Goal: Task Accomplishment & Management: Manage account settings

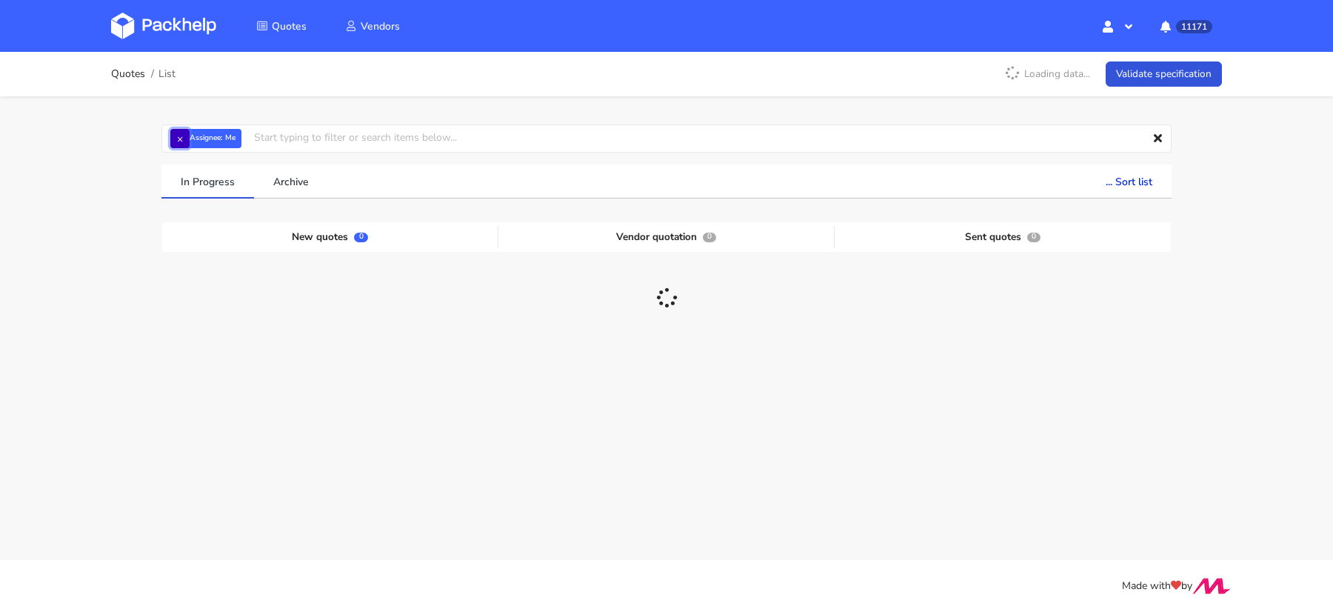
click at [181, 142] on button "×" at bounding box center [179, 138] width 19 height 19
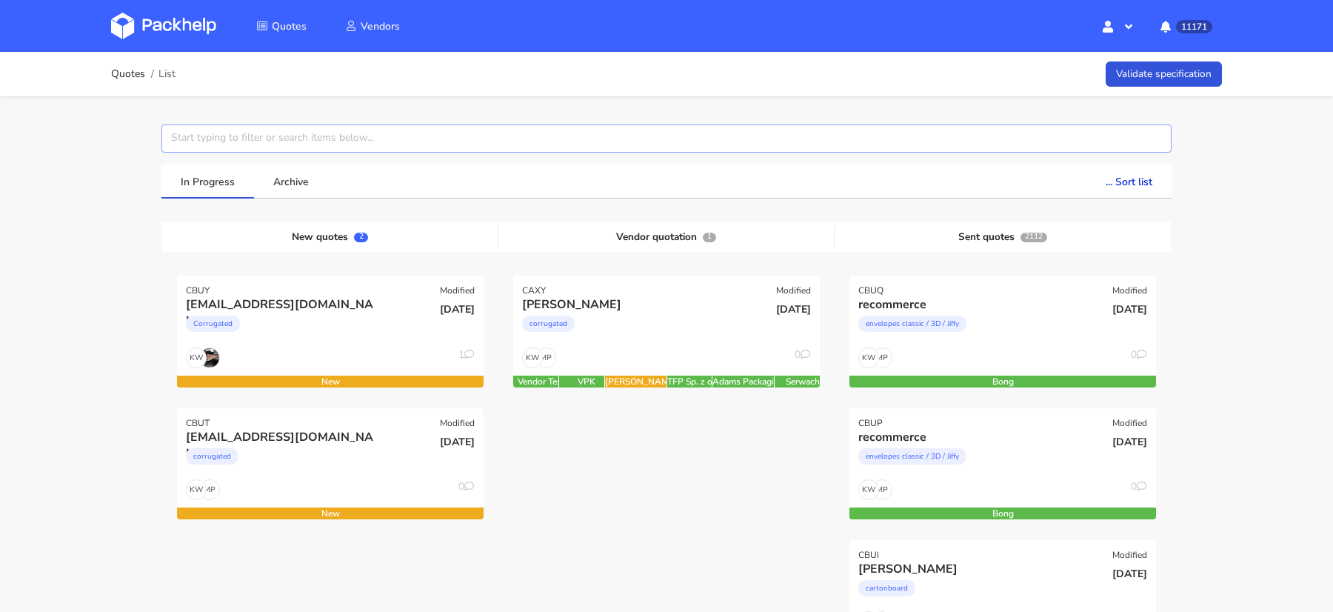
click at [191, 142] on input "text" at bounding box center [666, 138] width 1010 height 28
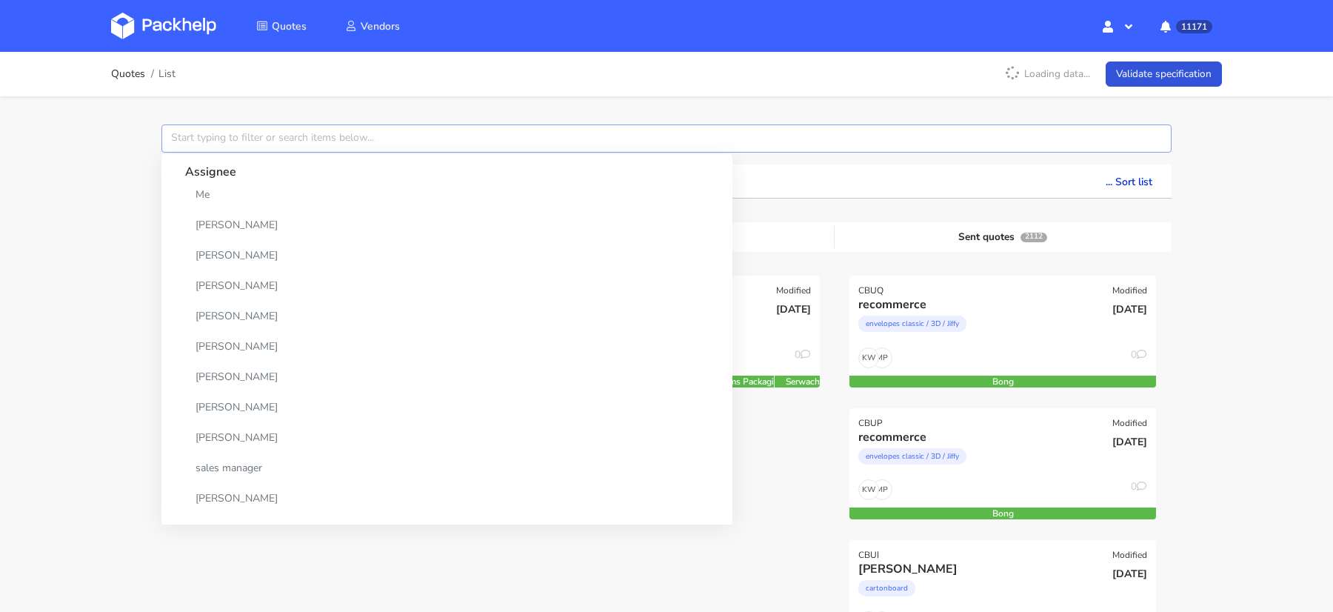
paste input "CBUQ"
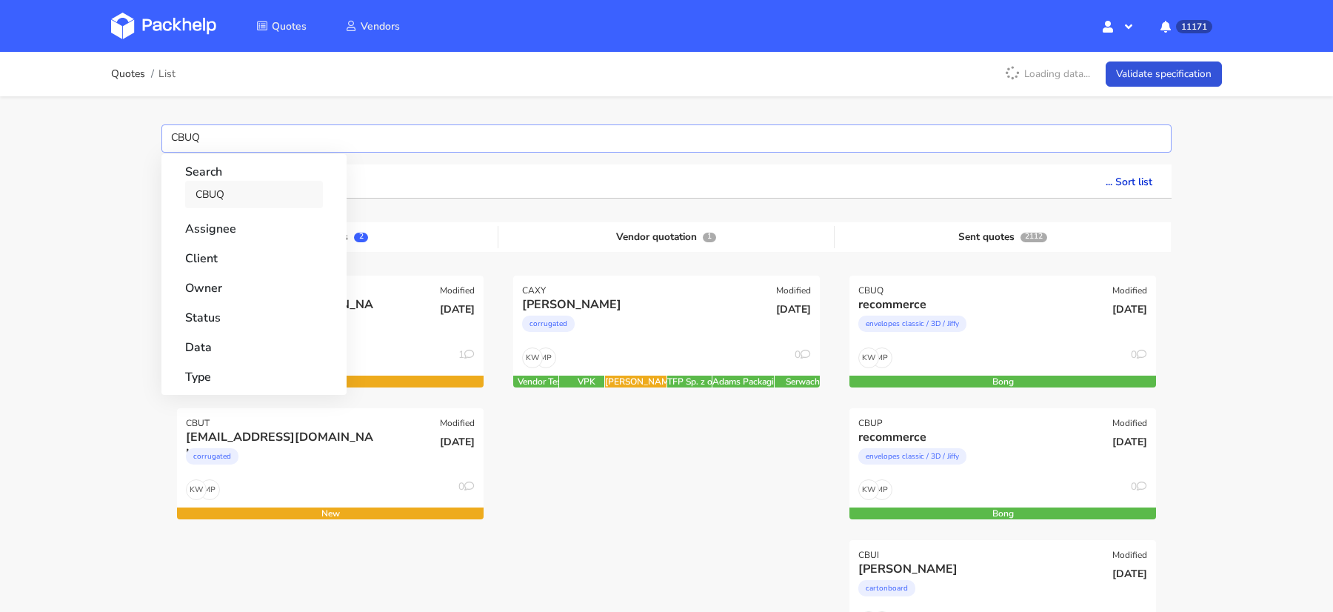
type input "CBUQ"
click at [213, 181] on link "CBUQ" at bounding box center [254, 194] width 138 height 27
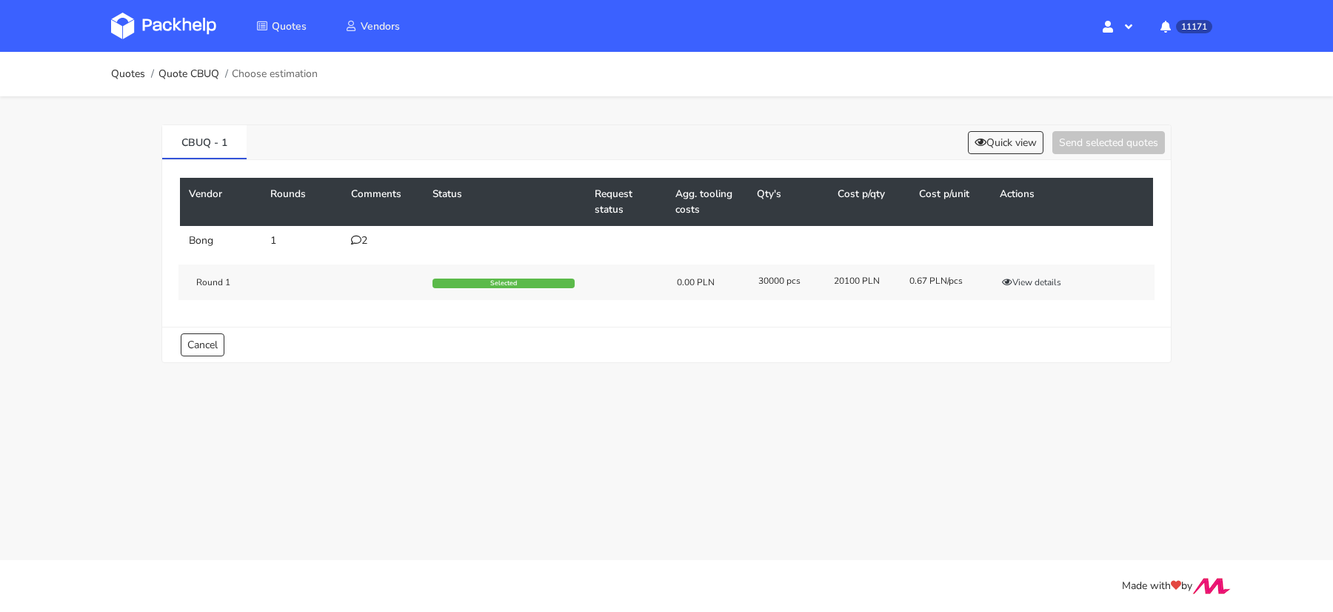
click at [364, 235] on div "2" at bounding box center [383, 241] width 64 height 12
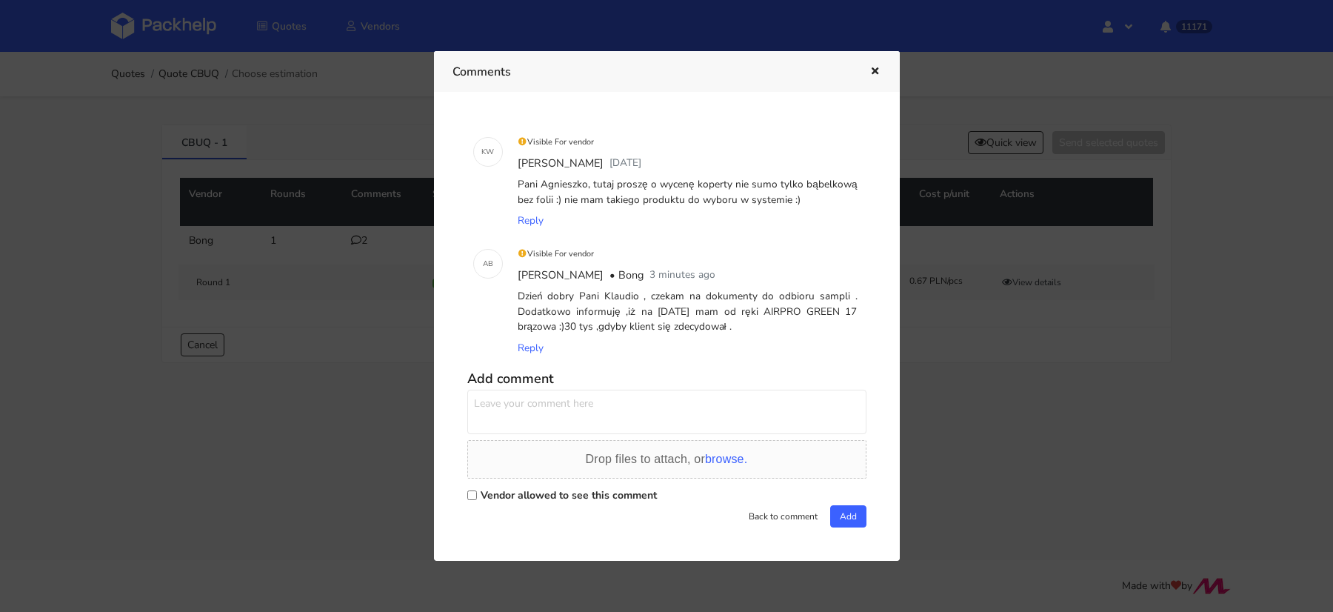
click at [985, 147] on div at bounding box center [666, 306] width 1333 height 612
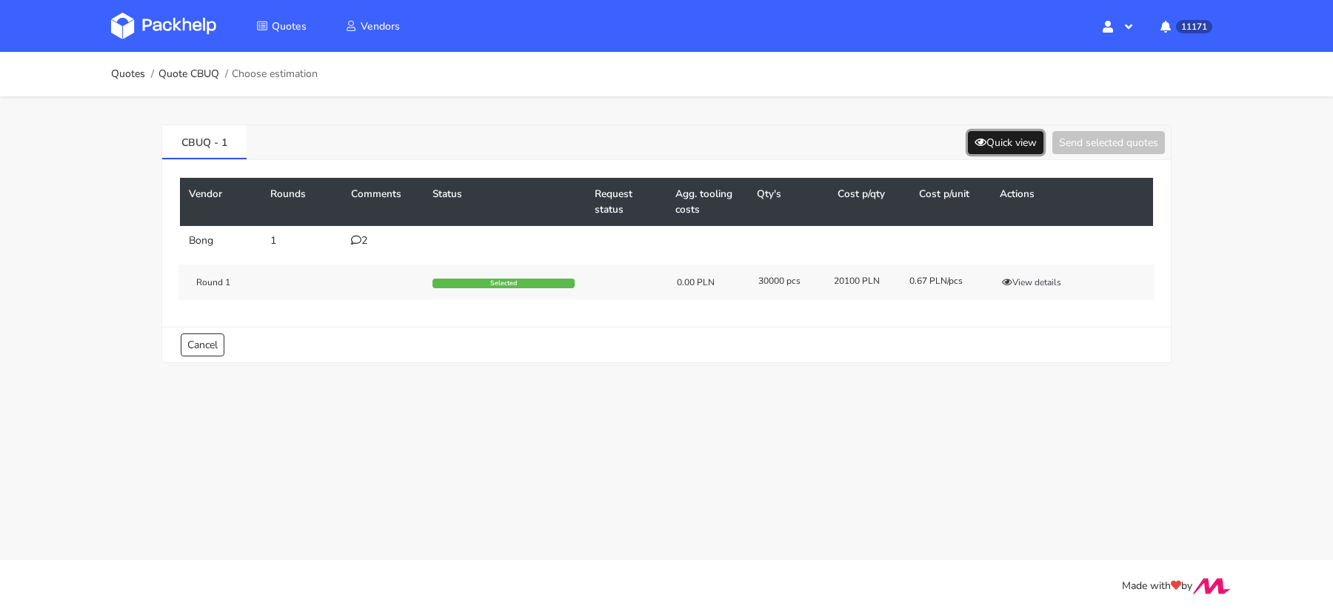
click at [989, 143] on button "Quick view" at bounding box center [1006, 142] width 76 height 23
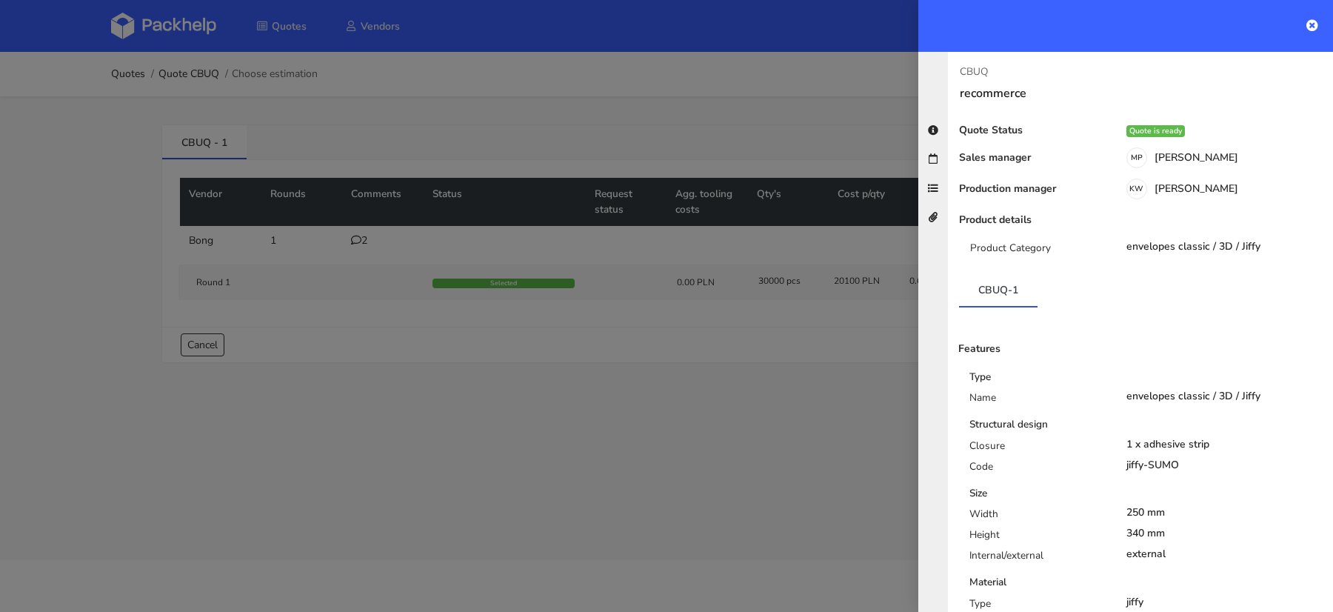
click at [750, 435] on div at bounding box center [666, 306] width 1333 height 612
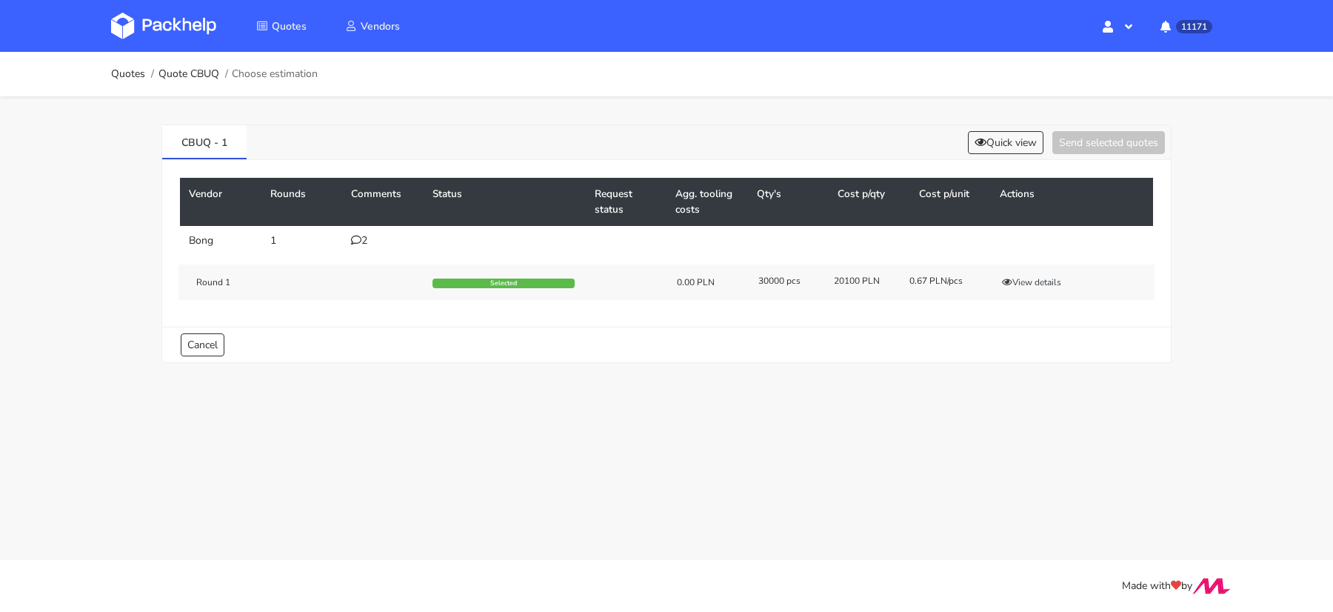
click at [353, 236] on icon at bounding box center [356, 240] width 10 height 10
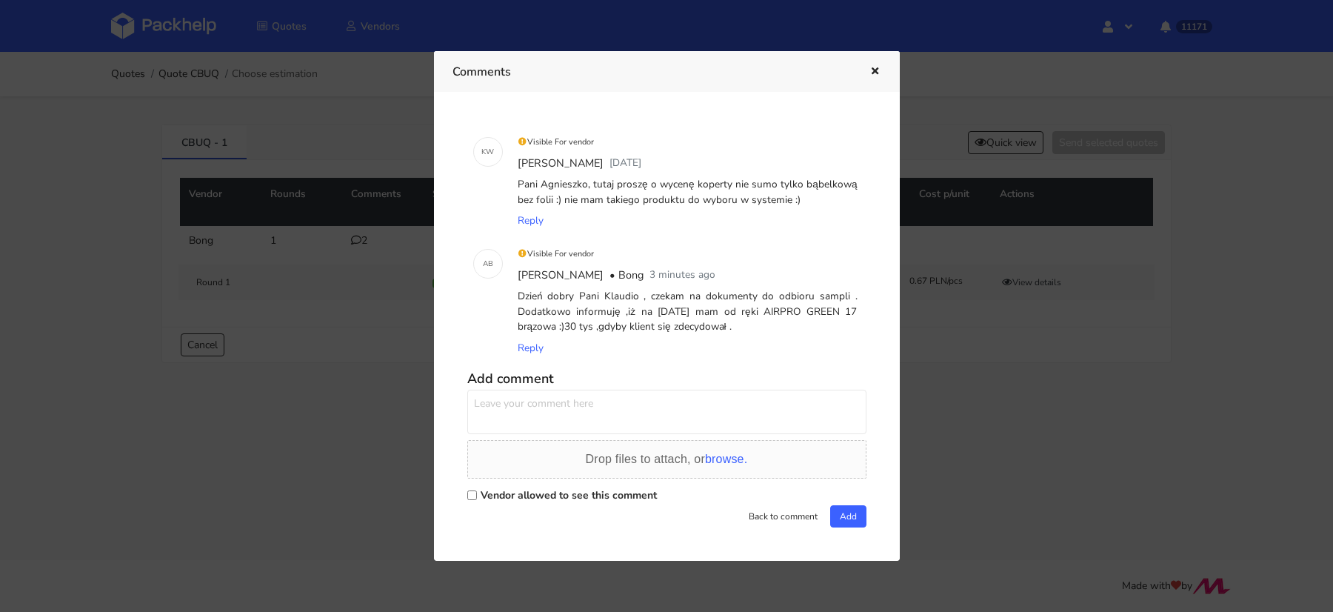
click at [982, 392] on div at bounding box center [666, 306] width 1333 height 612
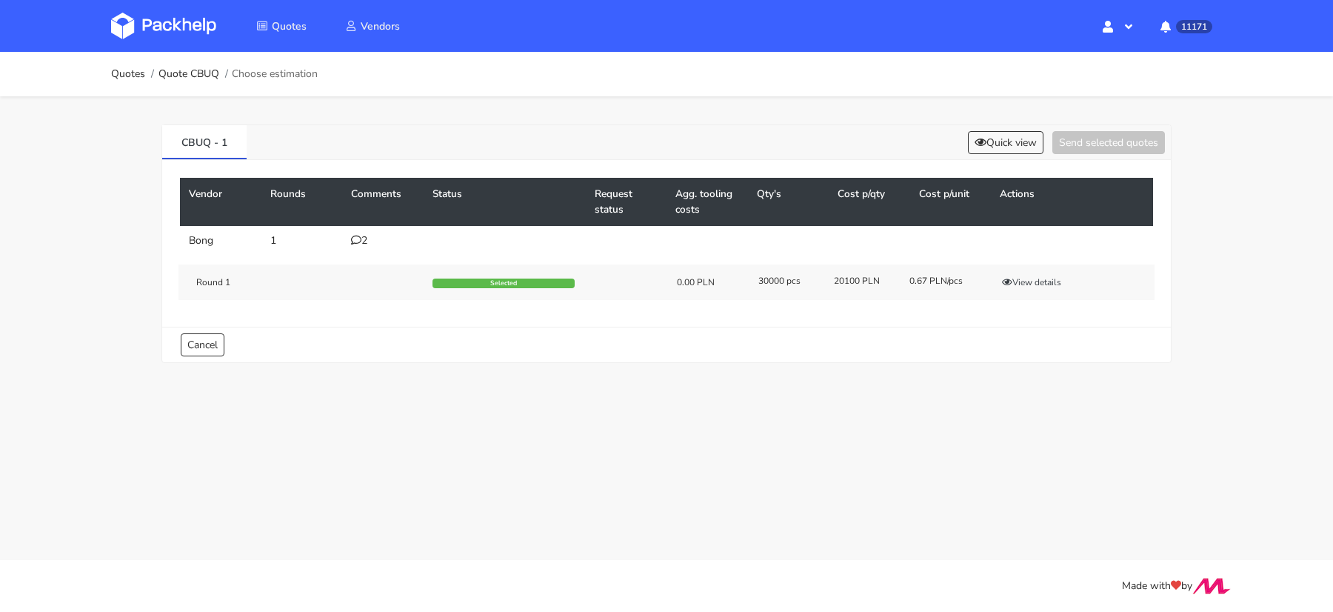
click at [364, 236] on div "2" at bounding box center [383, 241] width 64 height 12
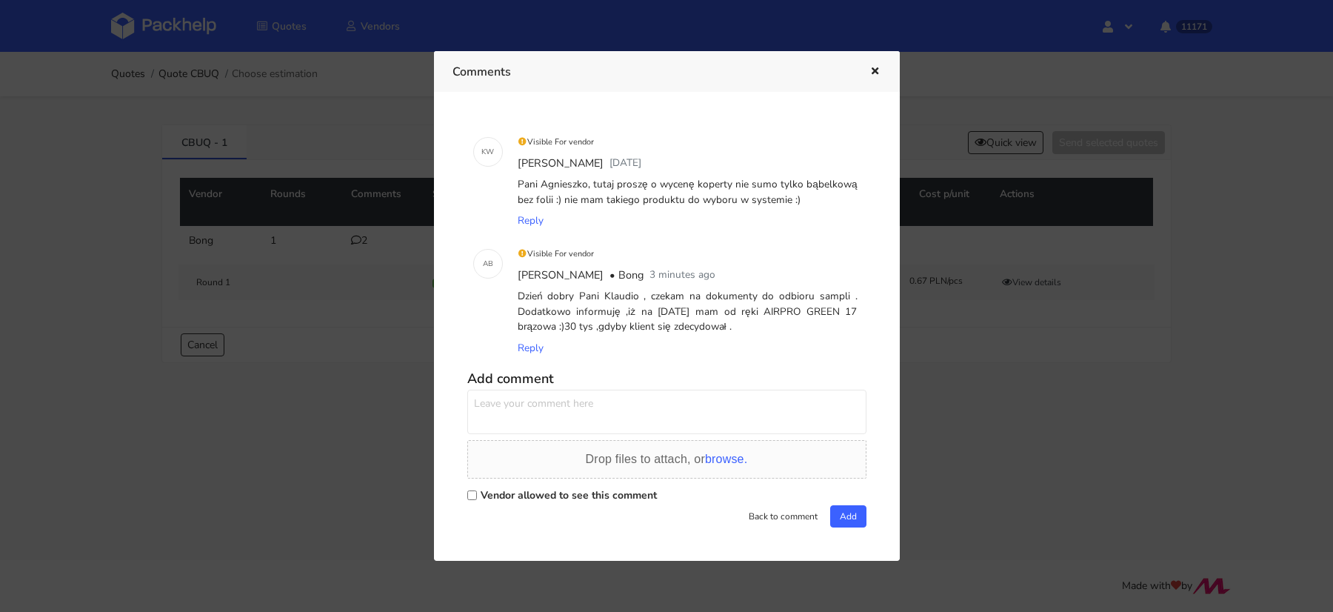
click at [945, 377] on div at bounding box center [666, 306] width 1333 height 612
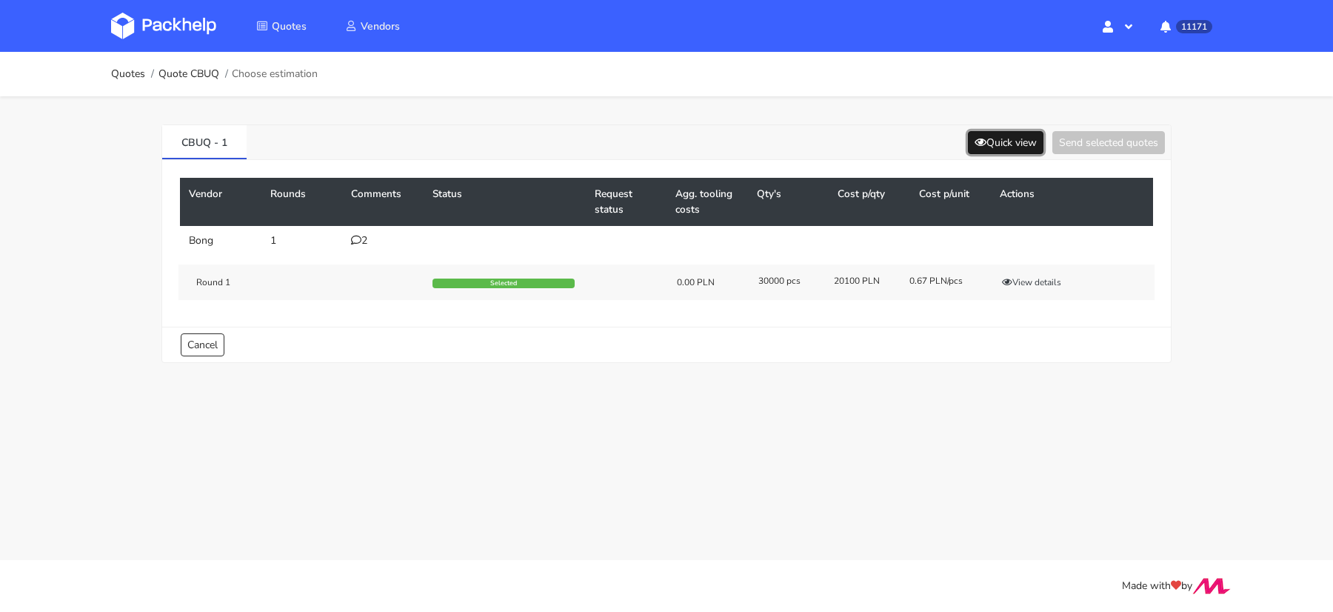
click at [990, 137] on button "Quick view" at bounding box center [1006, 142] width 76 height 23
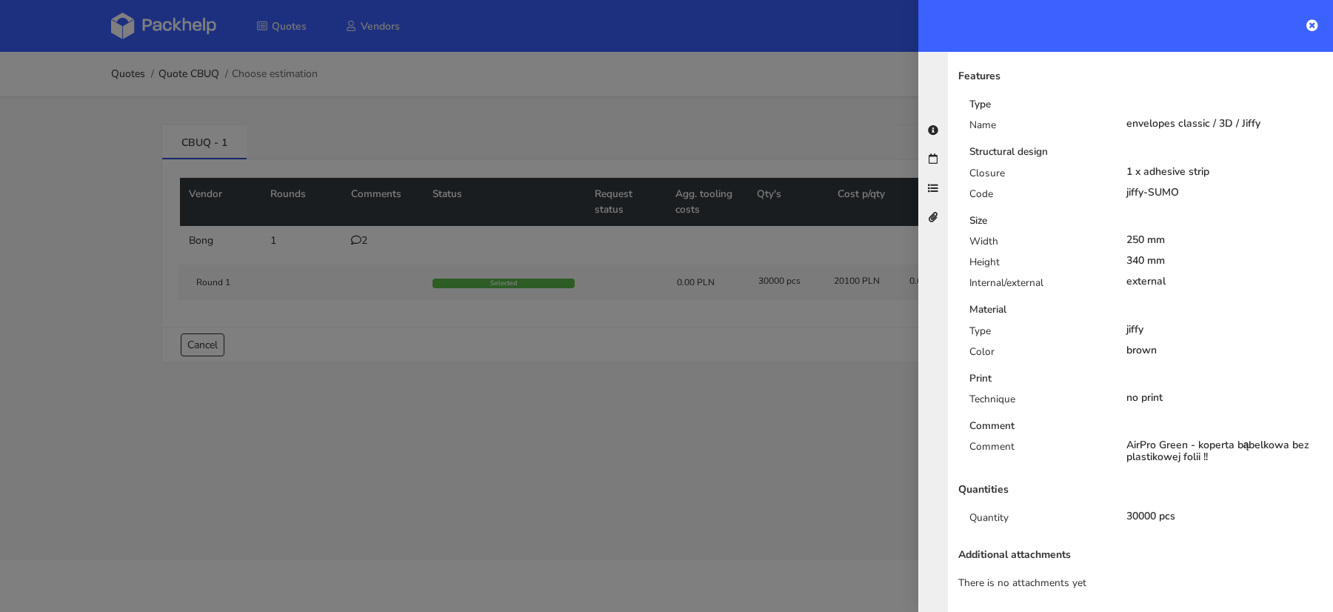
scroll to position [274, 0]
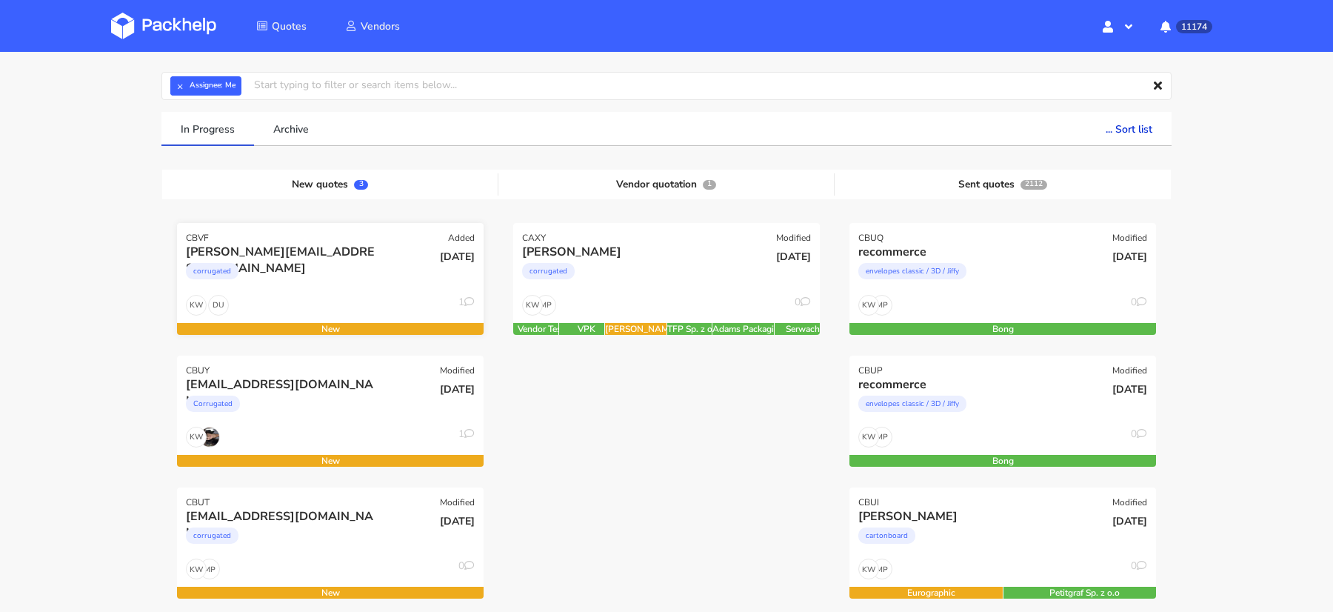
scroll to position [79, 0]
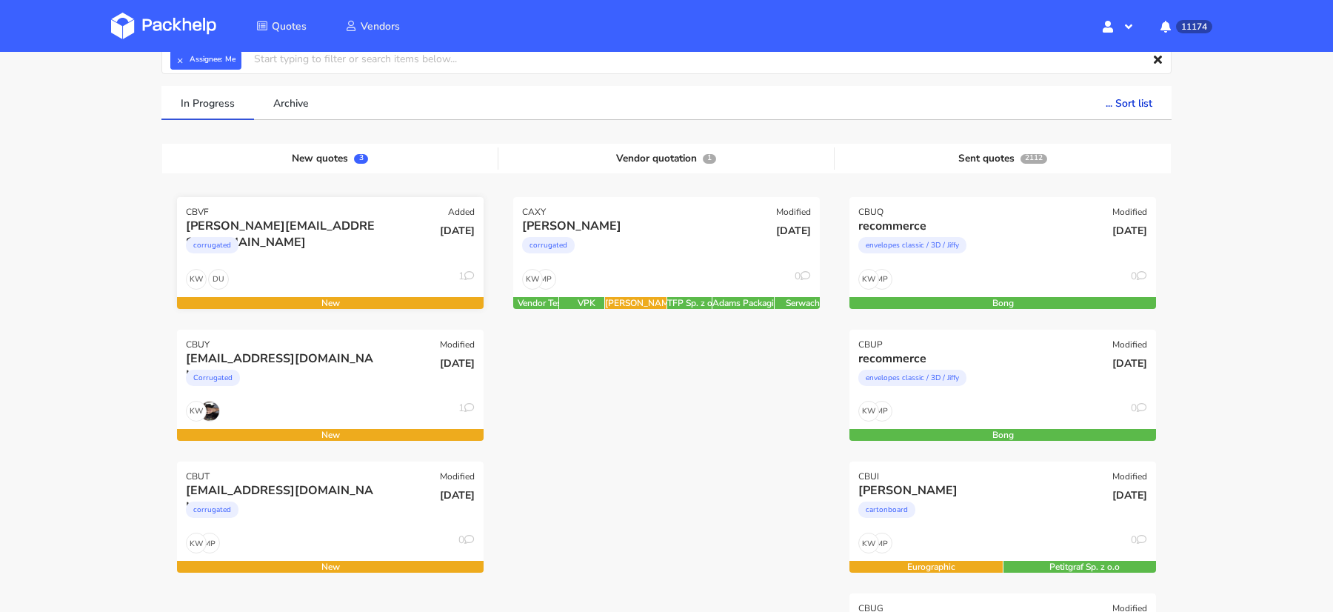
click at [322, 256] on div "corrugated" at bounding box center [284, 249] width 196 height 30
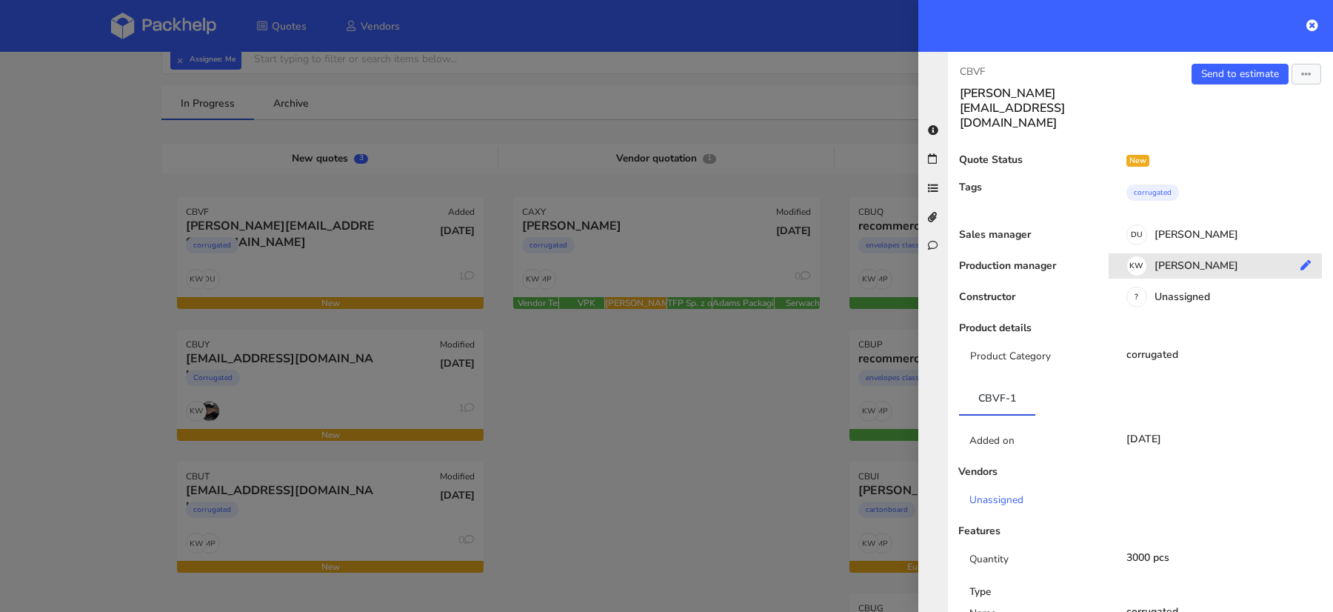
click at [1183, 260] on div "KW Klaudia Wiśniewska" at bounding box center [1221, 268] width 224 height 16
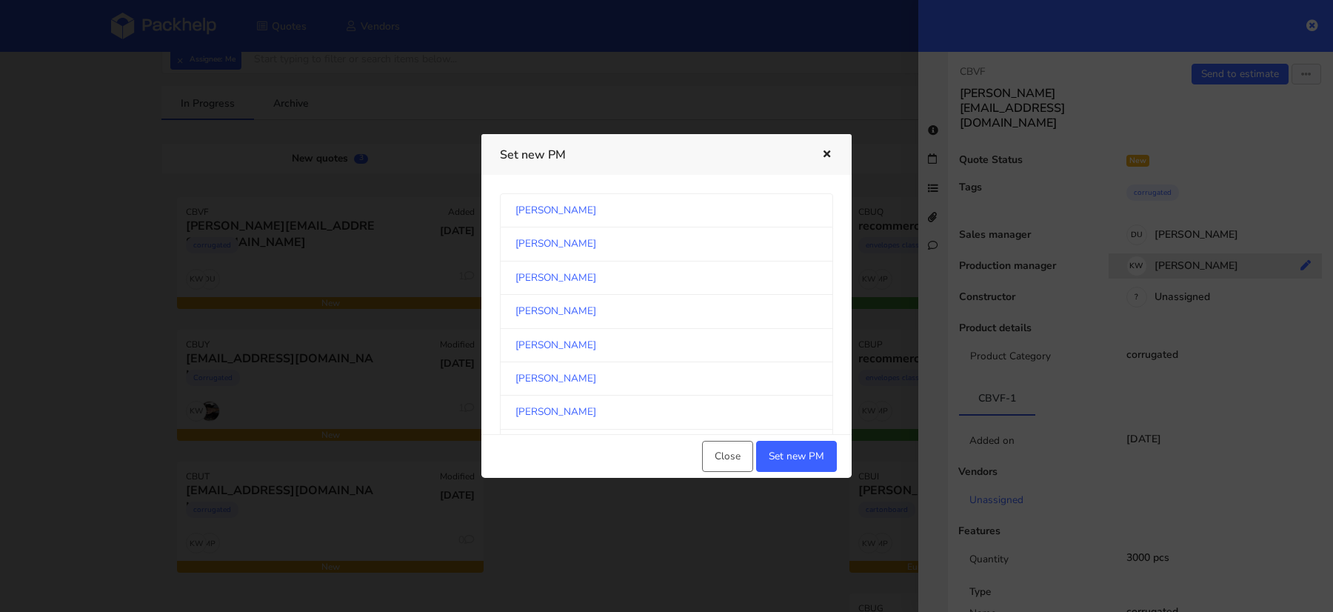
scroll to position [2445, 0]
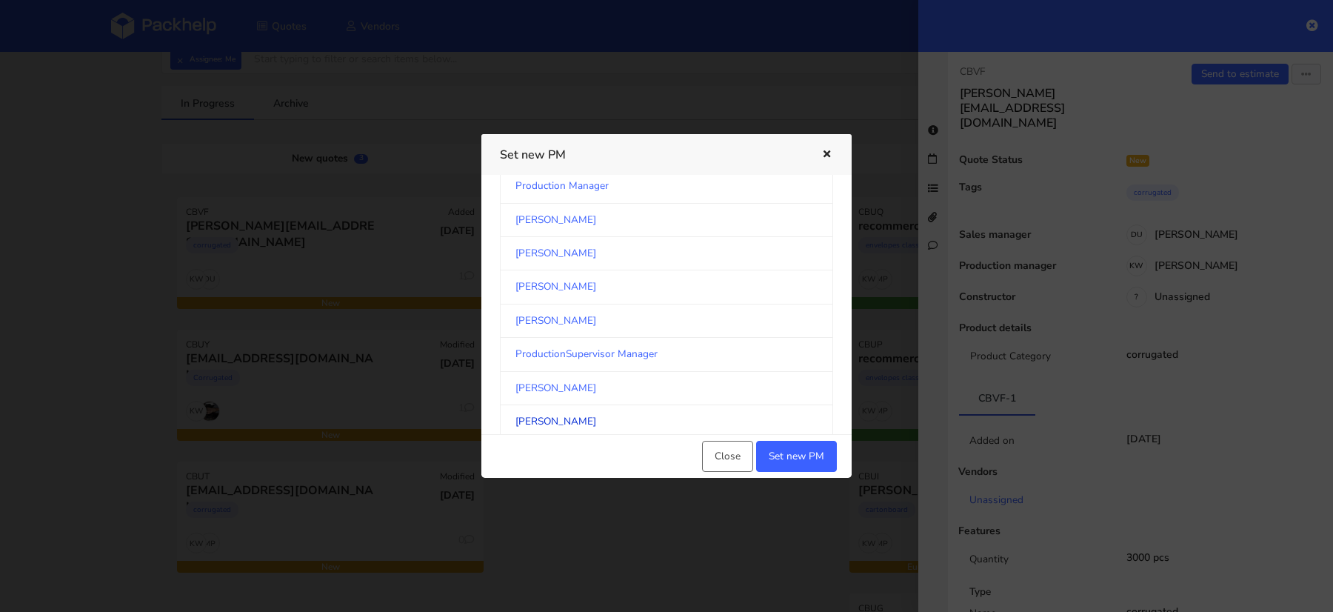
click at [587, 405] on link "Maciej Sikora" at bounding box center [666, 421] width 333 height 33
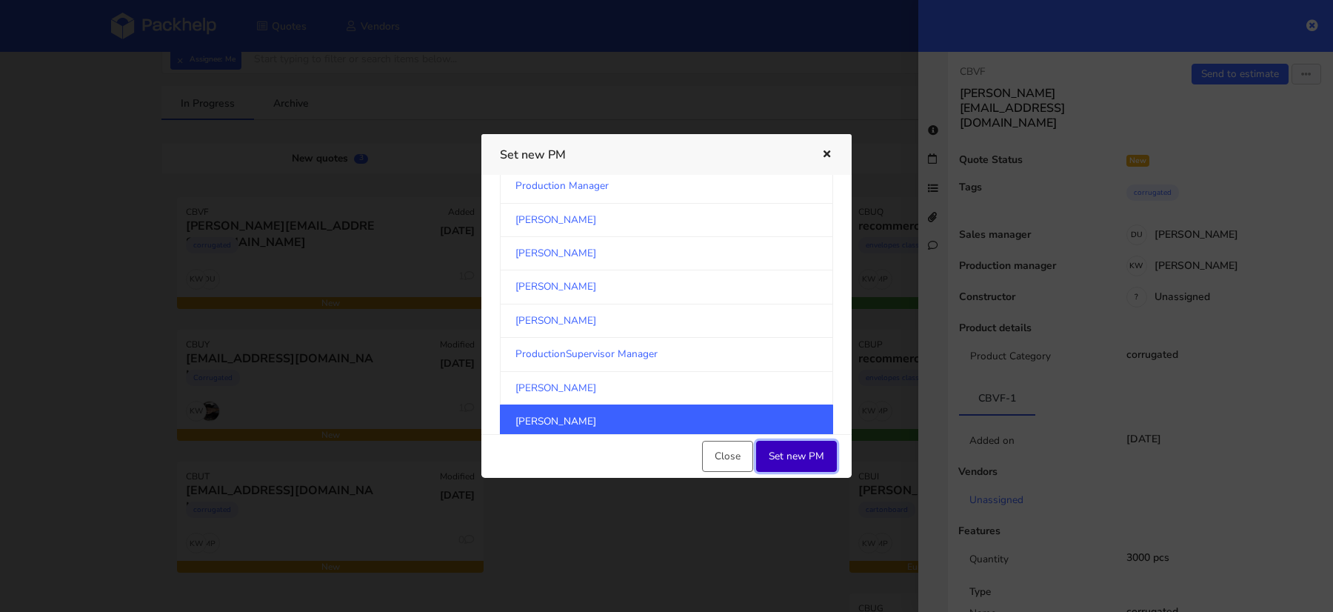
click at [806, 461] on button "Set new PM" at bounding box center [796, 456] width 81 height 31
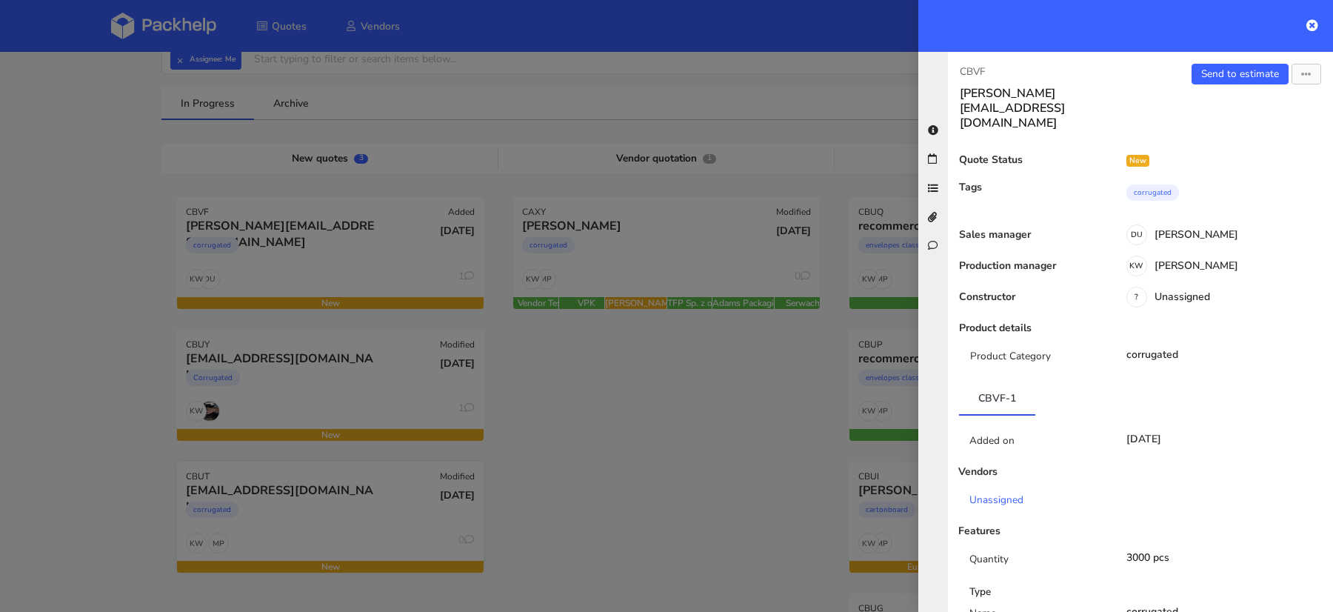
drag, startPoint x: 650, startPoint y: 505, endPoint x: 229, endPoint y: 502, distance: 420.8
click at [650, 505] on div at bounding box center [666, 306] width 1333 height 612
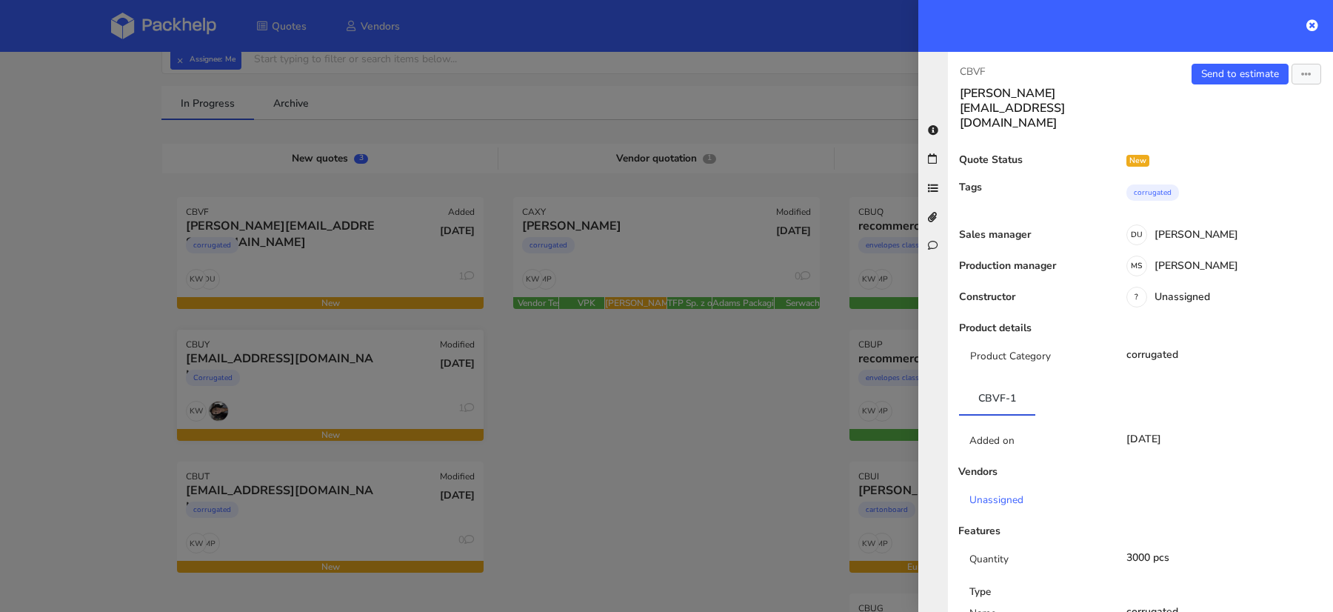
click at [282, 361] on div at bounding box center [666, 306] width 1333 height 612
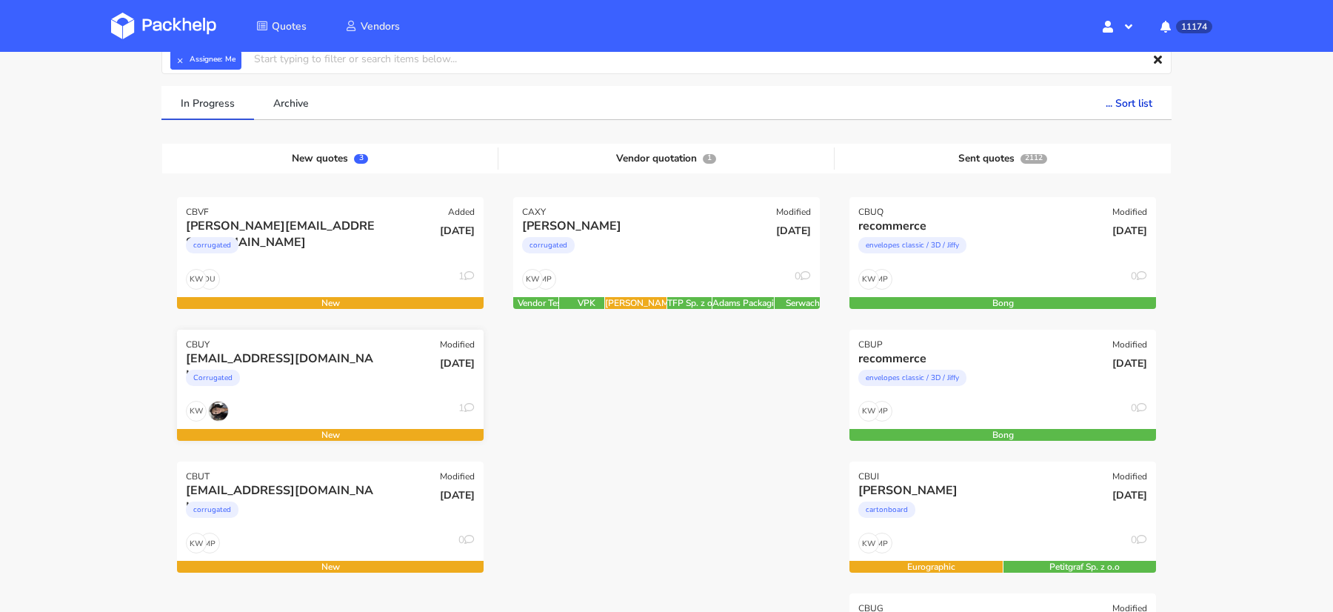
click at [373, 385] on div "Corrugated" at bounding box center [284, 382] width 196 height 30
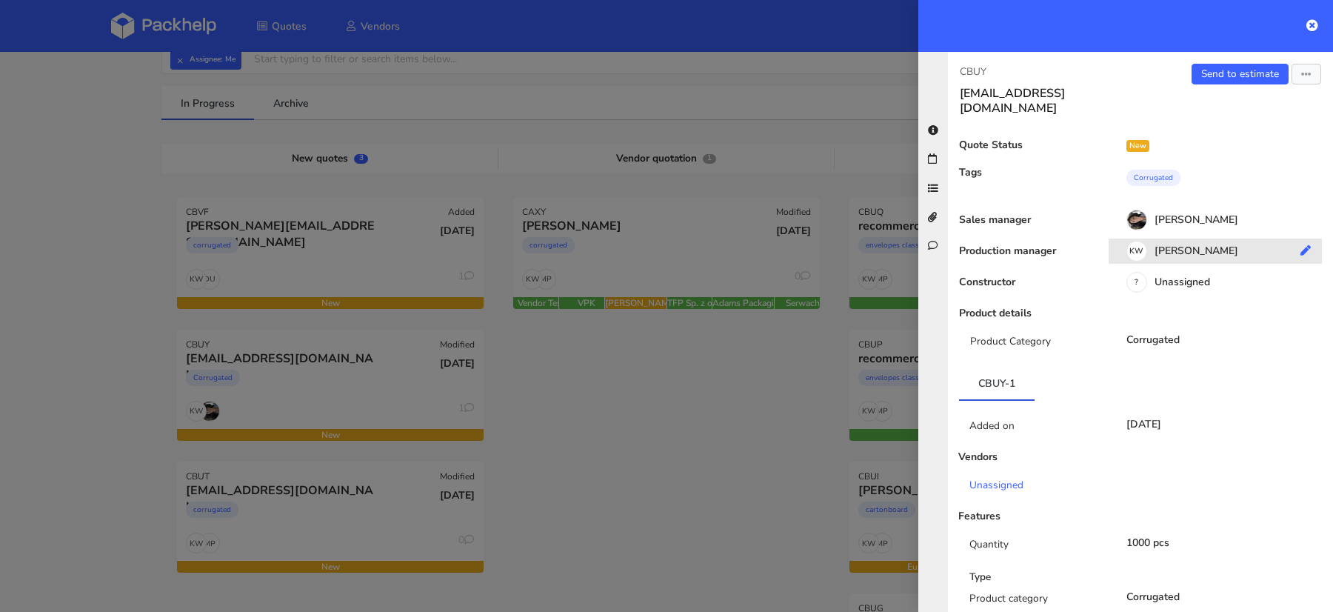
click at [1196, 245] on div "KW [PERSON_NAME]" at bounding box center [1221, 253] width 224 height 16
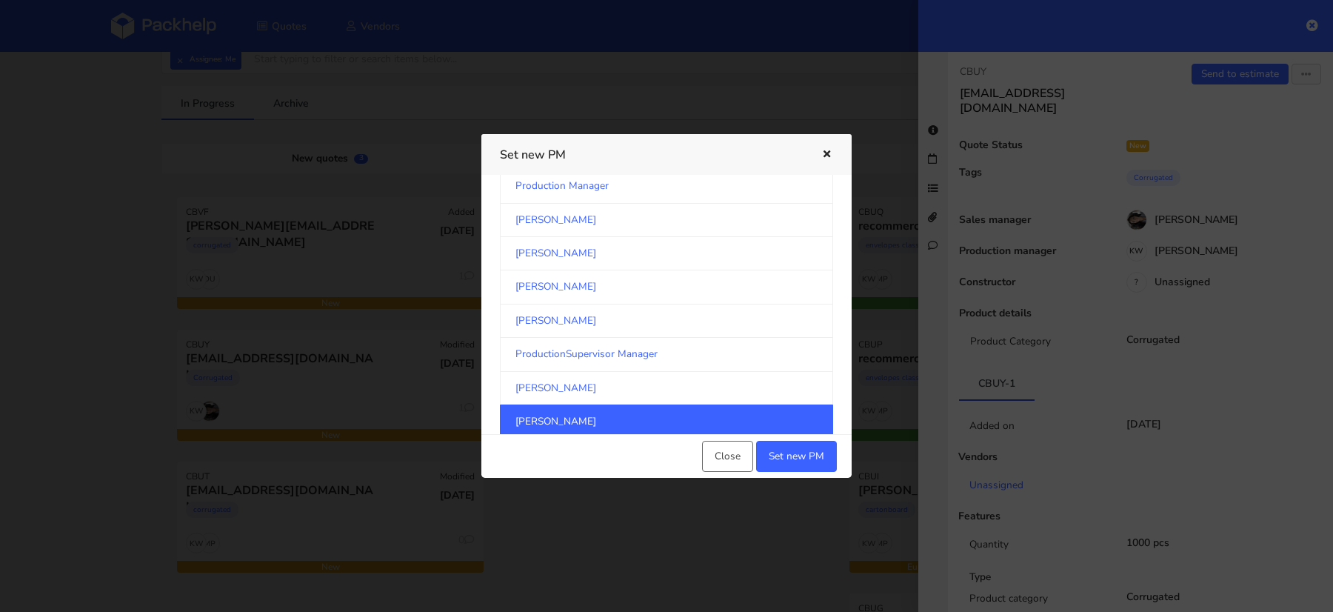
click at [599, 404] on link "[PERSON_NAME]" at bounding box center [666, 421] width 333 height 34
click at [811, 456] on button "Set new PM" at bounding box center [796, 456] width 81 height 31
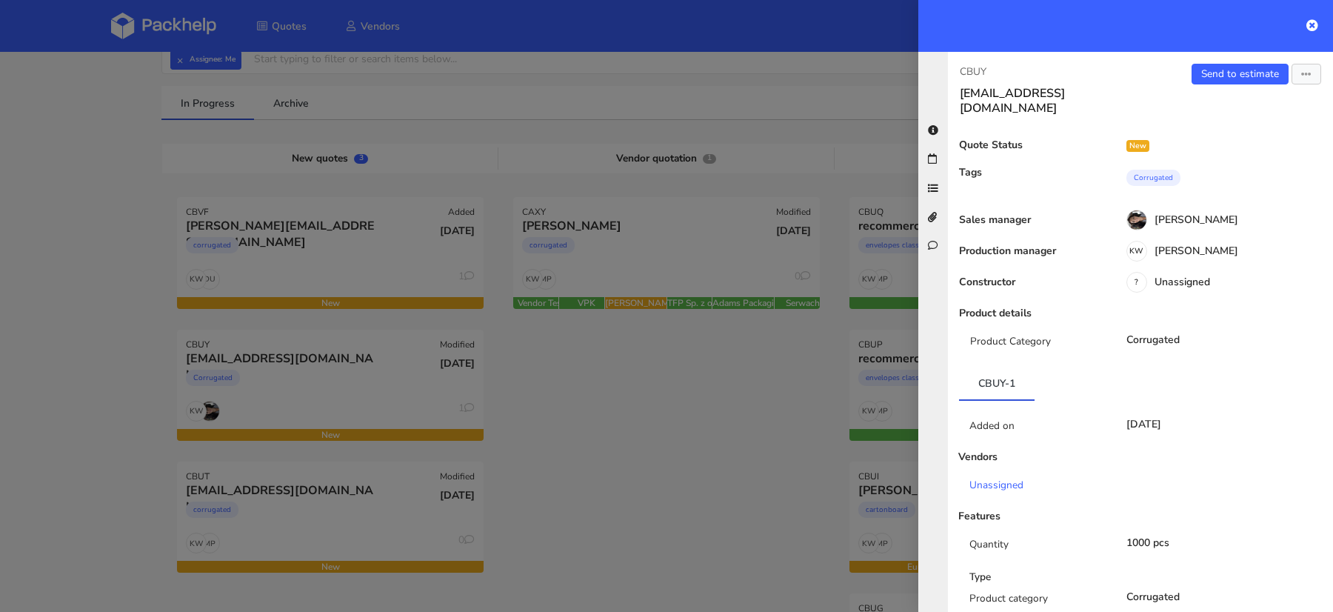
click at [603, 433] on div at bounding box center [666, 306] width 1333 height 612
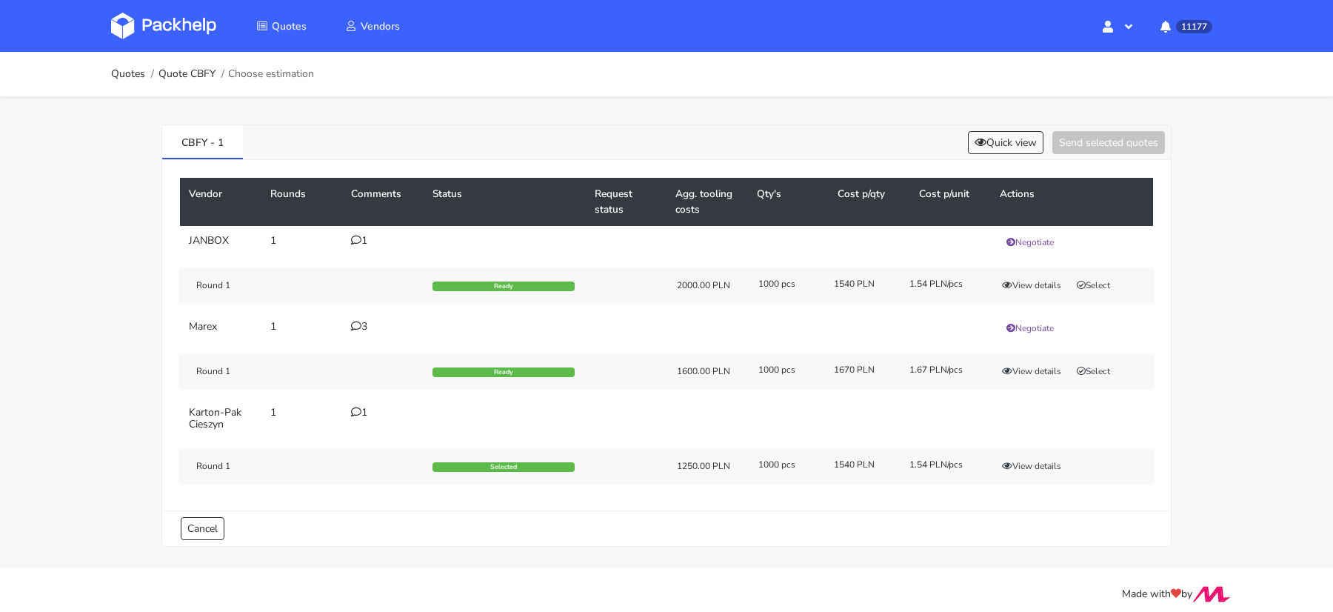
click at [1021, 128] on div "CBFY - 1 Quick view Send selected quotes" at bounding box center [666, 142] width 1009 height 35
click at [1009, 132] on button "Quick view" at bounding box center [1006, 142] width 76 height 23
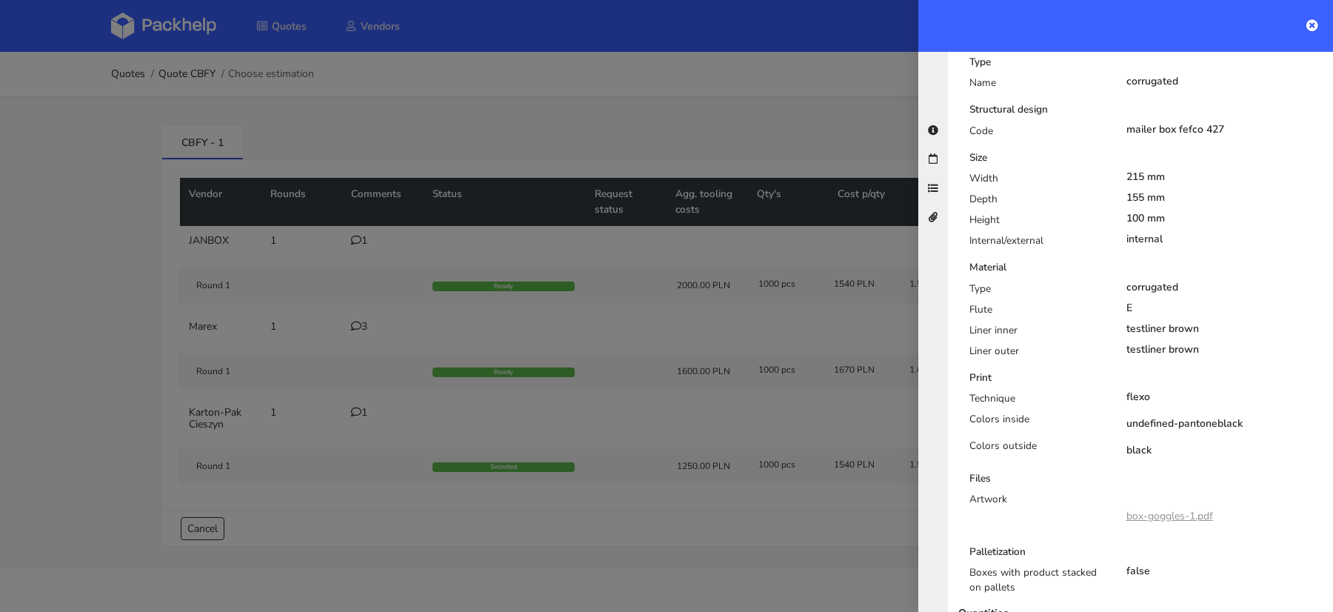
scroll to position [439, 0]
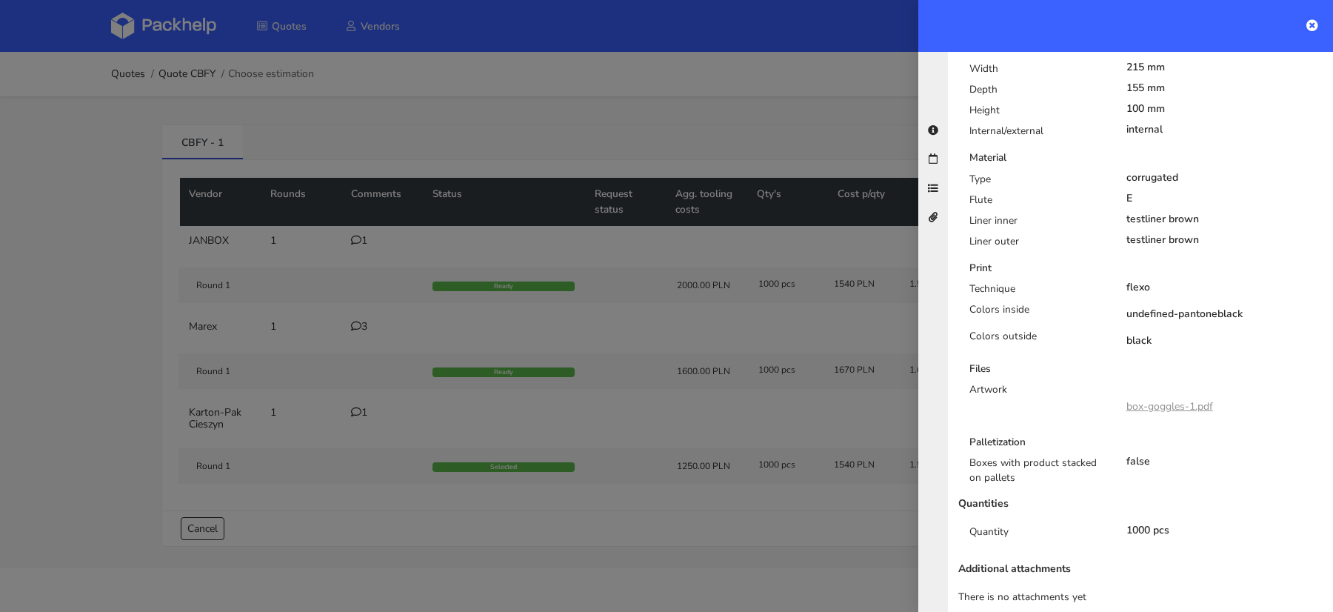
click at [1163, 399] on link "box-goggles-1.pdf" at bounding box center [1170, 406] width 87 height 14
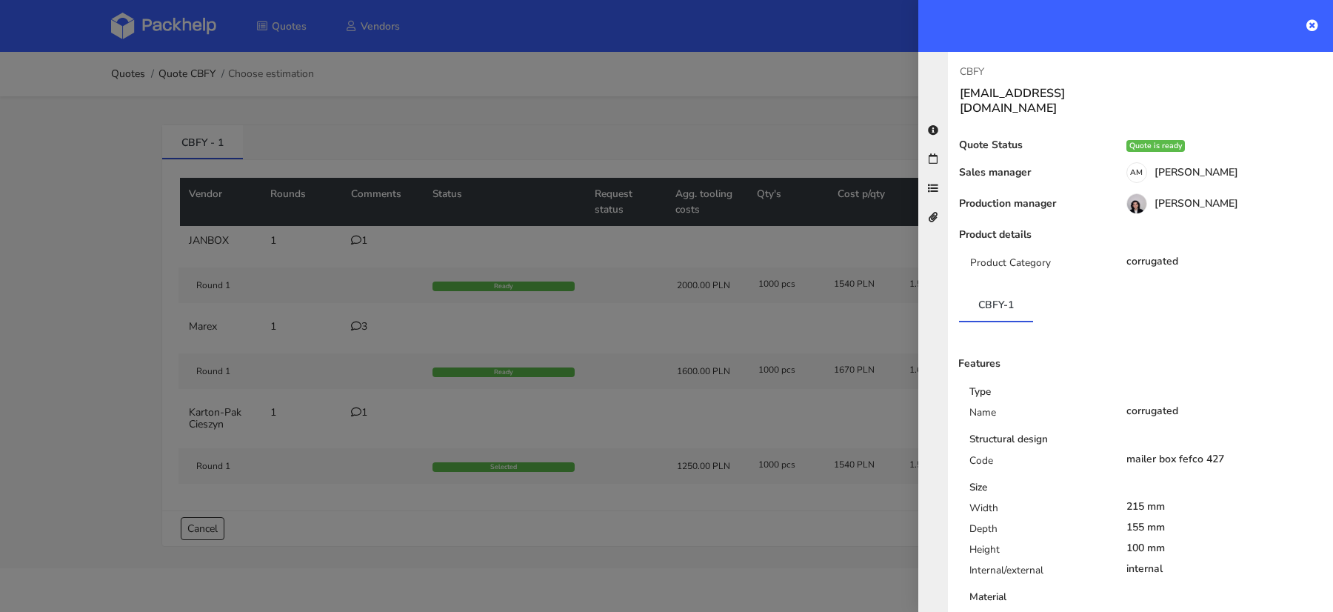
click at [382, 322] on div at bounding box center [666, 306] width 1333 height 612
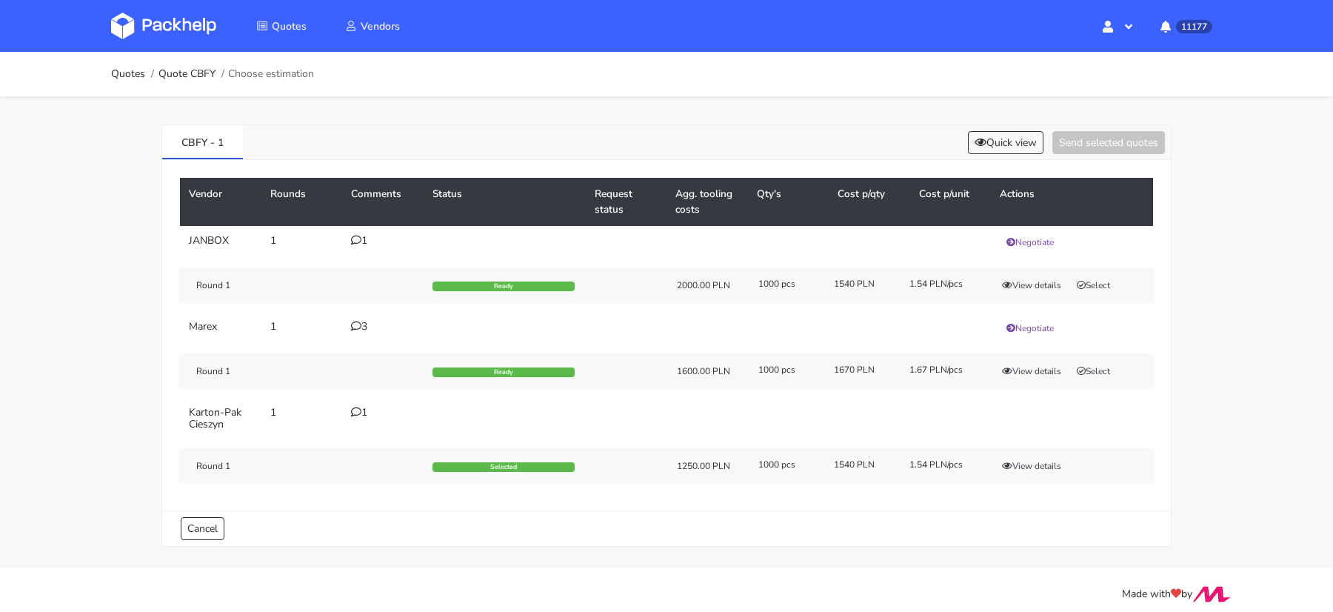
click at [367, 322] on div "3" at bounding box center [383, 327] width 64 height 12
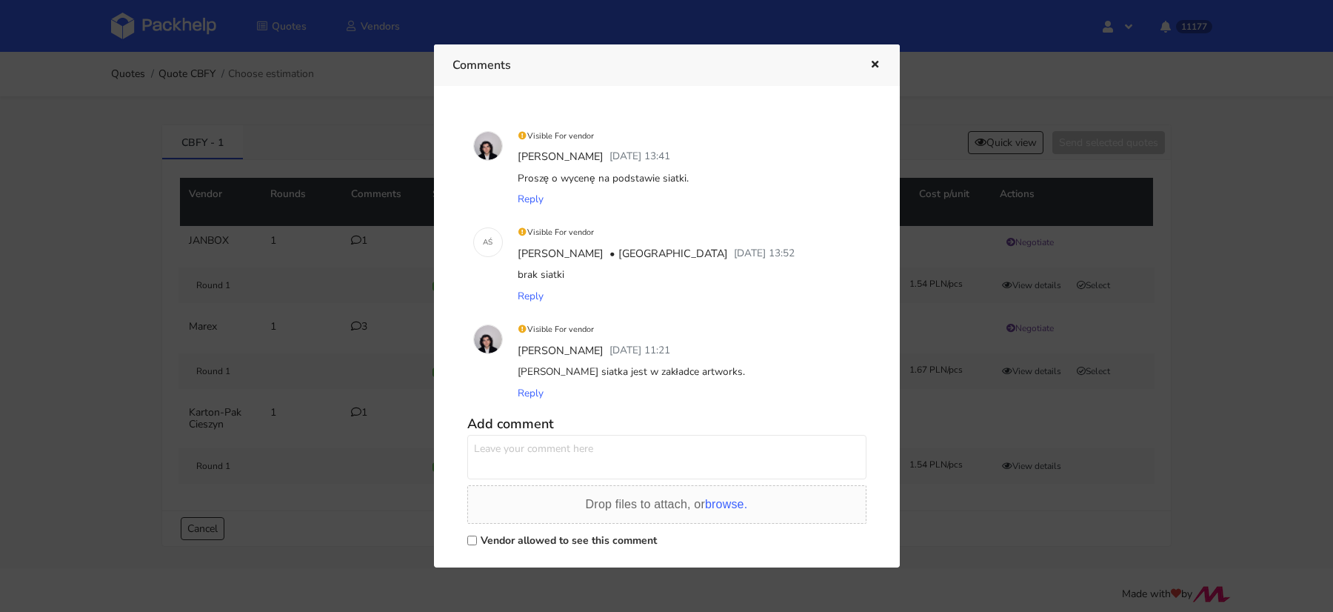
click at [346, 290] on div at bounding box center [666, 306] width 1333 height 612
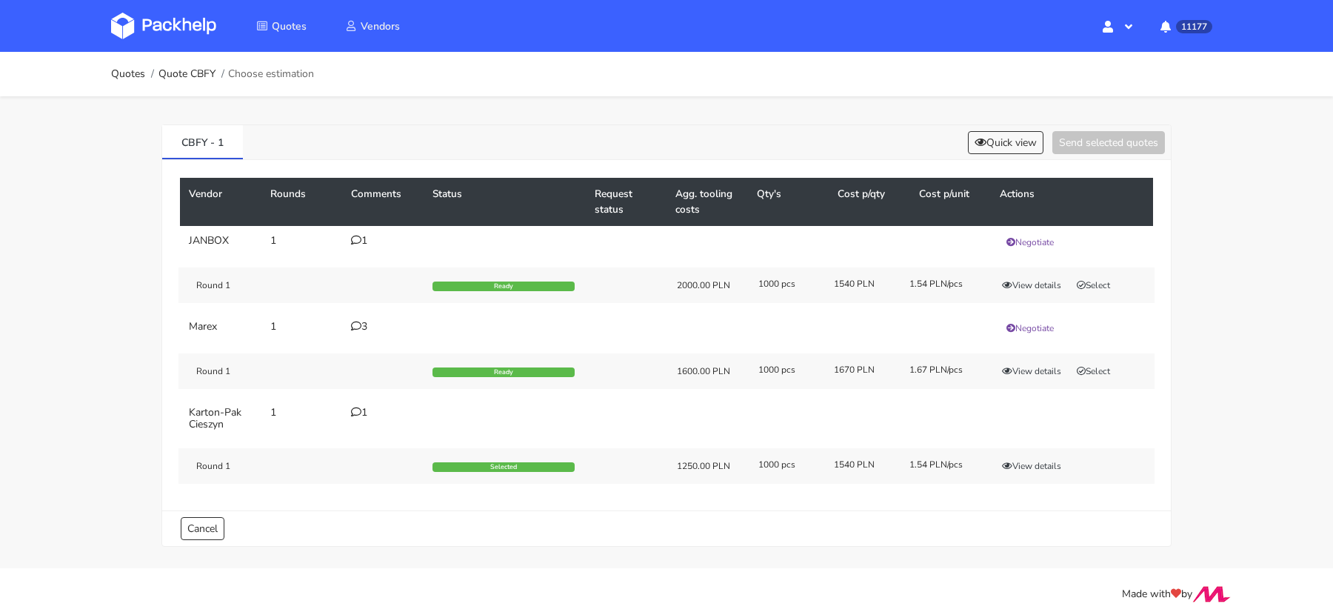
click at [1045, 357] on div "Round 1 Ready 1600.00 PLN 1000 pcs 1670 PLN 1.67 PLN/pcs View details Select" at bounding box center [667, 371] width 976 height 36
click at [1045, 364] on button "View details" at bounding box center [1032, 371] width 73 height 15
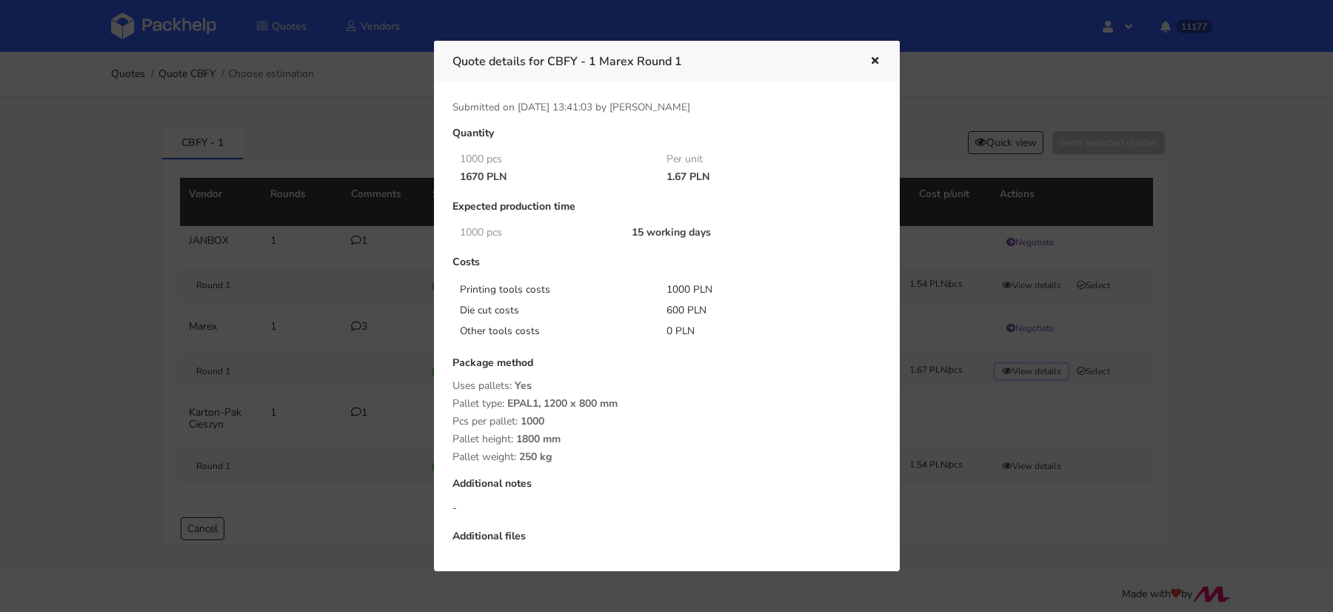
scroll to position [147, 0]
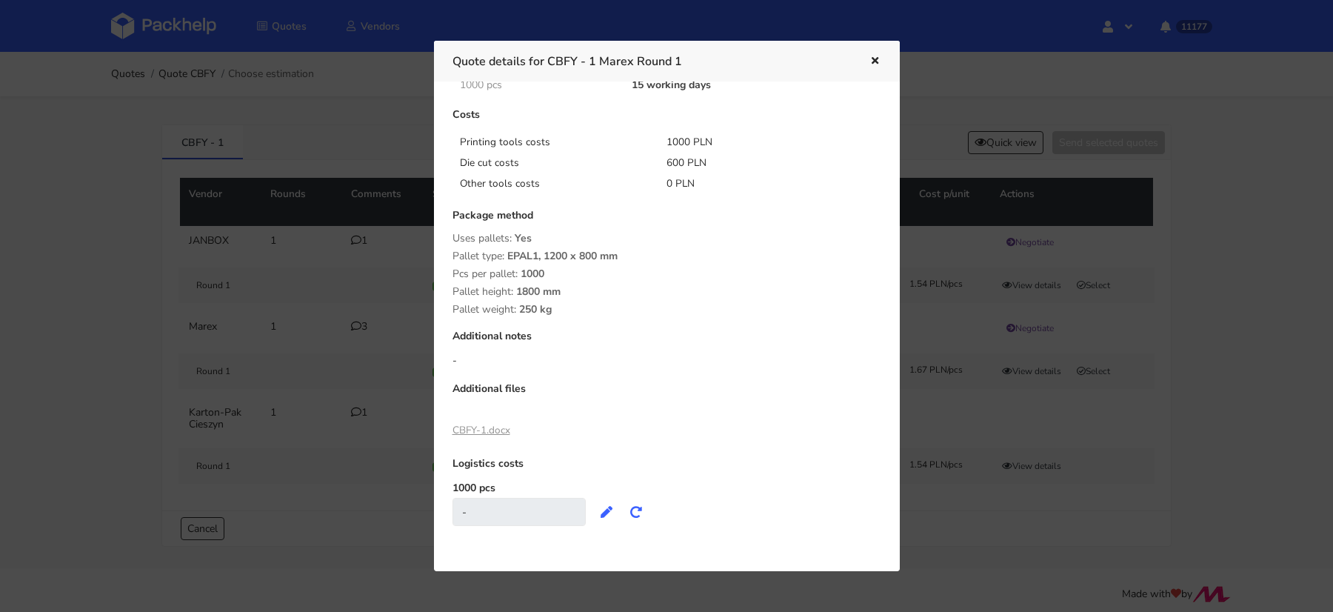
click at [490, 426] on link "CBFY-1.docx" at bounding box center [482, 430] width 58 height 14
click at [871, 65] on button "button" at bounding box center [873, 61] width 16 height 19
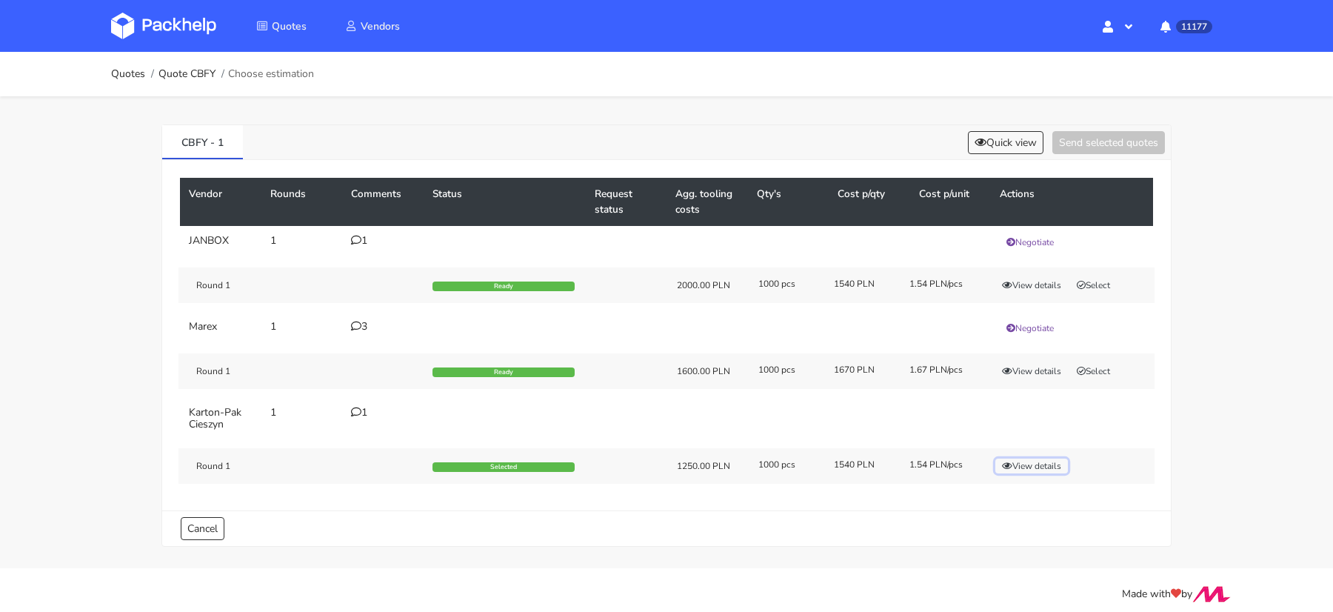
click at [1030, 459] on button "View details" at bounding box center [1032, 466] width 73 height 15
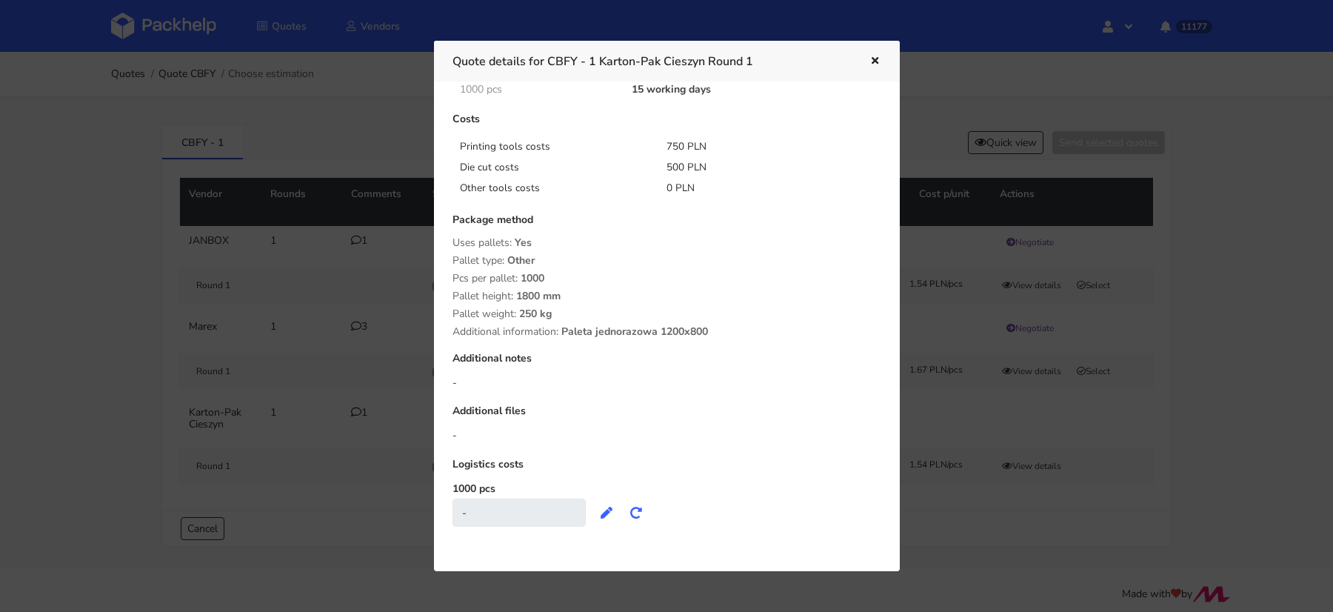
click at [1022, 482] on div at bounding box center [666, 306] width 1333 height 612
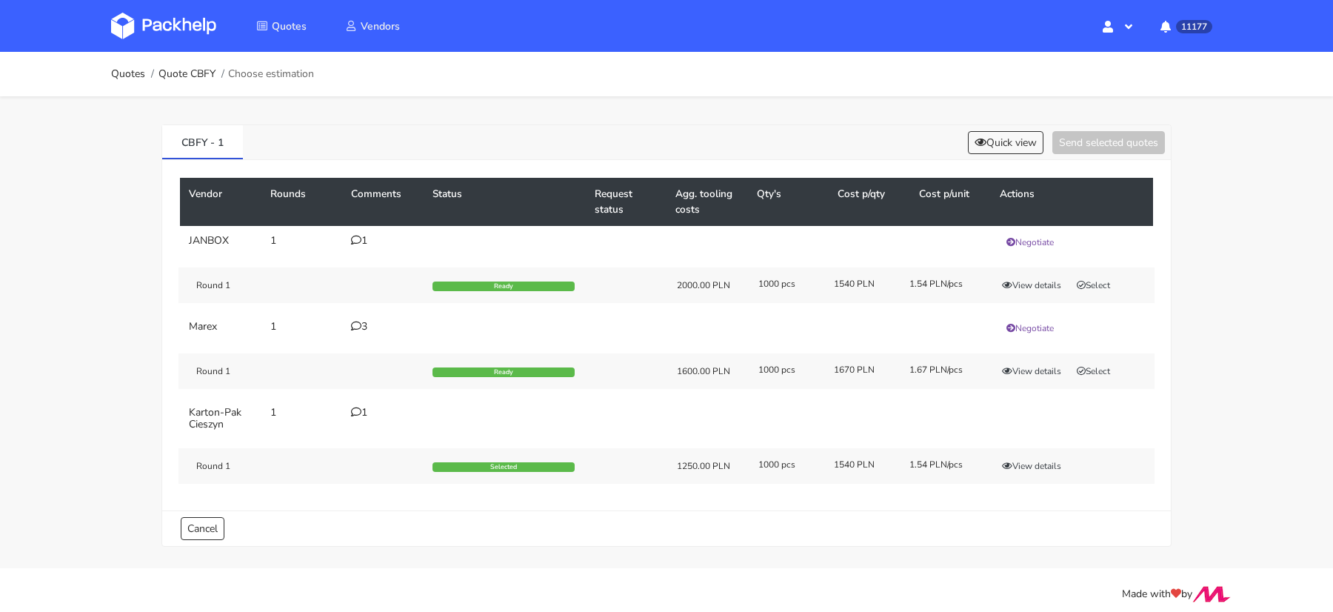
click at [362, 411] on div "1" at bounding box center [383, 413] width 64 height 12
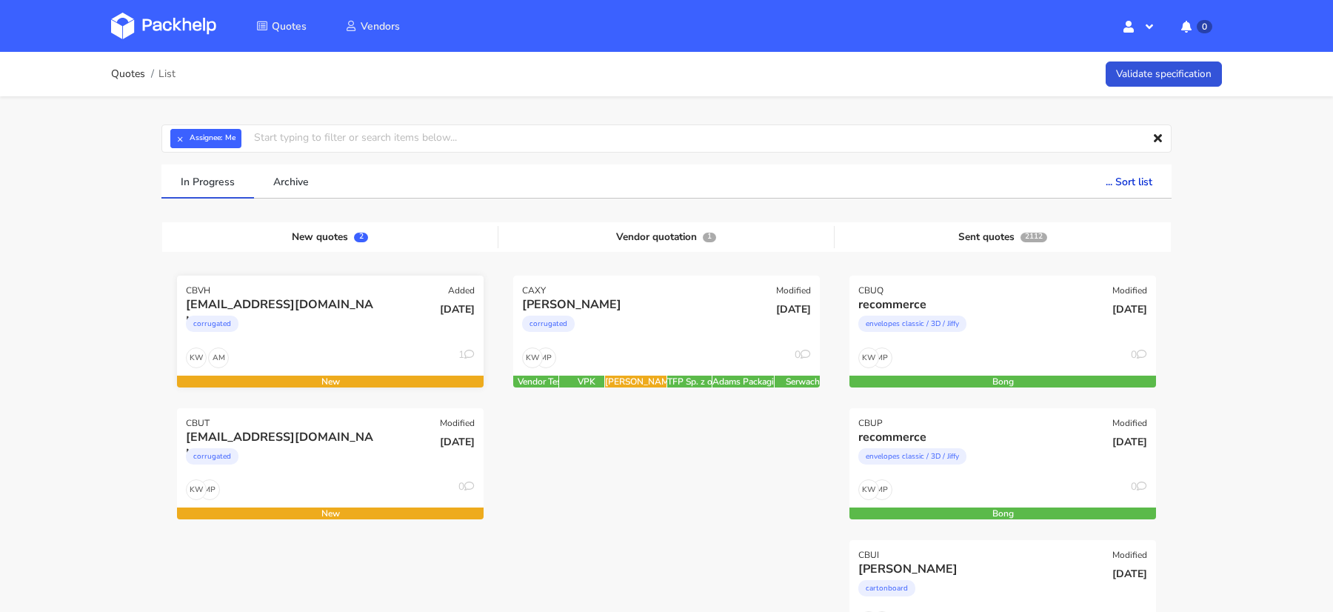
click at [293, 342] on div "corrugated" at bounding box center [284, 328] width 196 height 30
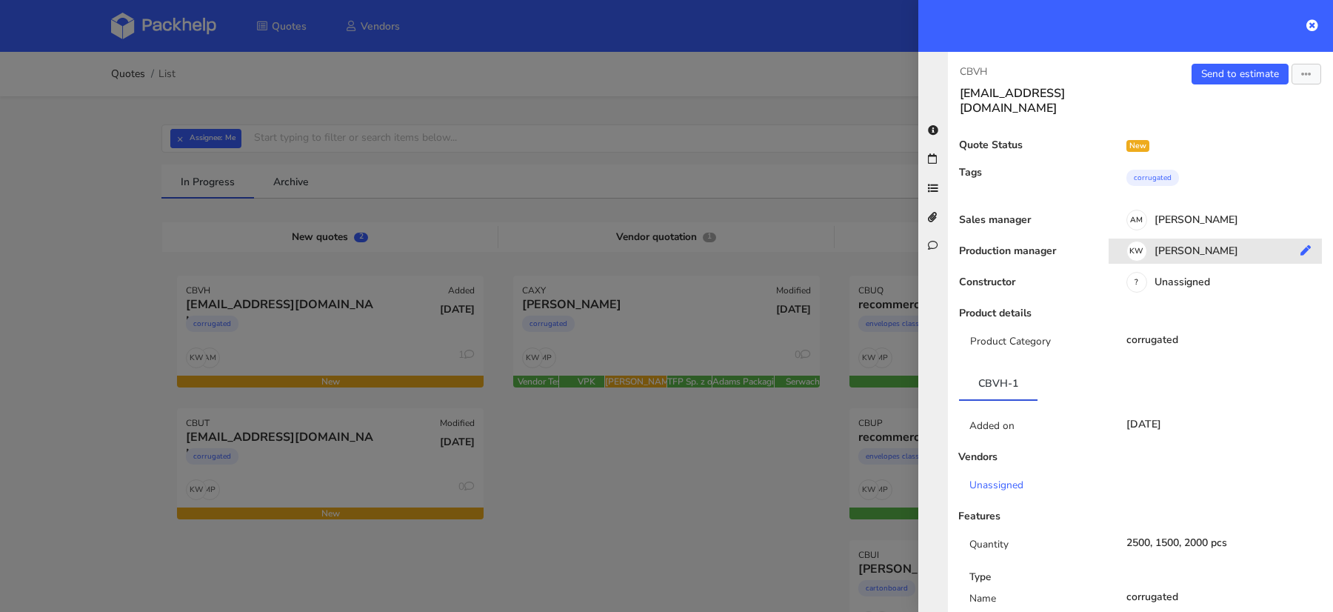
click at [1194, 245] on div "KW [PERSON_NAME]" at bounding box center [1221, 253] width 224 height 16
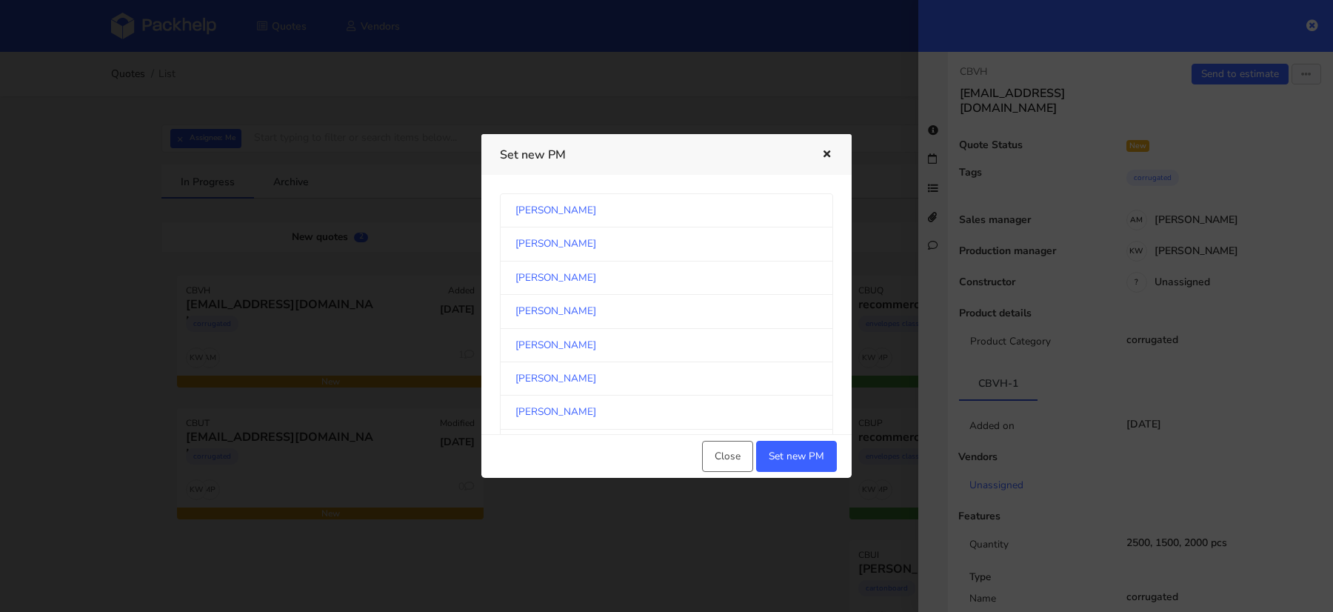
scroll to position [2445, 0]
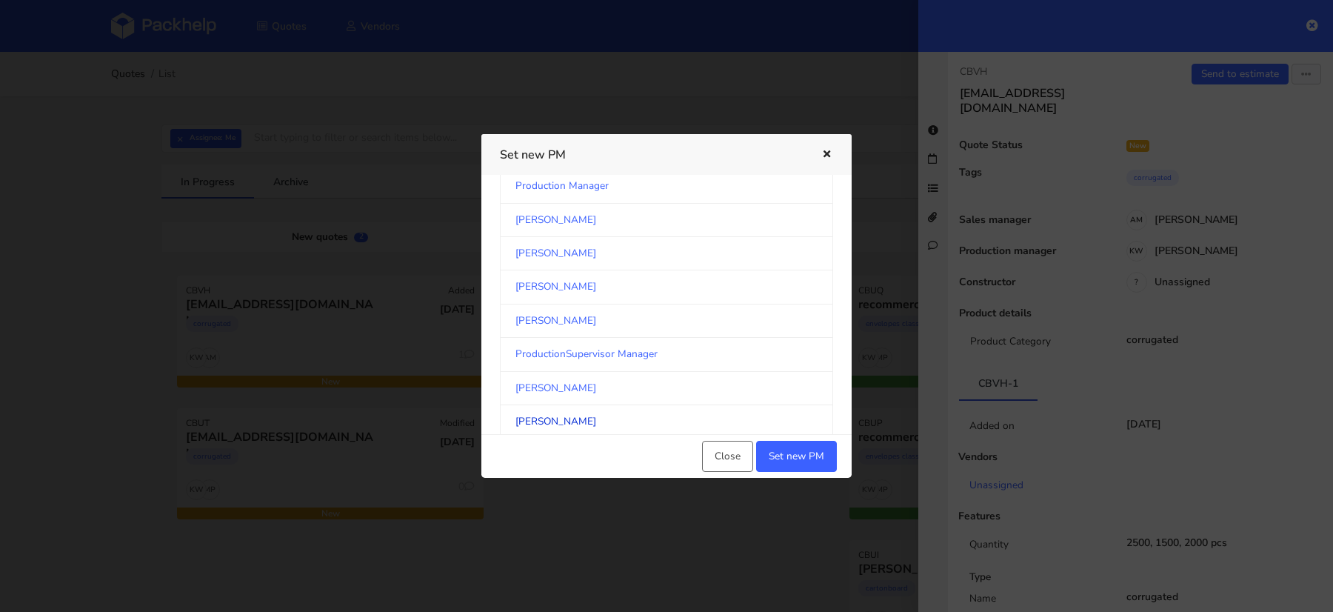
click at [622, 405] on link "[PERSON_NAME]" at bounding box center [666, 421] width 333 height 33
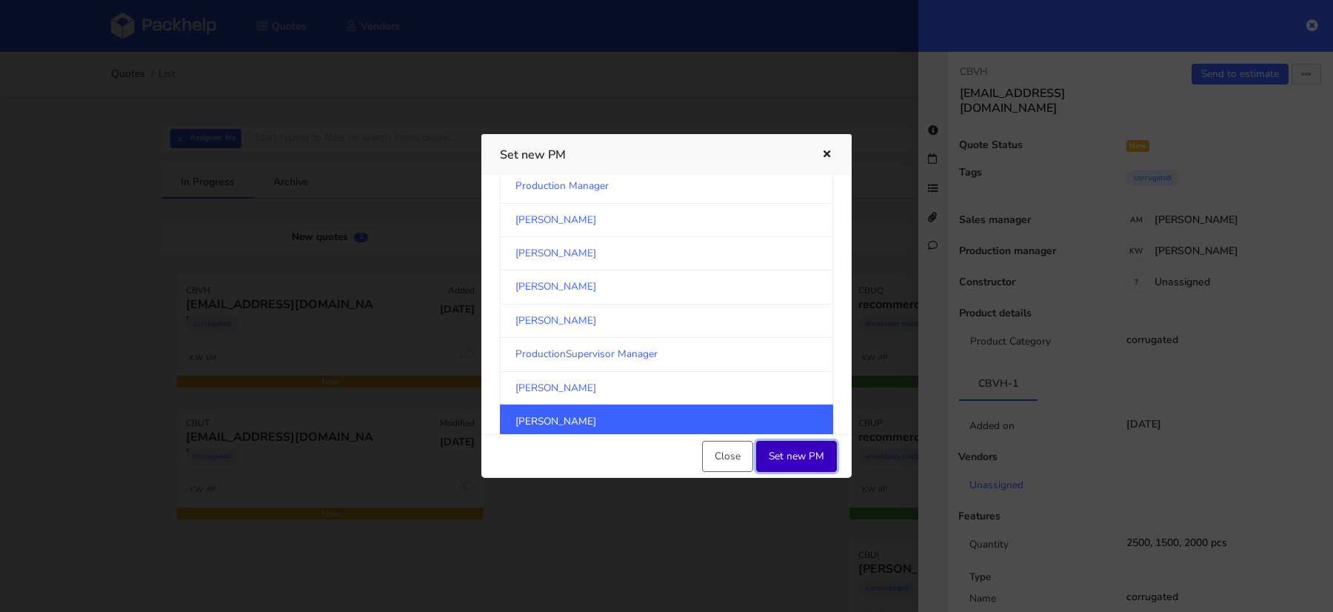
click at [801, 464] on button "Set new PM" at bounding box center [796, 456] width 81 height 31
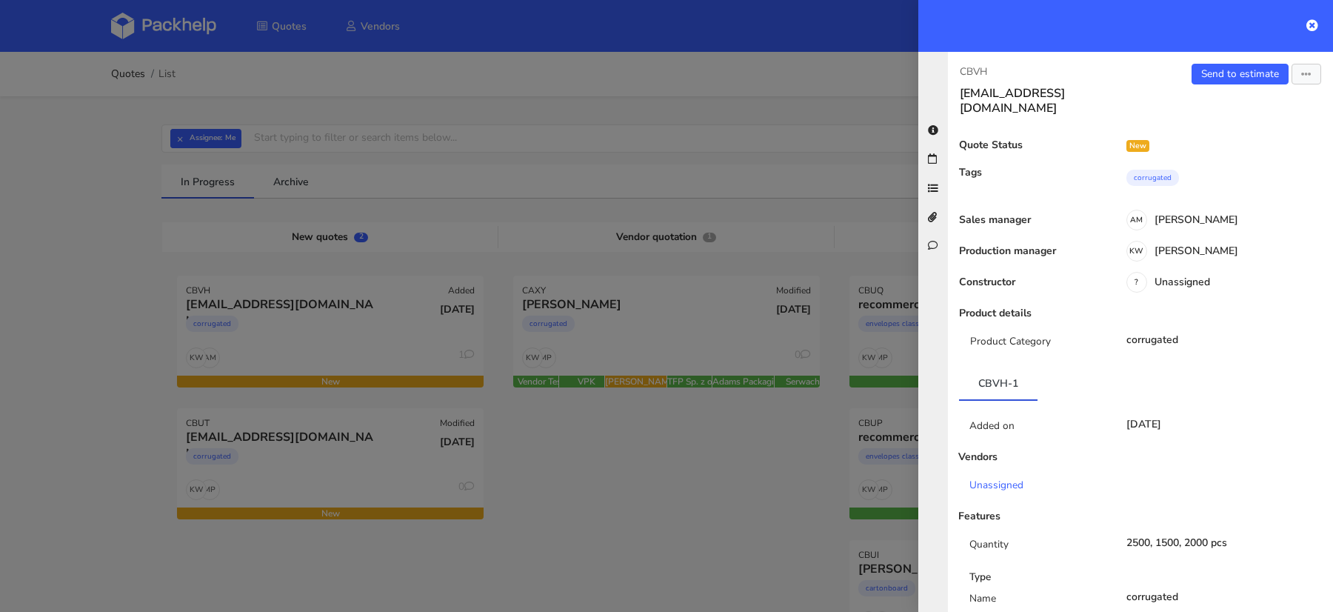
click at [648, 516] on div at bounding box center [666, 306] width 1333 height 612
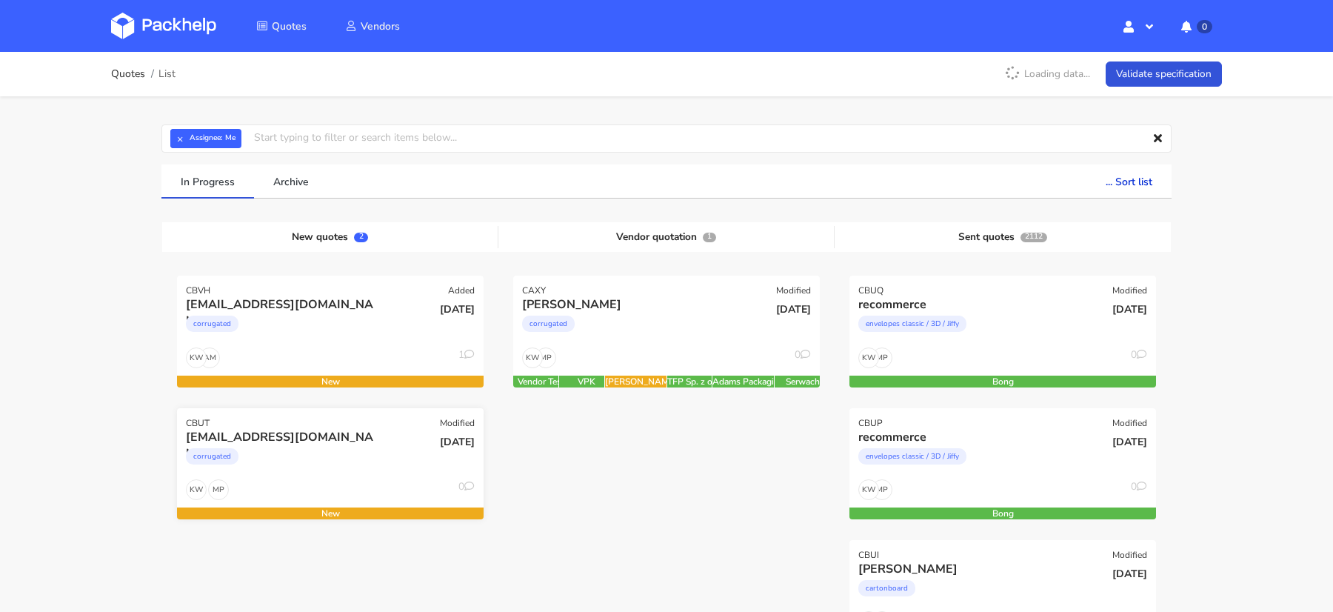
click at [317, 456] on div "corrugated" at bounding box center [284, 460] width 196 height 30
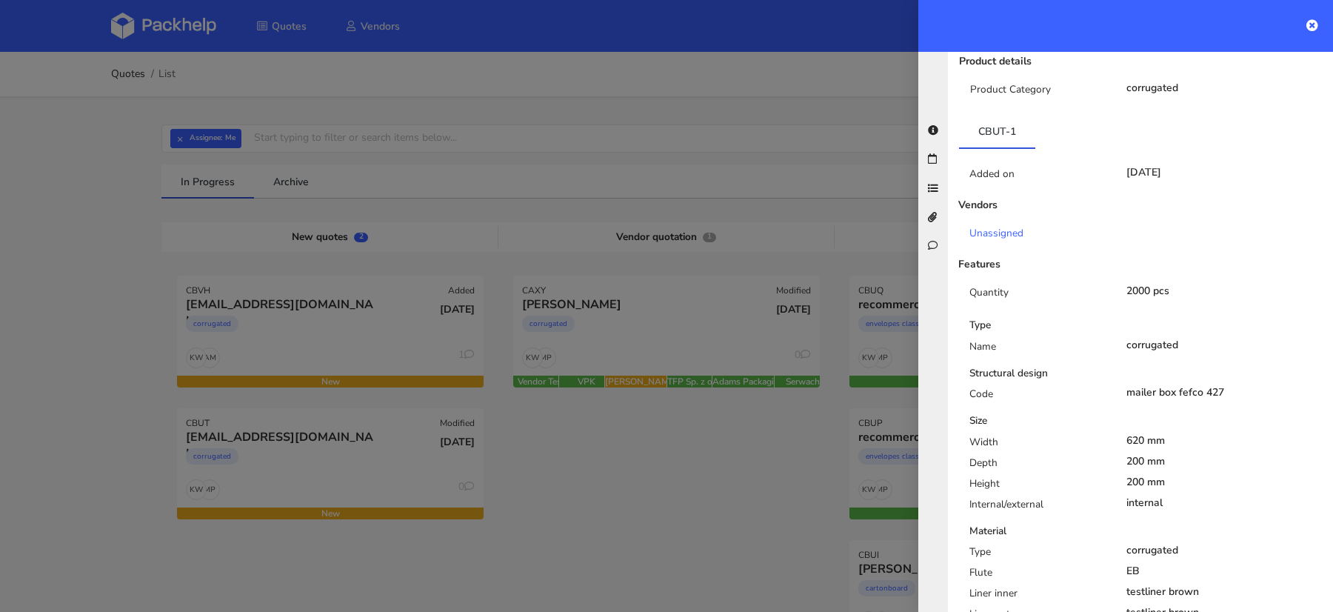
scroll to position [243, 0]
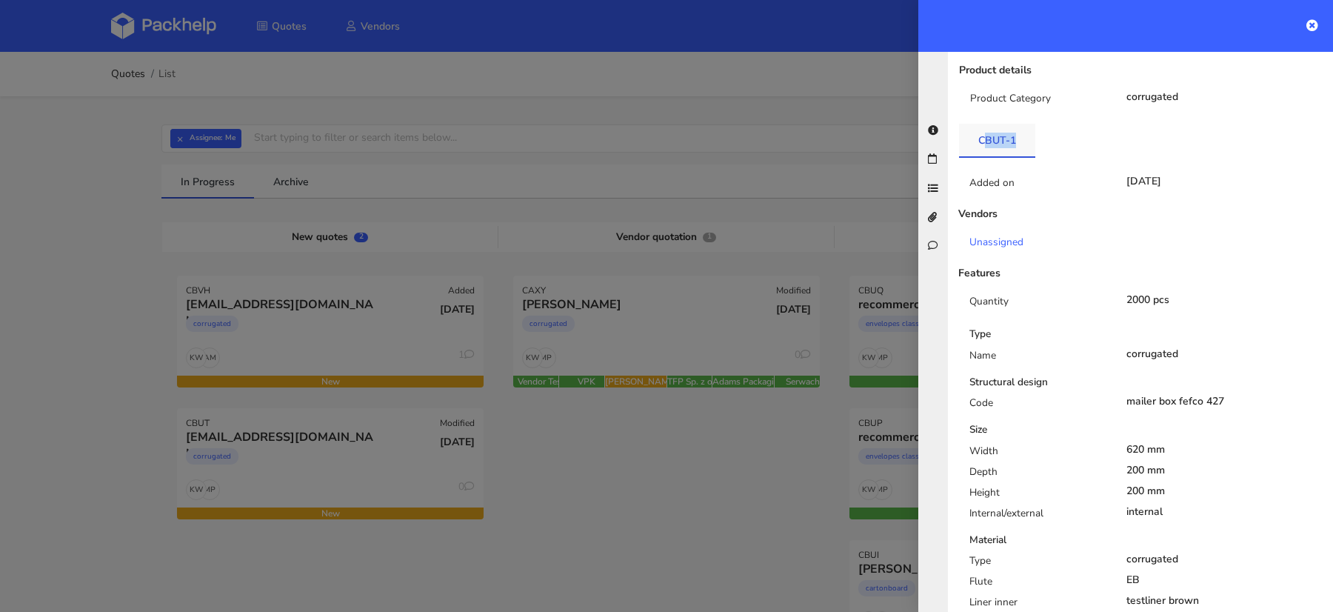
drag, startPoint x: 1025, startPoint y: 130, endPoint x: 984, endPoint y: 128, distance: 41.5
click at [985, 130] on link "CBUT-1" at bounding box center [997, 140] width 76 height 33
click at [1062, 141] on ul "CBUT-1" at bounding box center [1140, 141] width 363 height 34
drag, startPoint x: 1042, startPoint y: 134, endPoint x: 984, endPoint y: 132, distance: 57.8
click at [982, 133] on ul "CBUT-1" at bounding box center [1140, 141] width 363 height 34
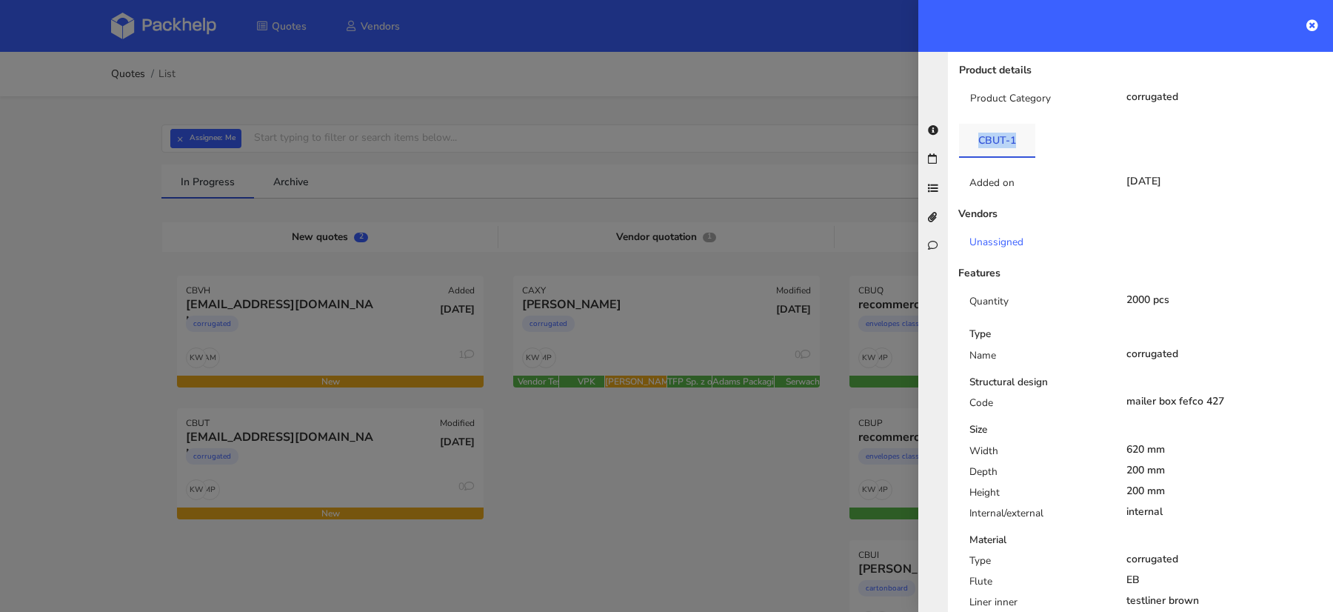
drag, startPoint x: 977, startPoint y: 130, endPoint x: 1013, endPoint y: 127, distance: 35.7
click at [1012, 128] on link "CBUT-1" at bounding box center [997, 140] width 76 height 33
copy link "CBUT-1"
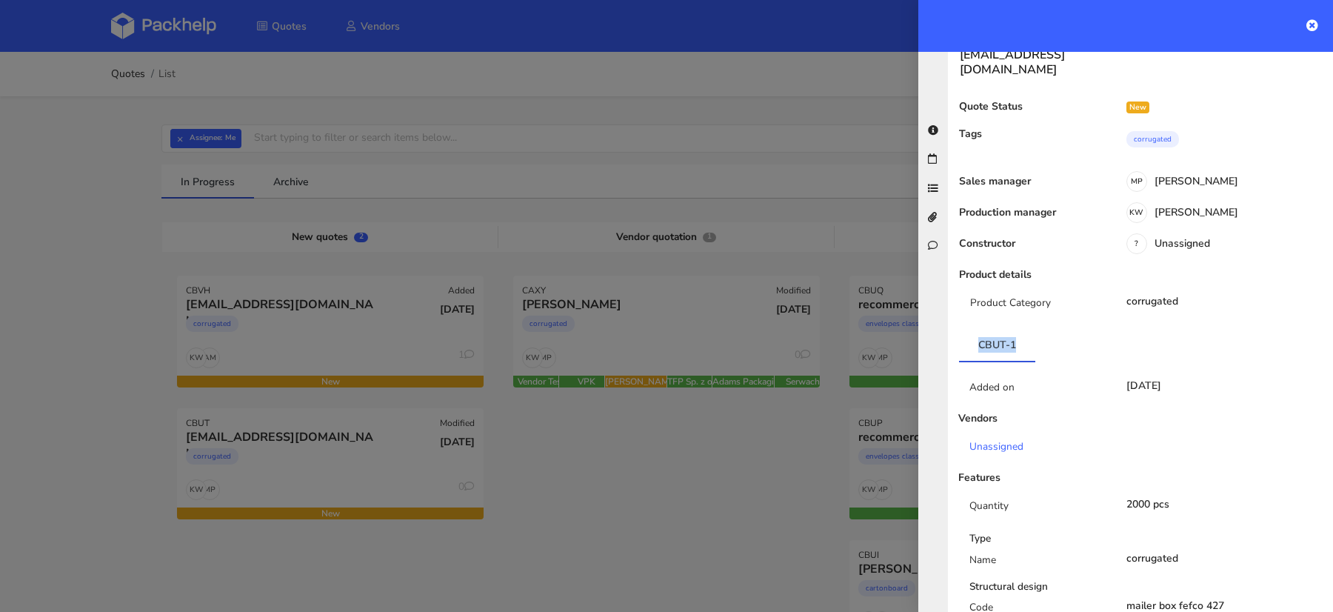
scroll to position [0, 0]
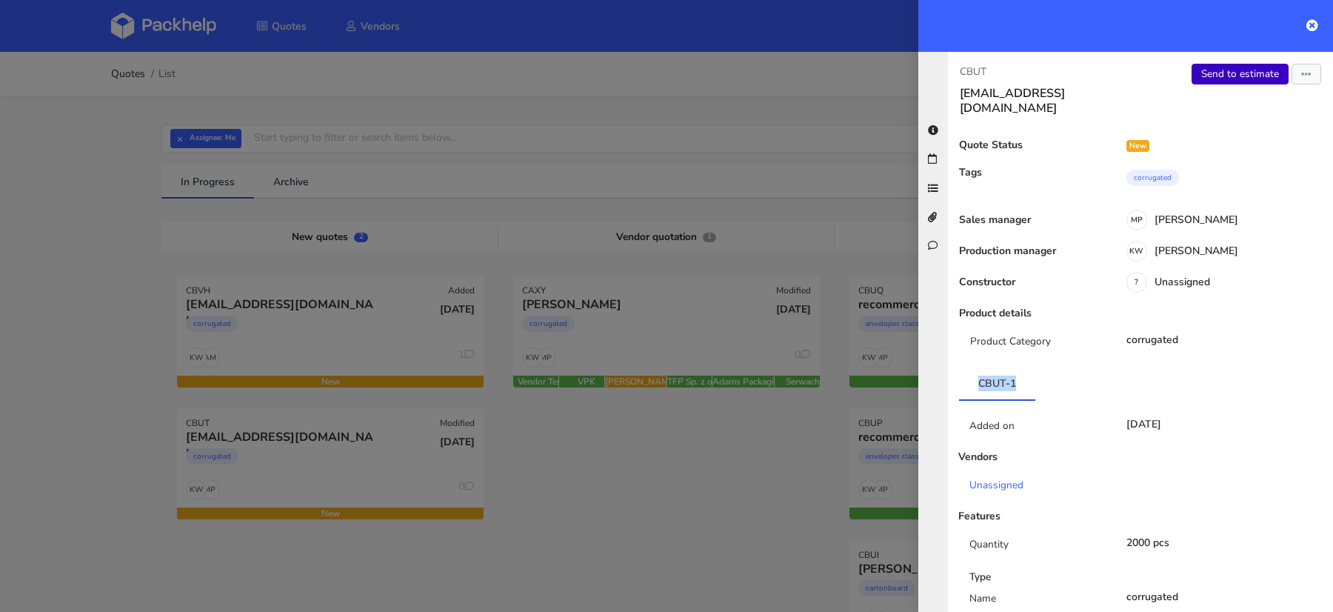
click at [1230, 66] on link "Send to estimate" at bounding box center [1240, 74] width 97 height 21
click at [1237, 72] on link "Send to estimate" at bounding box center [1240, 74] width 97 height 21
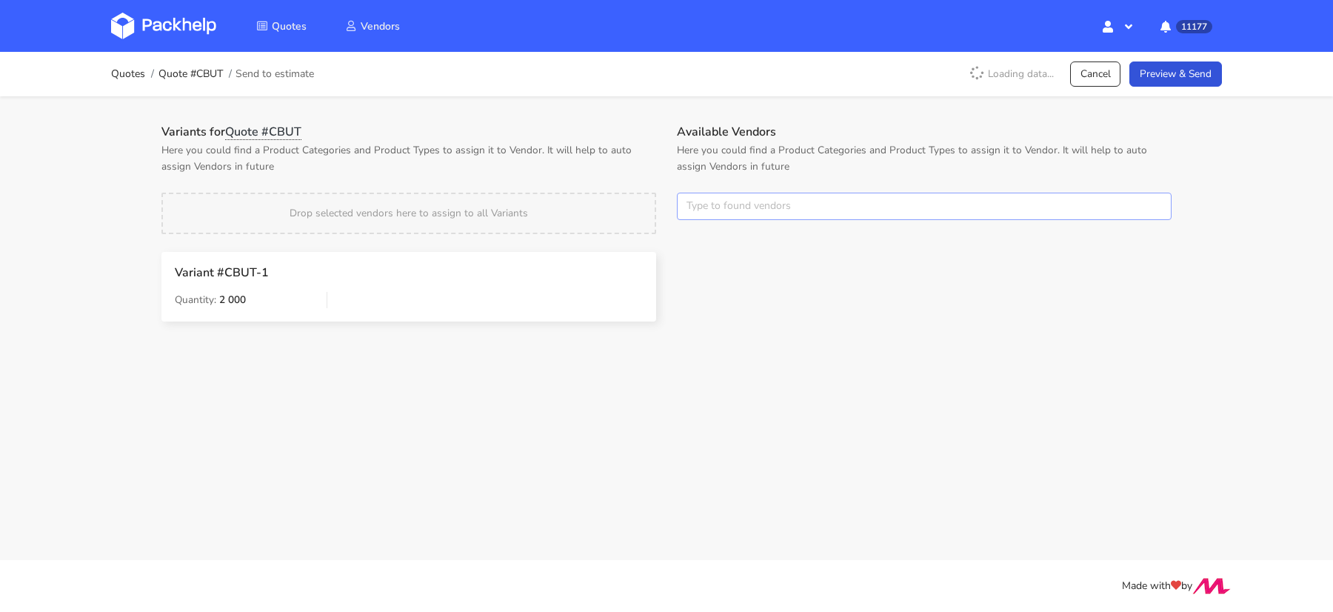
click at [693, 215] on input "text" at bounding box center [924, 207] width 495 height 28
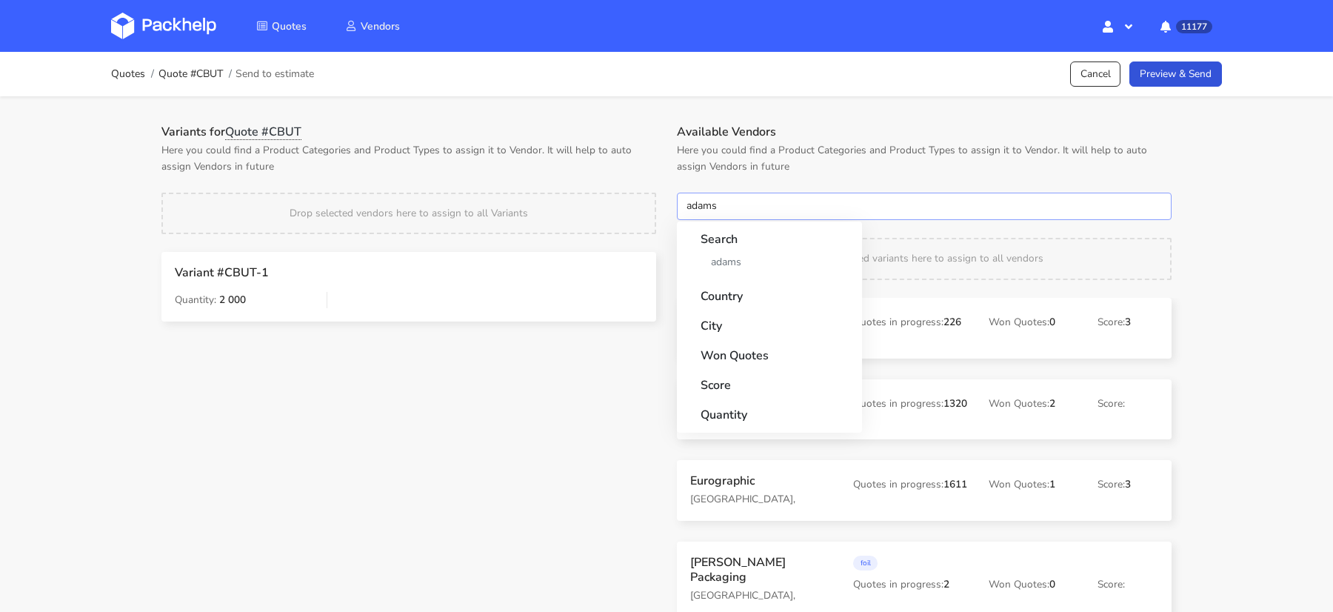
type input "adams"
click at [719, 276] on div "Search [PERSON_NAME]" at bounding box center [769, 250] width 173 height 57
click at [719, 267] on link "adams" at bounding box center [770, 261] width 138 height 27
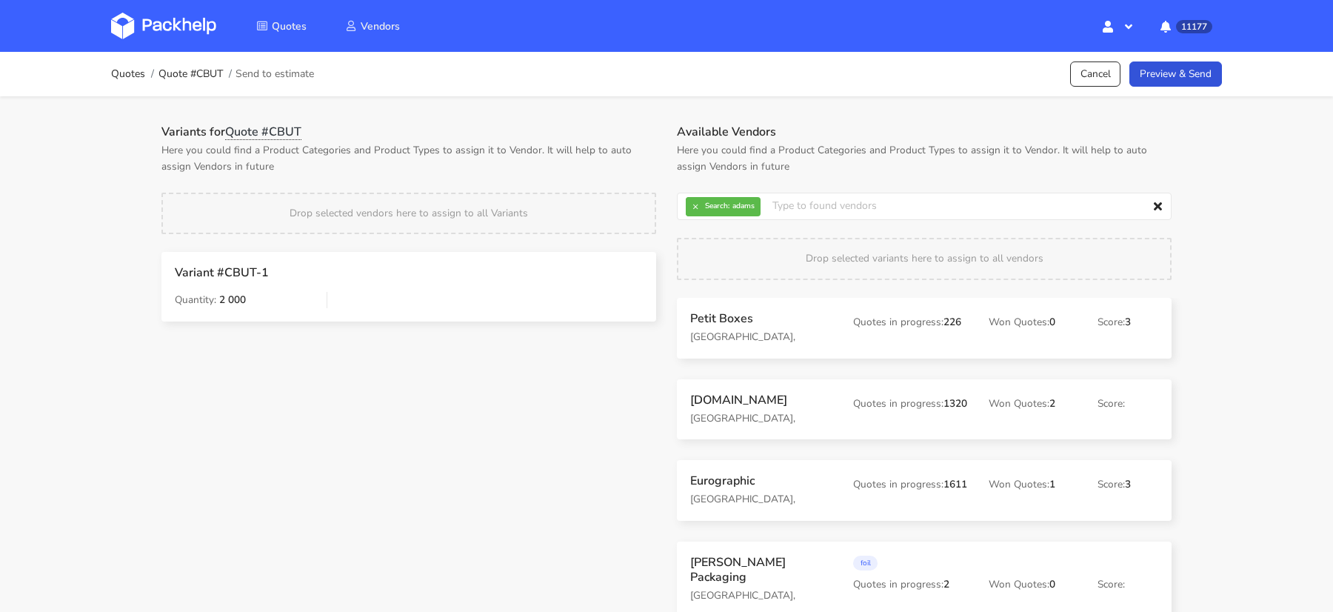
click at [650, 200] on div "Drop selected vendors here to assign to all Variants" at bounding box center [408, 213] width 495 height 41
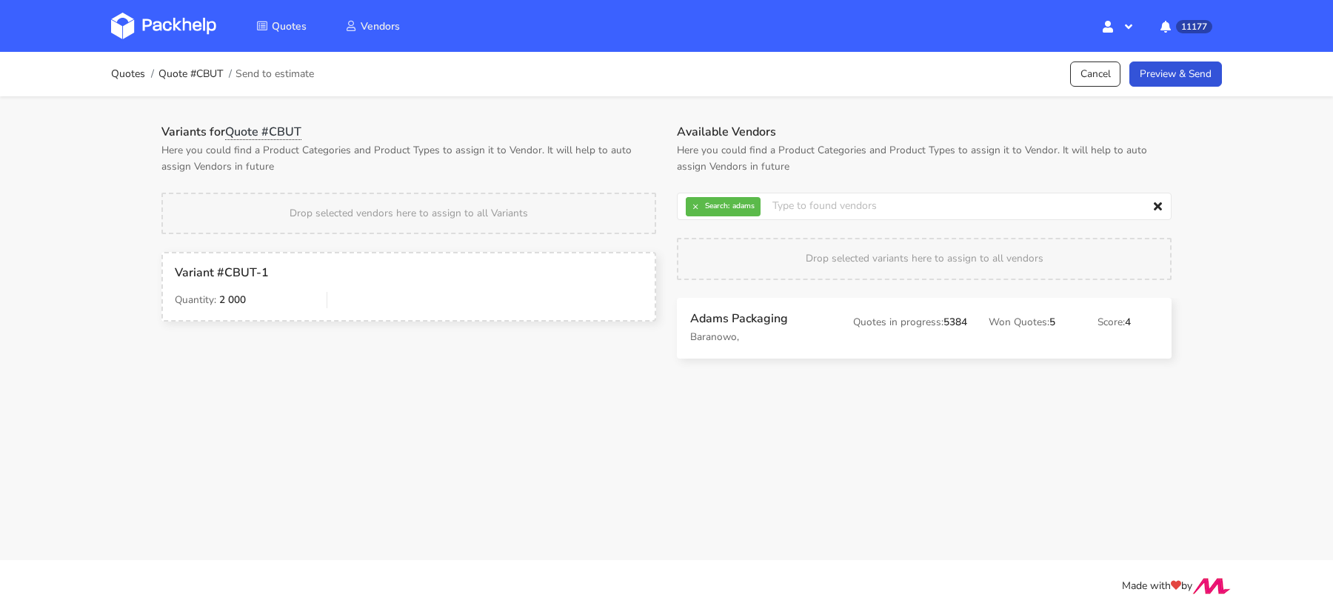
drag, startPoint x: 728, startPoint y: 327, endPoint x: 717, endPoint y: 325, distance: 11.3
click at [726, 210] on input "text" at bounding box center [924, 207] width 495 height 28
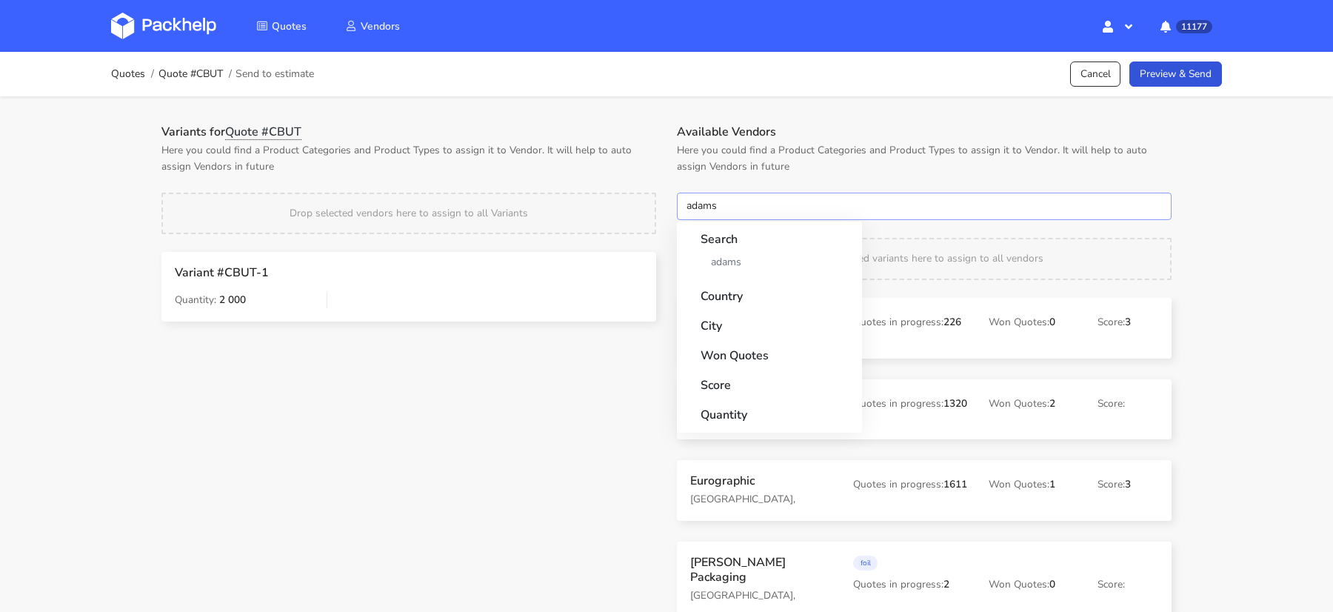
type input "adams"
click at [753, 280] on strong "Country" at bounding box center [770, 292] width 138 height 27
click at [751, 263] on link "adams" at bounding box center [770, 261] width 138 height 27
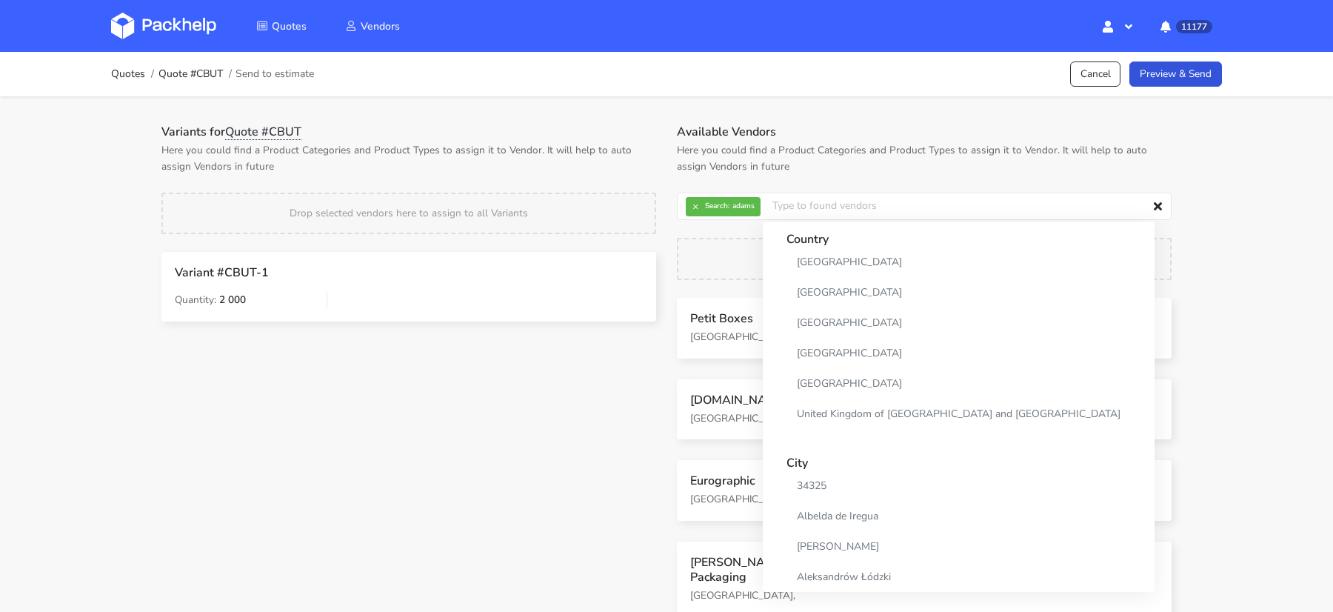
click at [599, 127] on h1 "Variants for Quote #CBUT" at bounding box center [408, 131] width 495 height 15
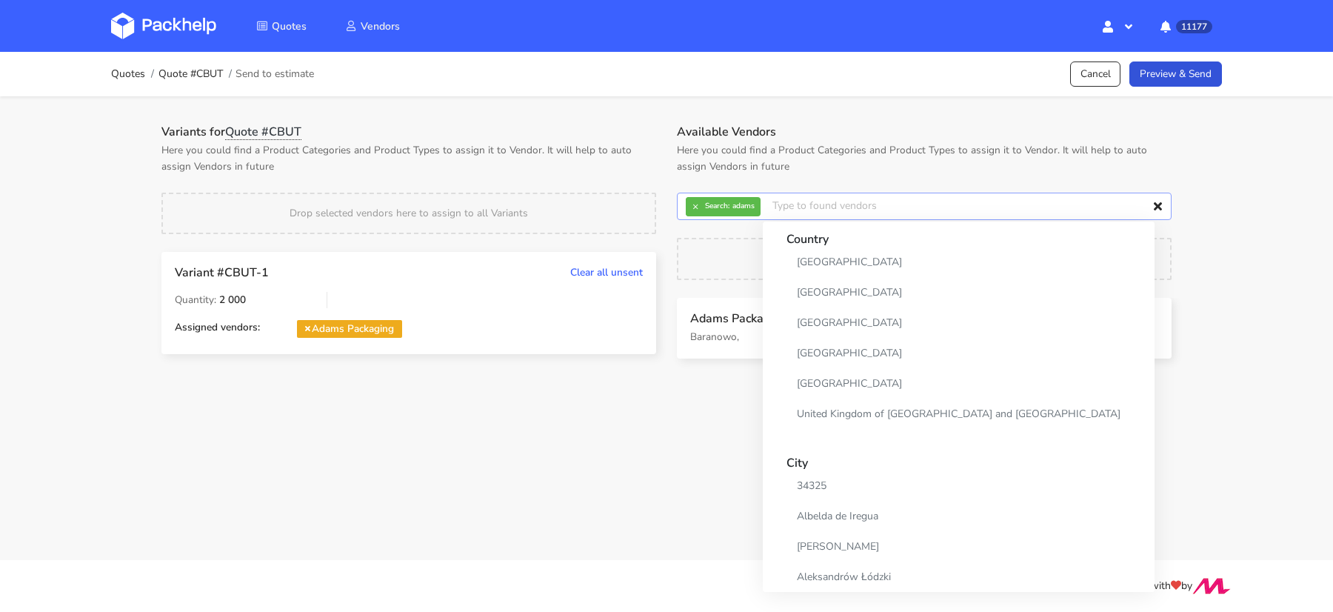
click at [698, 193] on input "text" at bounding box center [924, 207] width 495 height 28
click at [698, 206] on button "×" at bounding box center [695, 206] width 19 height 19
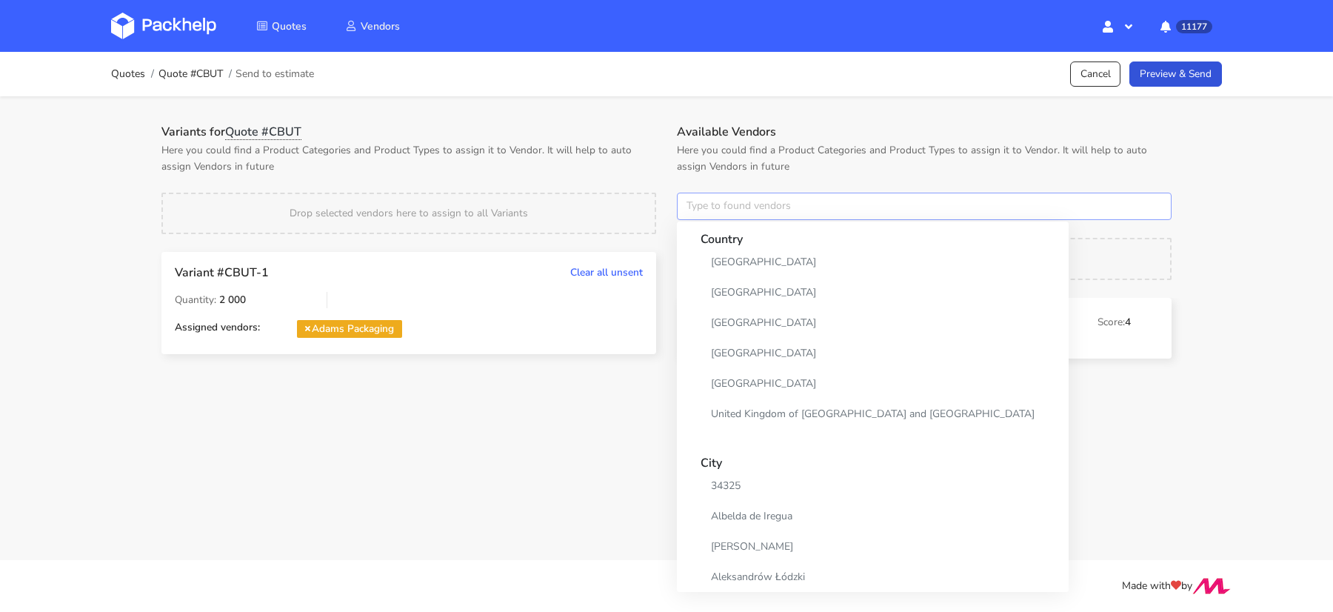
click at [698, 206] on input "text" at bounding box center [924, 207] width 495 height 28
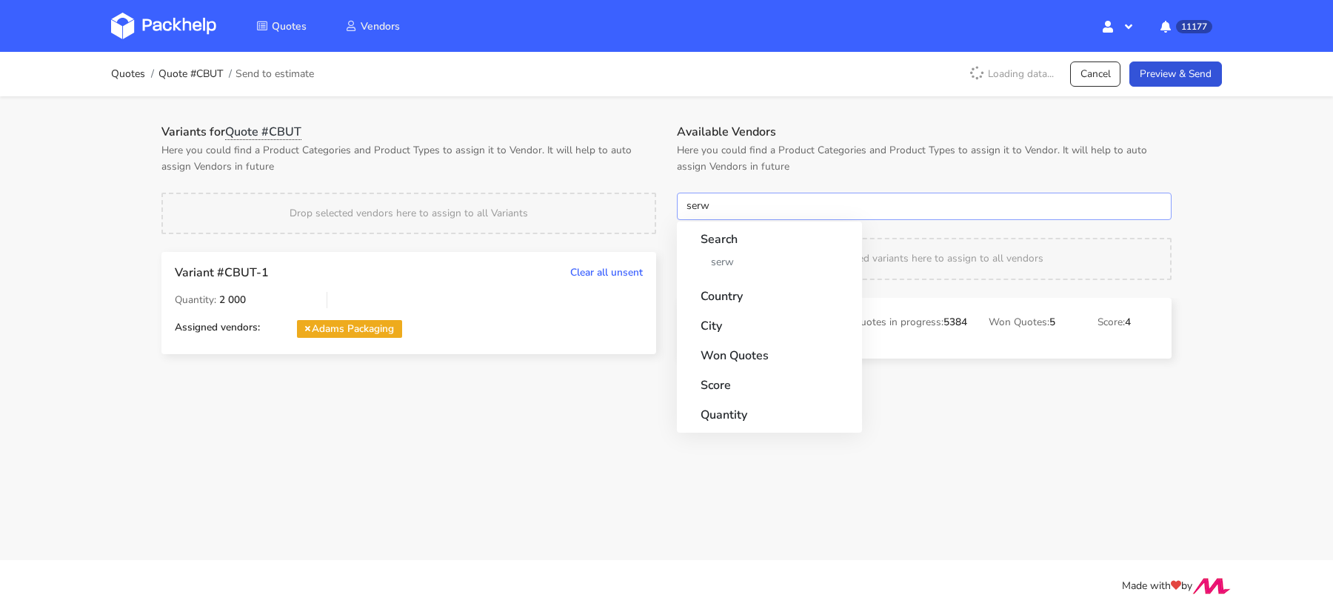
type input "serw"
click at [727, 259] on link "serw" at bounding box center [770, 261] width 138 height 27
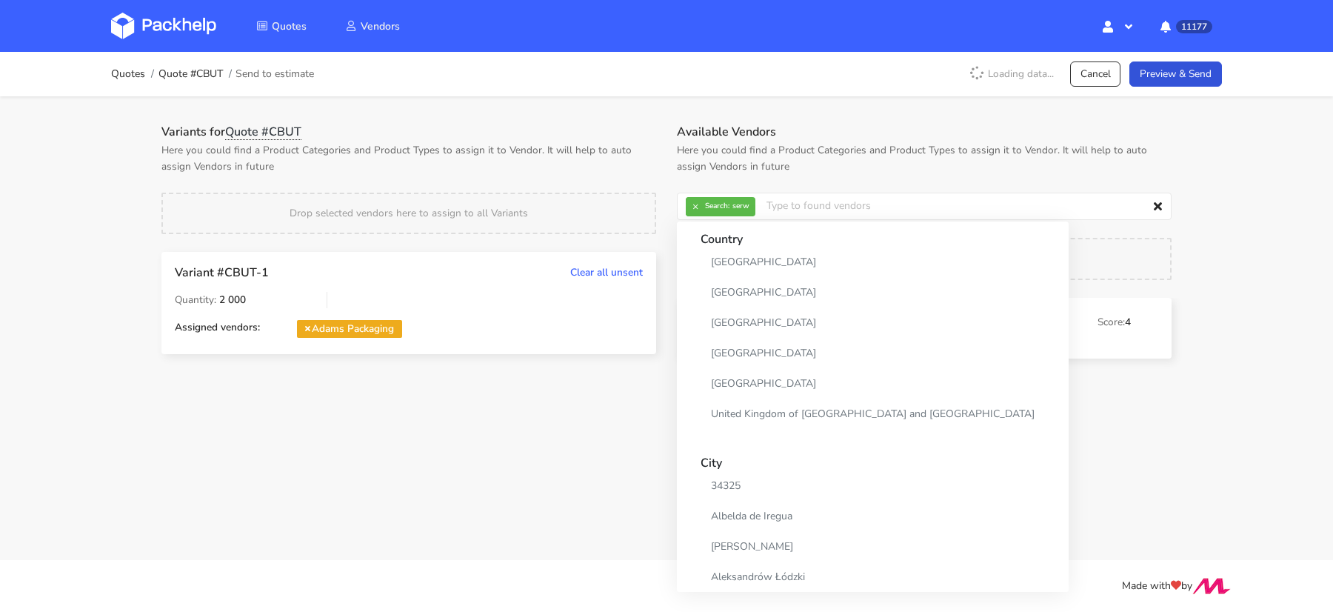
click at [618, 165] on p "Here you could find a Product Categories and Product Types to assign it to Vend…" at bounding box center [408, 158] width 495 height 33
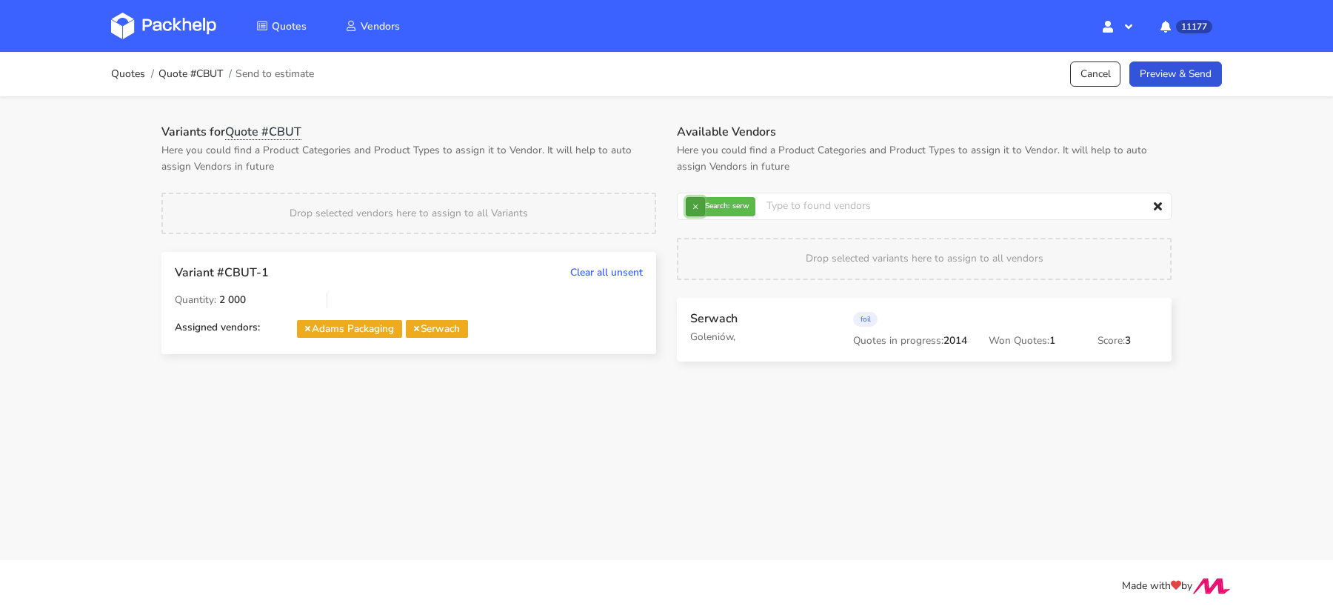
click at [696, 210] on button "×" at bounding box center [695, 206] width 19 height 19
click at [696, 210] on input "text" at bounding box center [924, 207] width 495 height 28
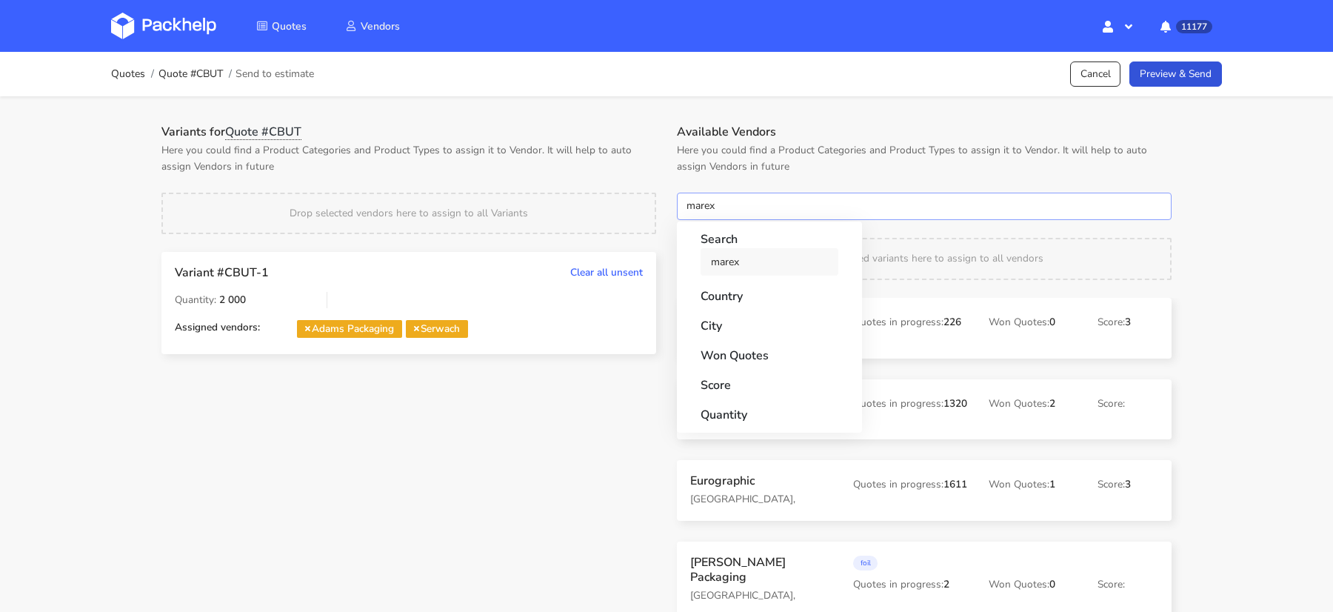
type input "marex"
click at [724, 256] on link "marex" at bounding box center [770, 261] width 138 height 27
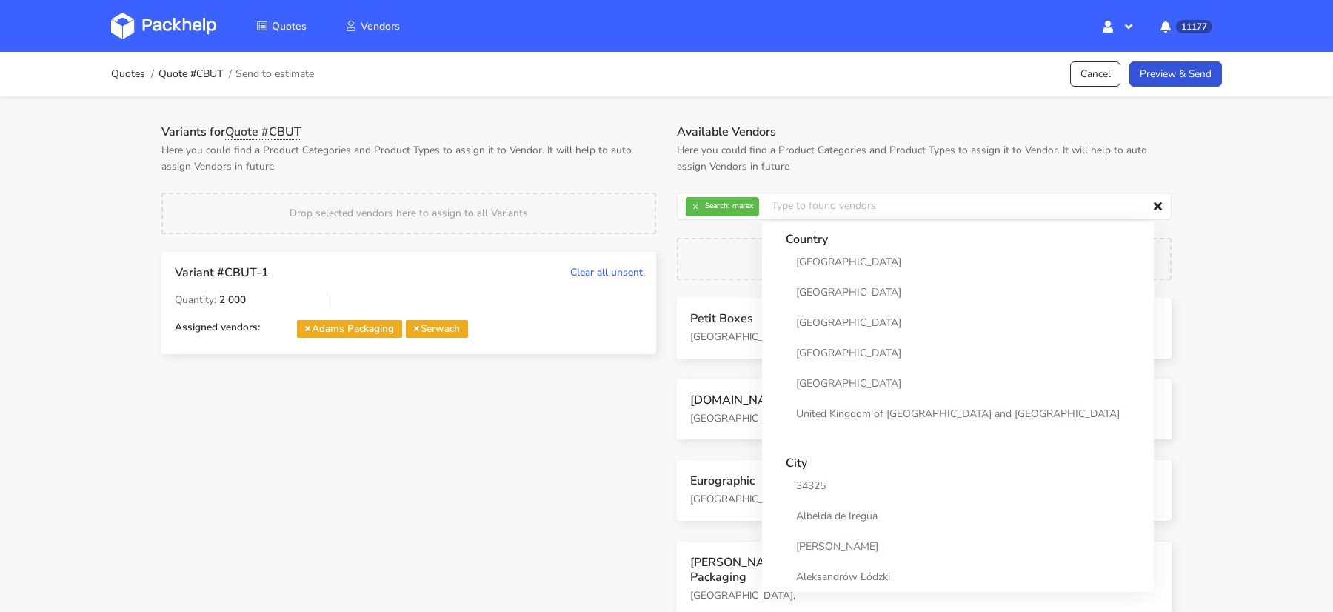
click at [639, 170] on p "Here you could find a Product Categories and Product Types to assign it to Vend…" at bounding box center [408, 158] width 495 height 33
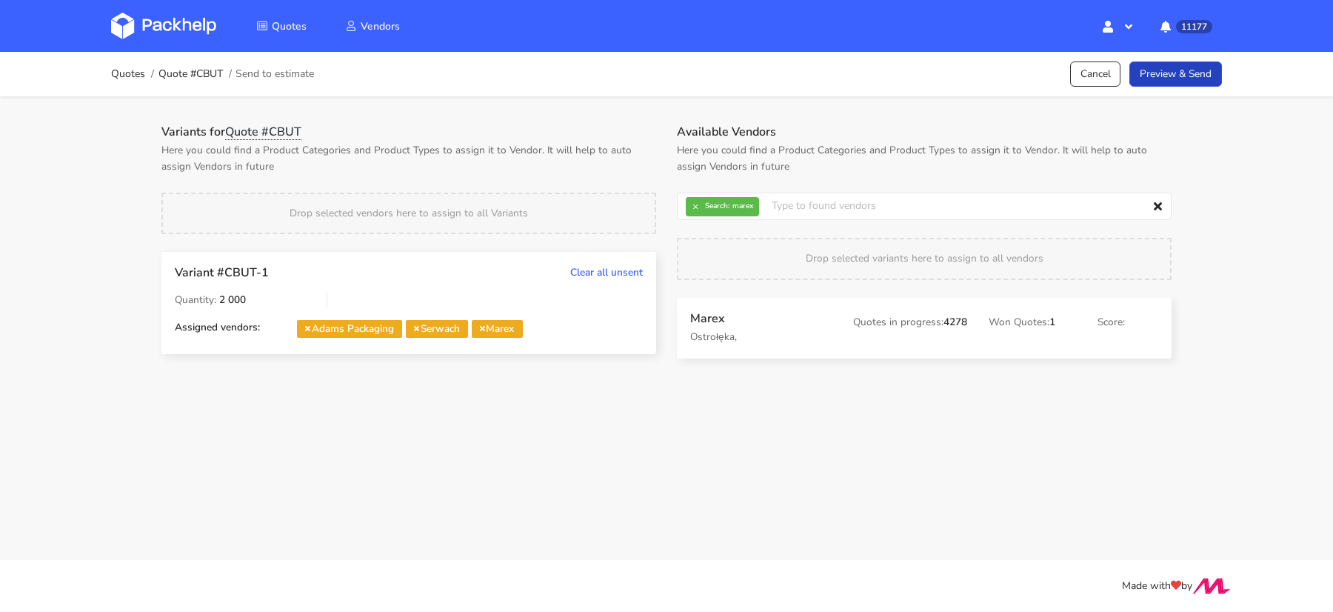
click at [1171, 79] on link "Preview & Send" at bounding box center [1176, 74] width 93 height 26
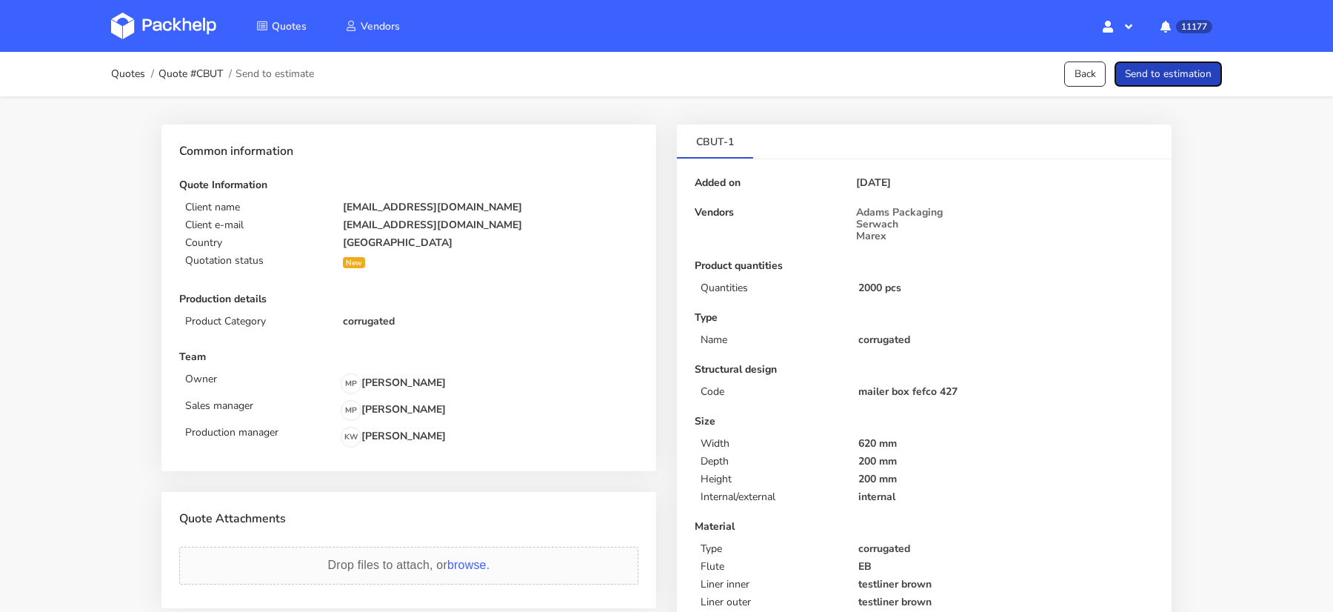
click at [1171, 79] on button "Send to estimation" at bounding box center [1168, 74] width 107 height 26
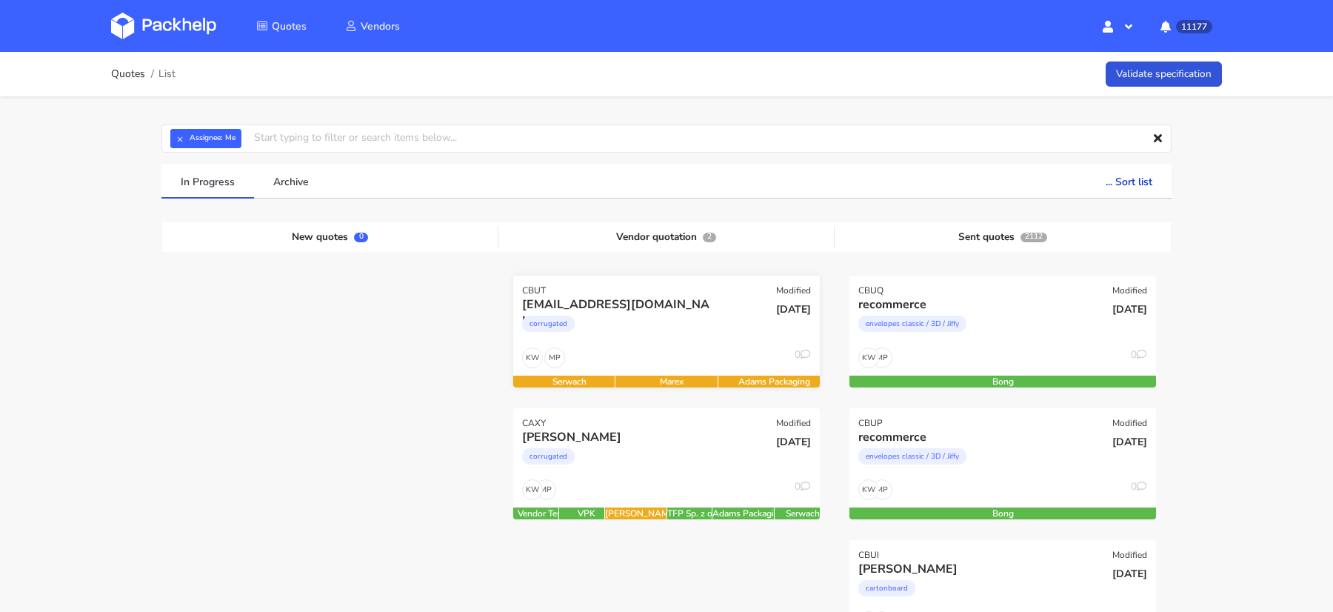
click at [685, 347] on div "MP KW 0" at bounding box center [666, 361] width 307 height 28
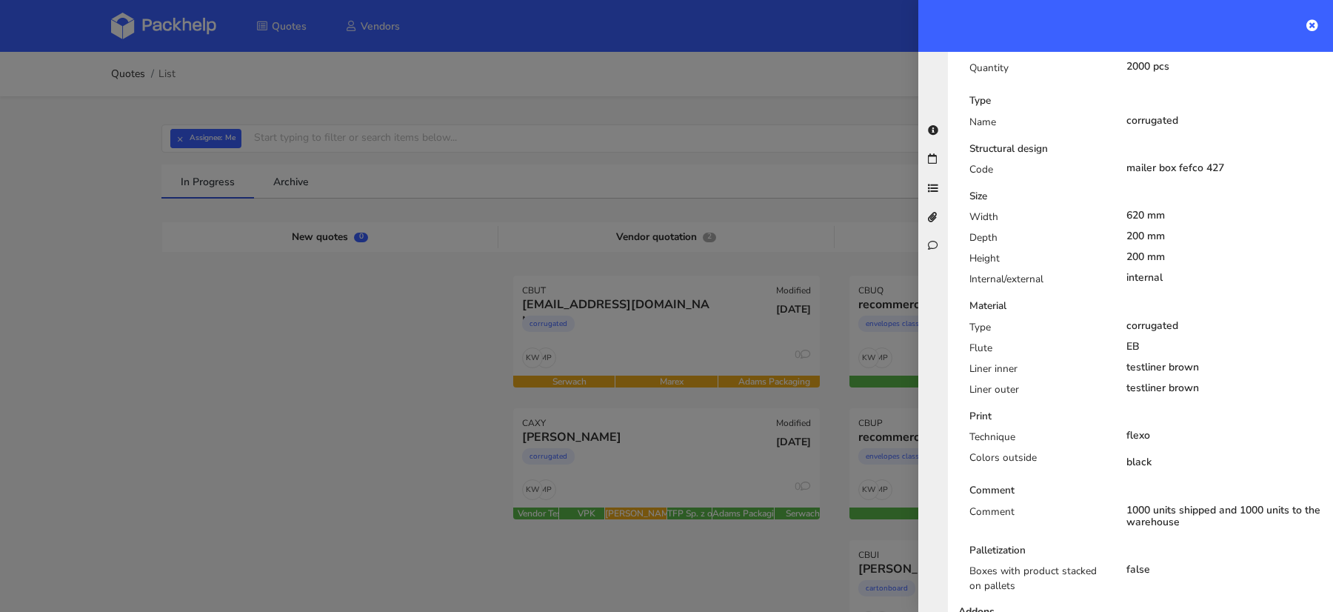
scroll to position [537, 0]
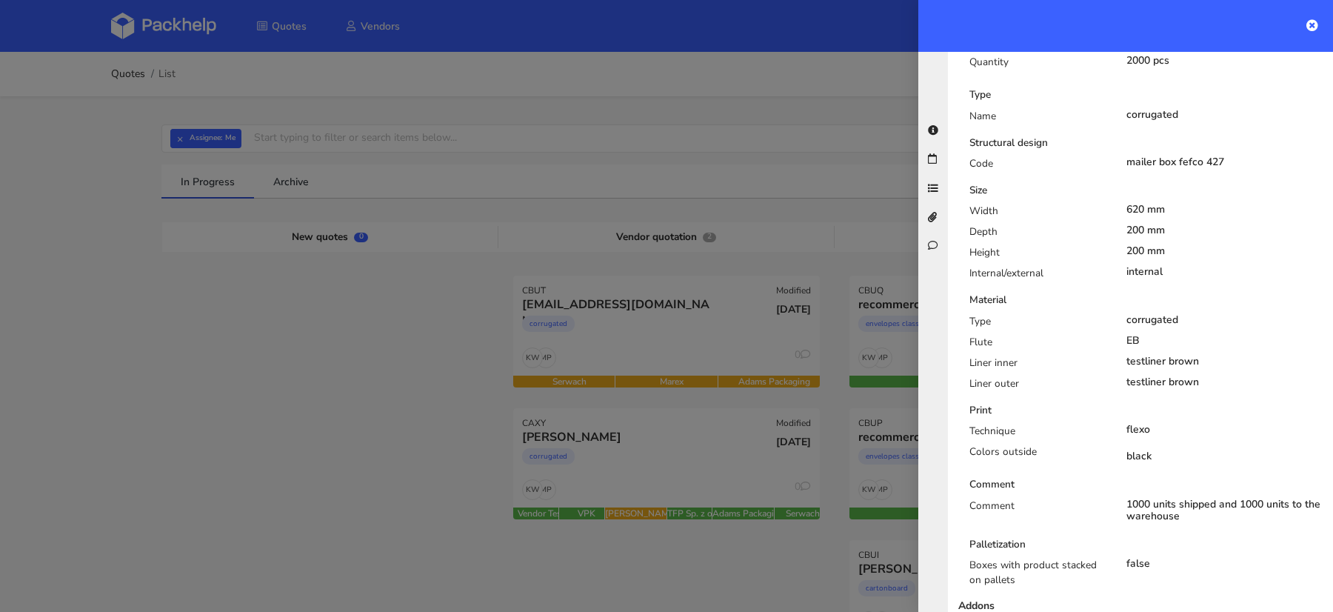
click at [432, 371] on div at bounding box center [666, 306] width 1333 height 612
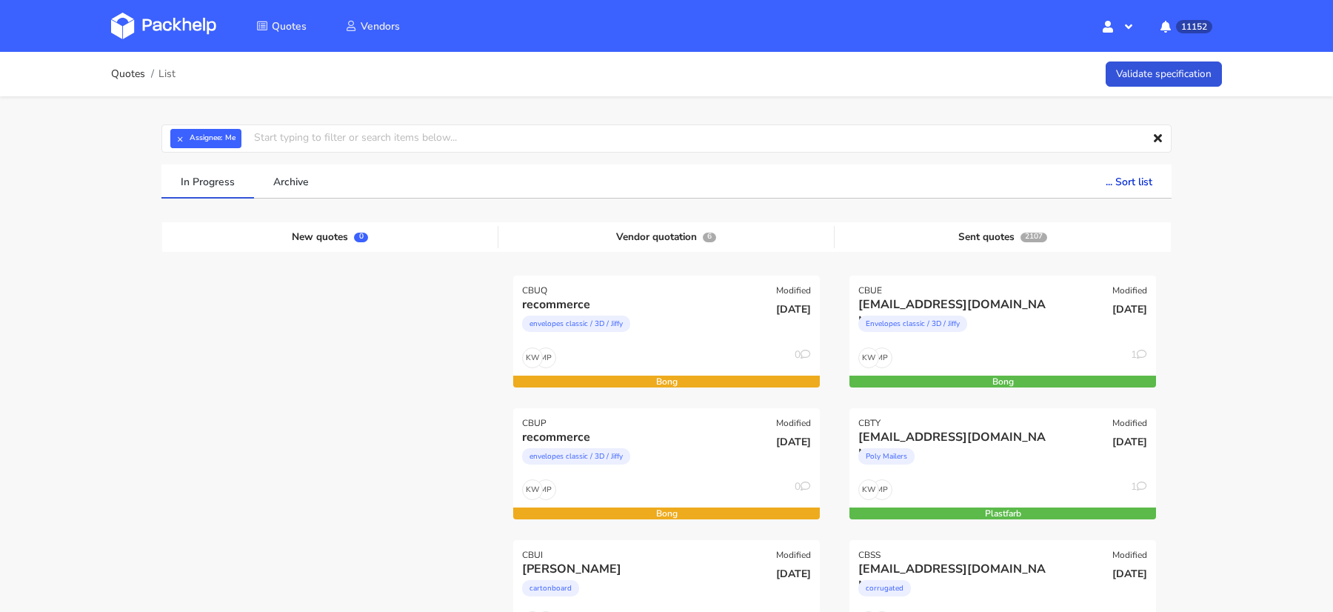
scroll to position [379, 0]
click at [184, 44] on link at bounding box center [174, 25] width 127 height 43
click at [192, 17] on img at bounding box center [163, 26] width 105 height 27
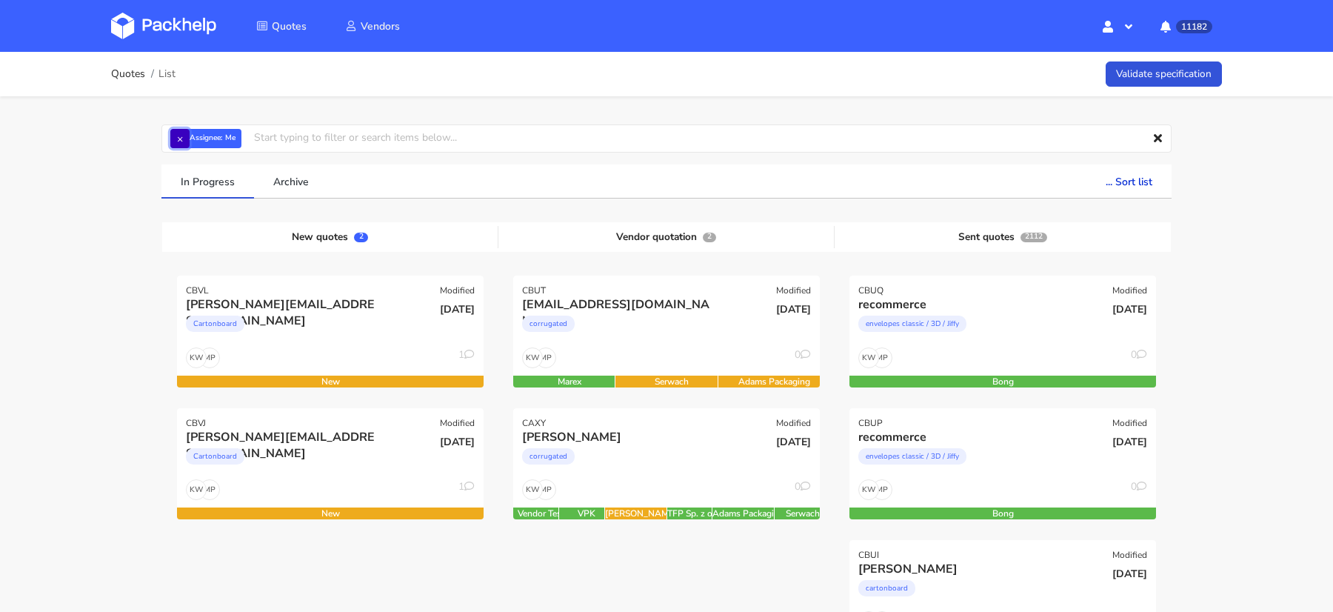
click at [181, 138] on button "×" at bounding box center [179, 138] width 19 height 19
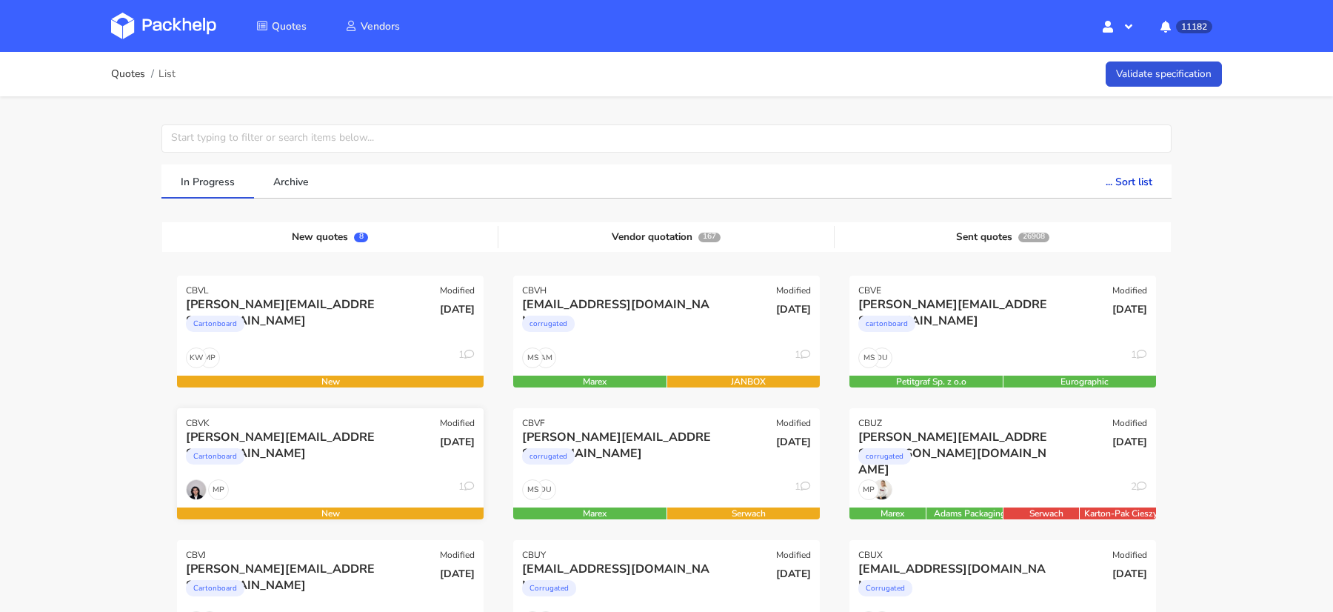
click at [248, 441] on div "[PERSON_NAME][EMAIL_ADDRESS][DOMAIN_NAME]" at bounding box center [284, 437] width 196 height 16
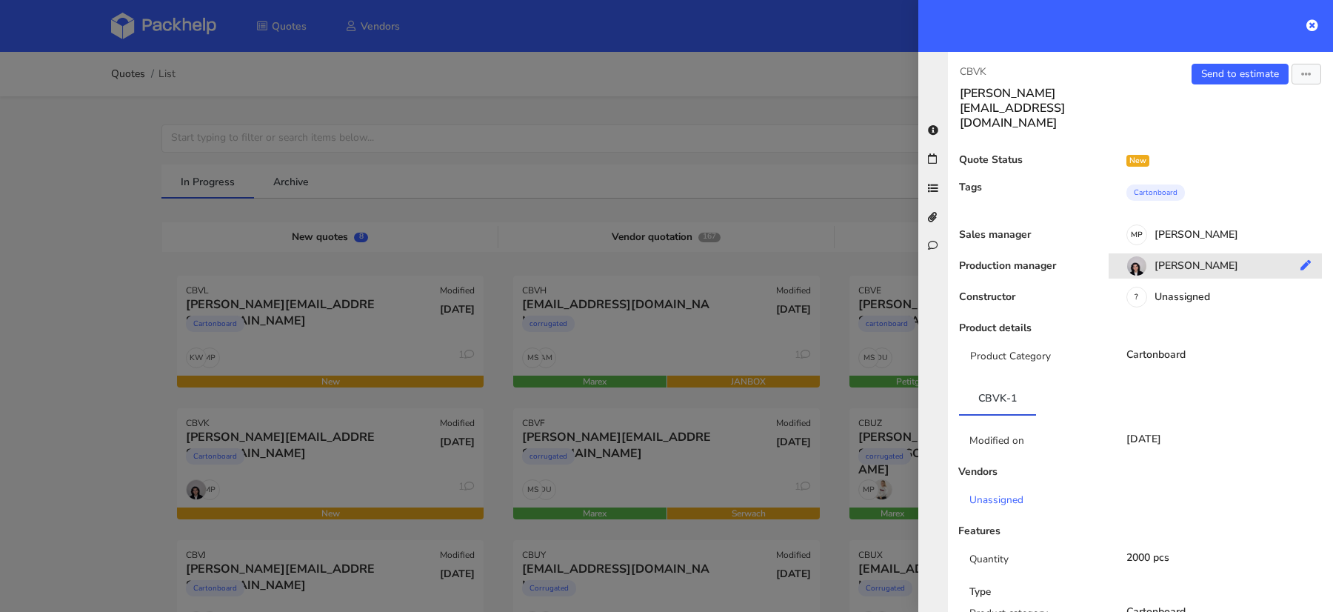
click at [1216, 260] on div "[PERSON_NAME]" at bounding box center [1221, 268] width 224 height 16
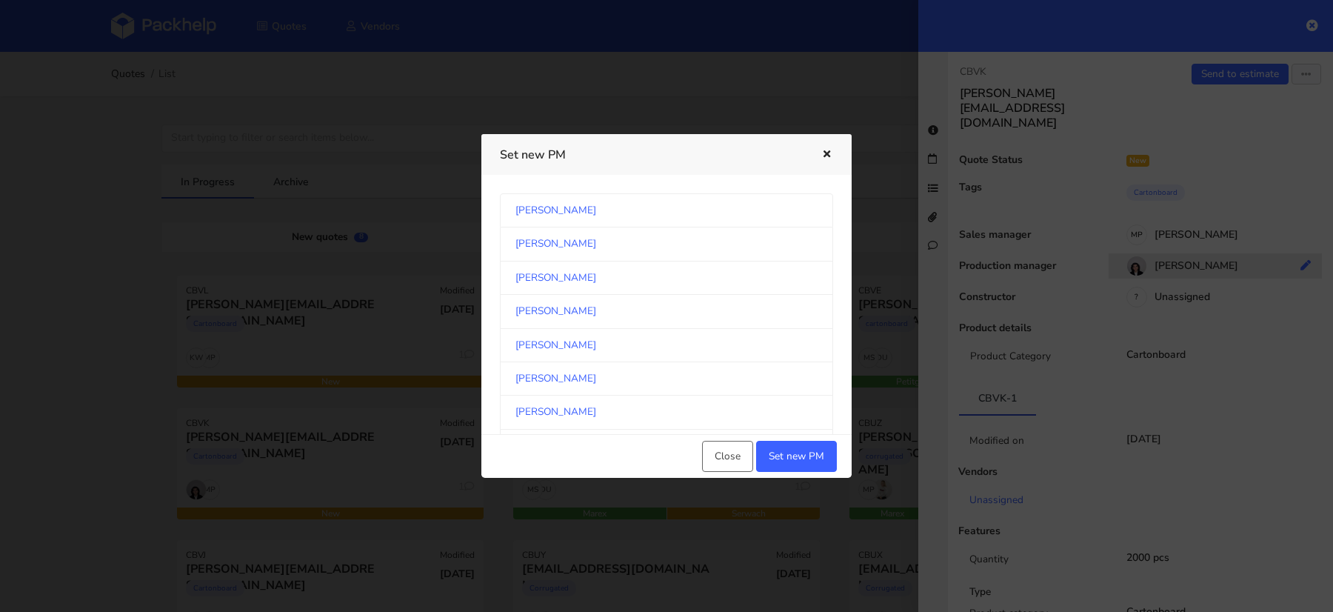
scroll to position [173, 0]
click at [630, 316] on link "[PERSON_NAME]" at bounding box center [666, 306] width 333 height 33
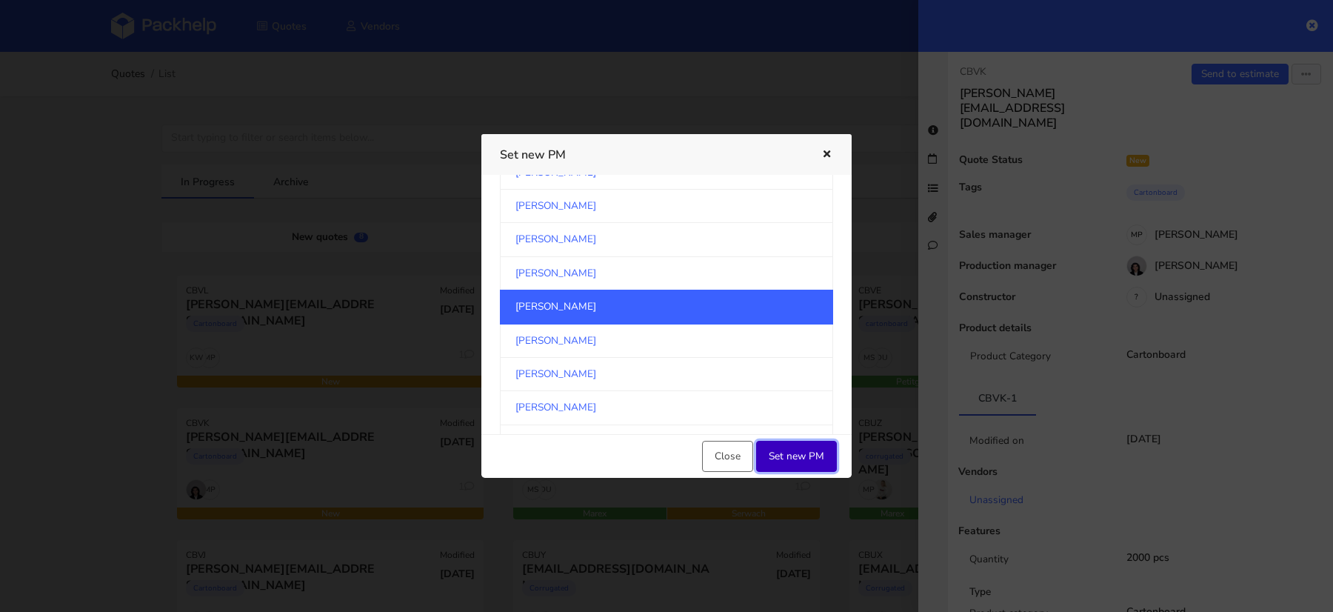
drag, startPoint x: 795, startPoint y: 447, endPoint x: 434, endPoint y: 415, distance: 362.2
click at [795, 447] on button "Set new PM" at bounding box center [796, 456] width 81 height 31
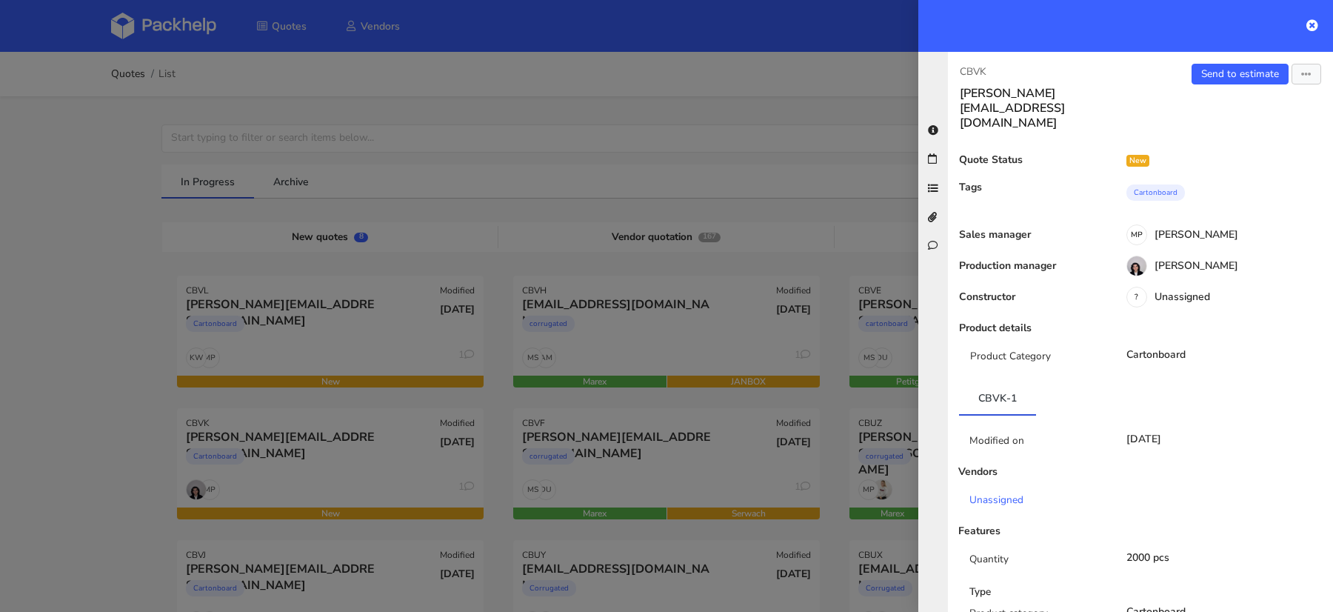
click at [93, 416] on div at bounding box center [666, 306] width 1333 height 612
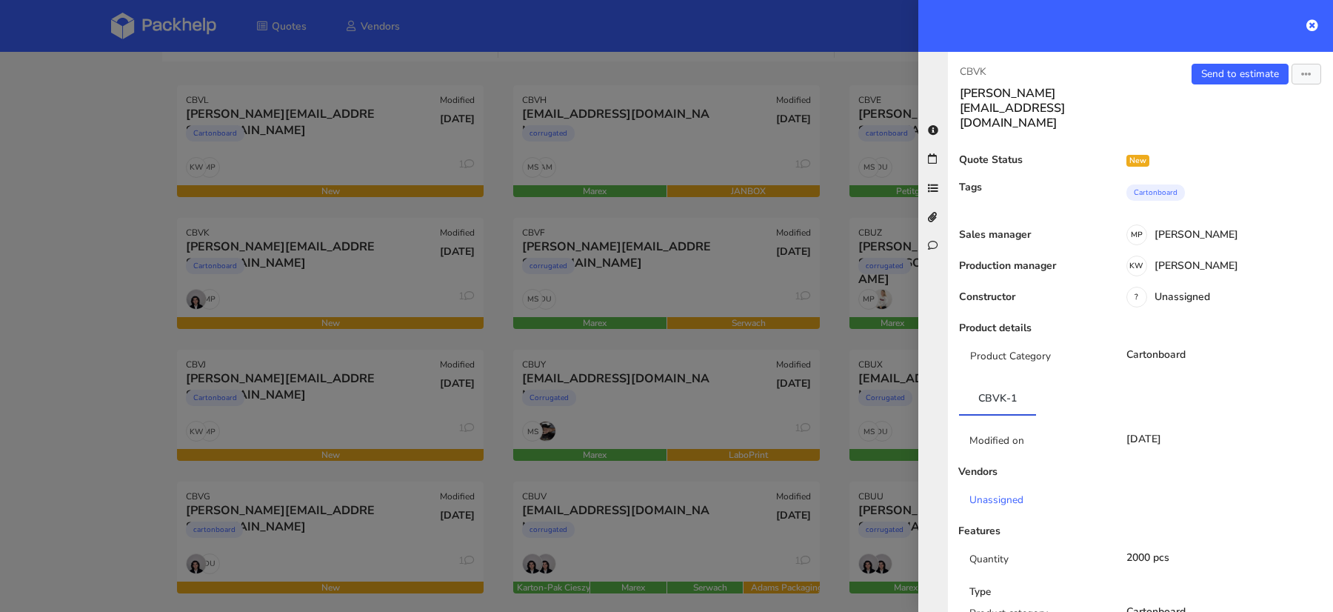
scroll to position [221, 0]
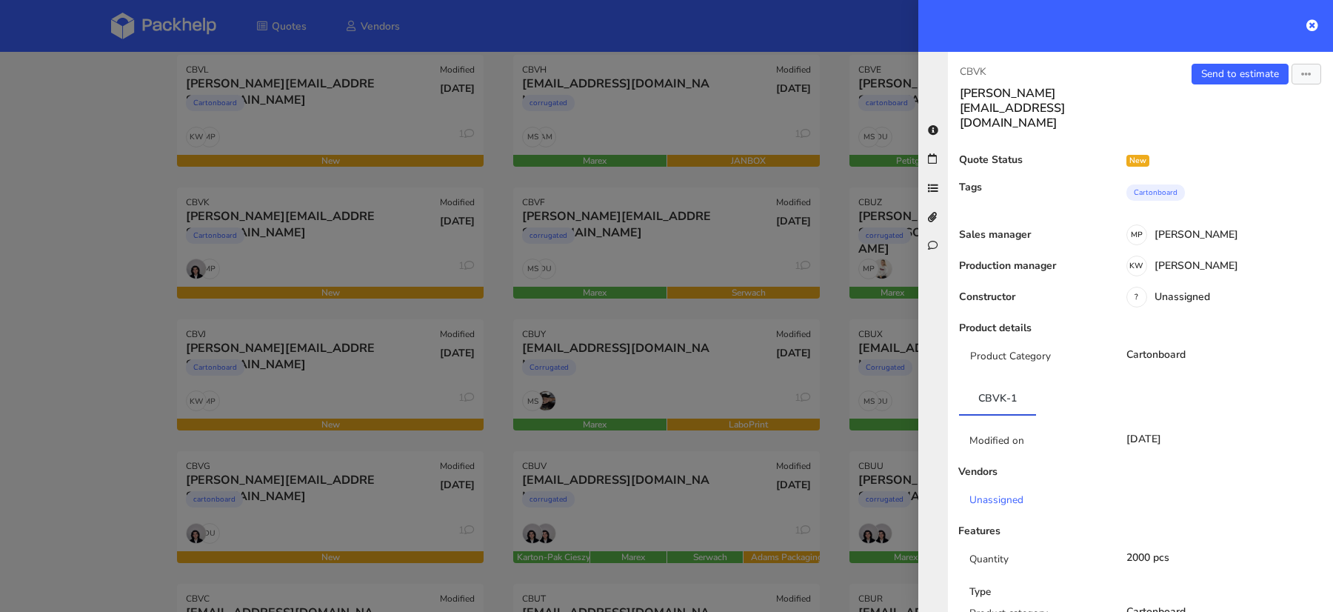
click at [120, 495] on div at bounding box center [666, 306] width 1333 height 612
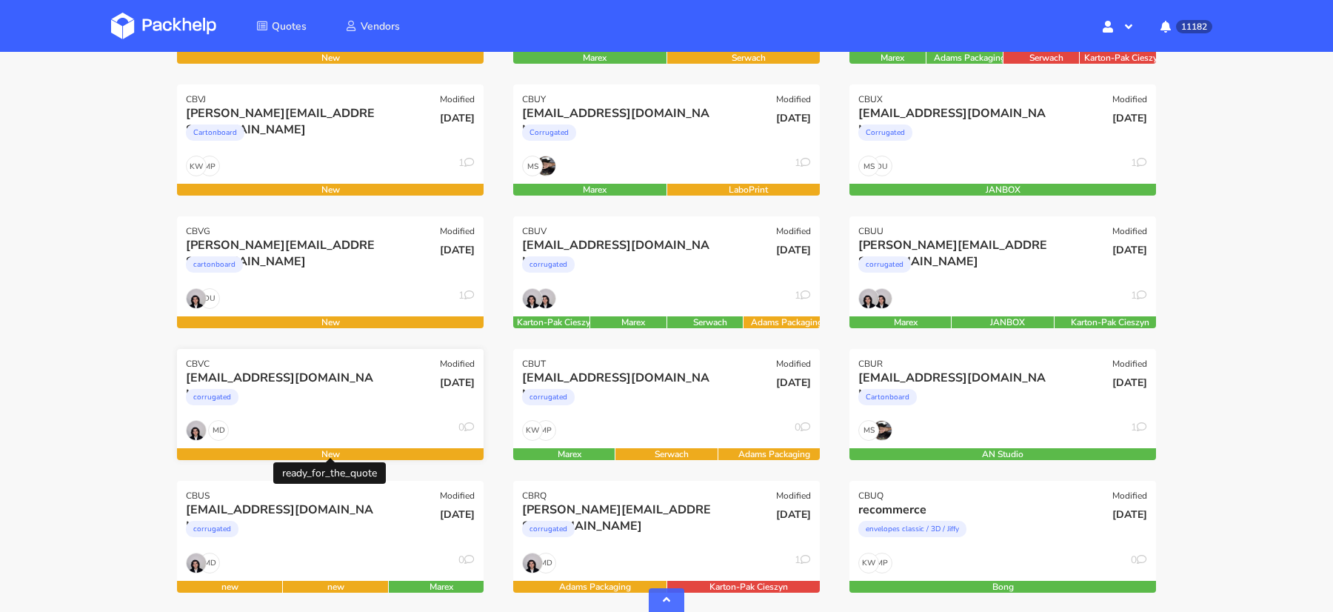
scroll to position [416, 0]
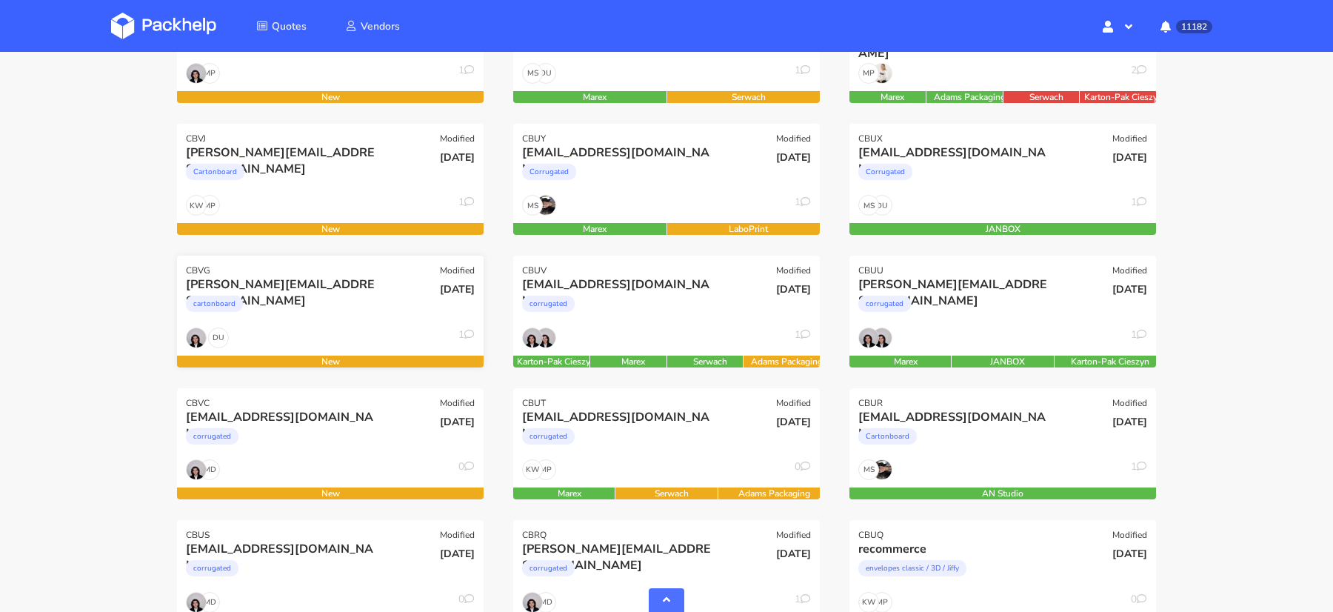
click at [317, 312] on div "cartonboard" at bounding box center [284, 308] width 196 height 30
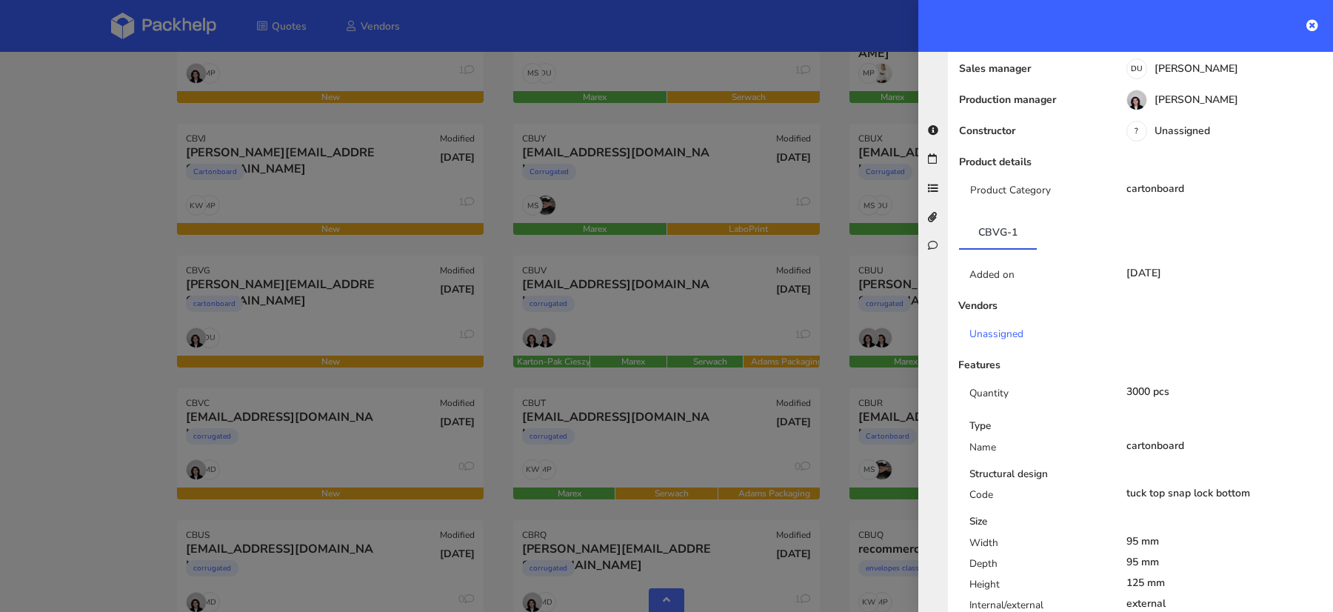
scroll to position [164, 0]
click at [136, 379] on div at bounding box center [666, 306] width 1333 height 612
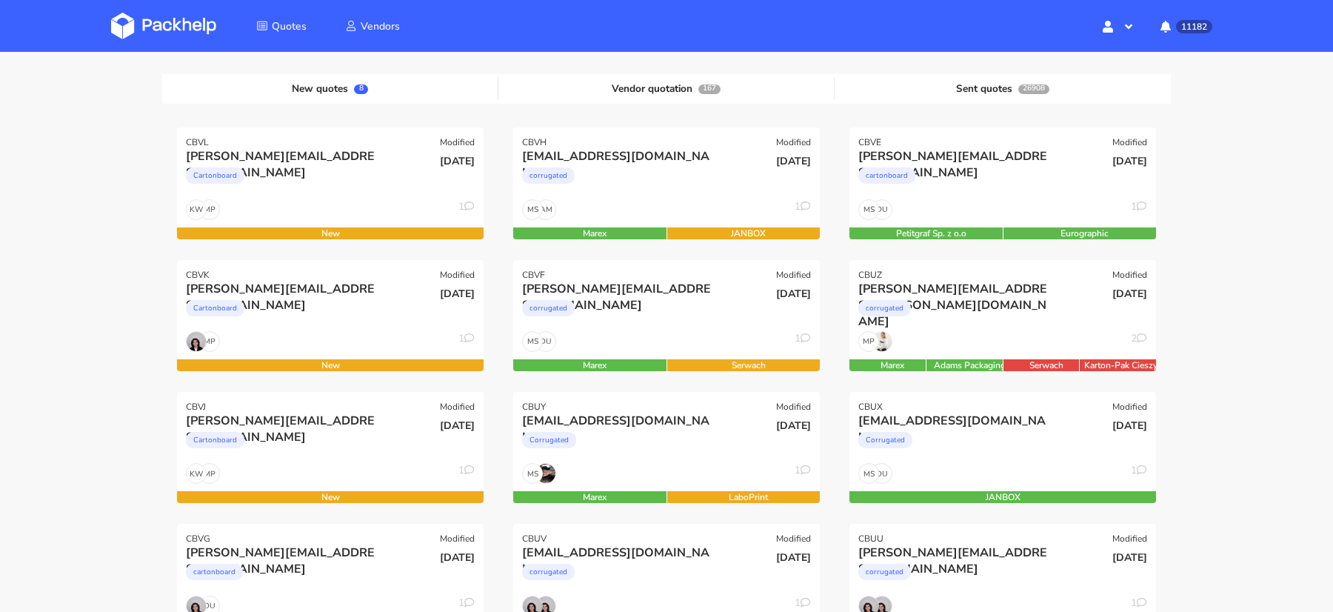
scroll to position [143, 0]
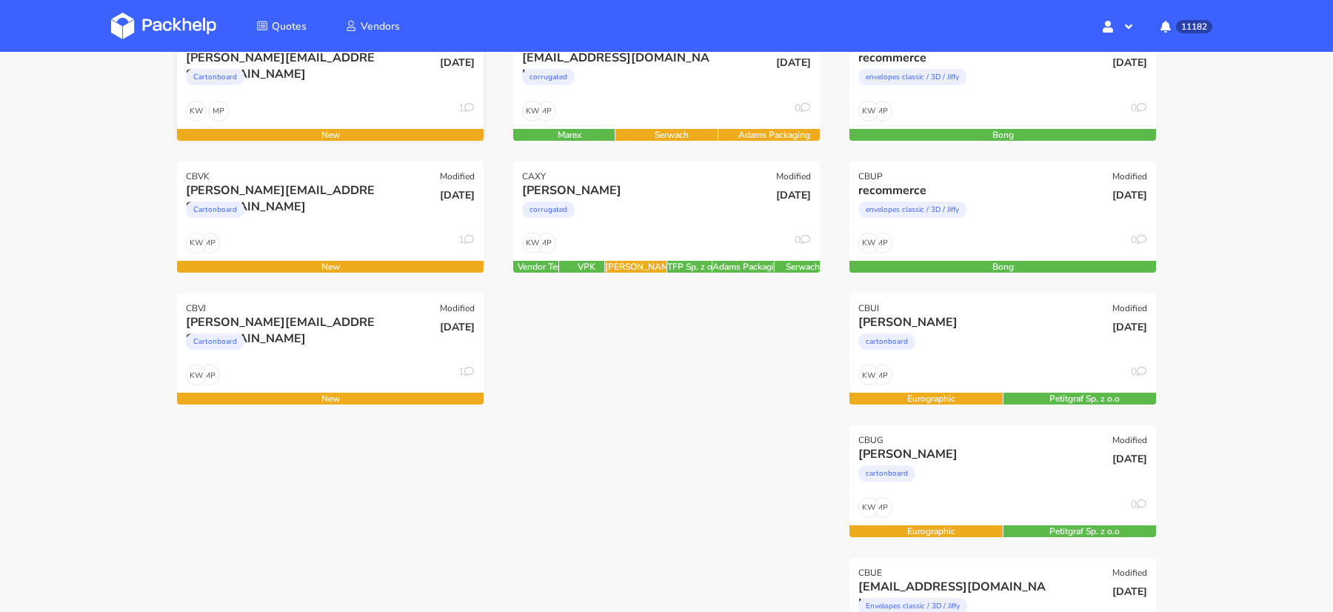
scroll to position [249, 0]
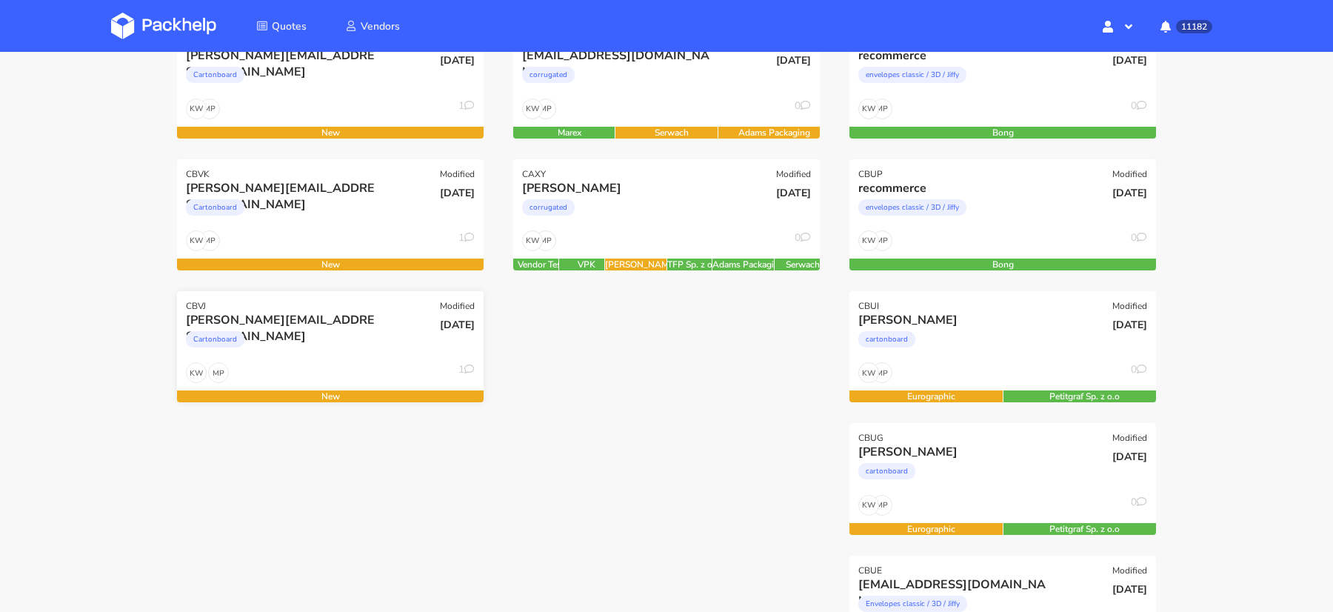
click at [324, 338] on div "Cartonboard" at bounding box center [284, 343] width 196 height 30
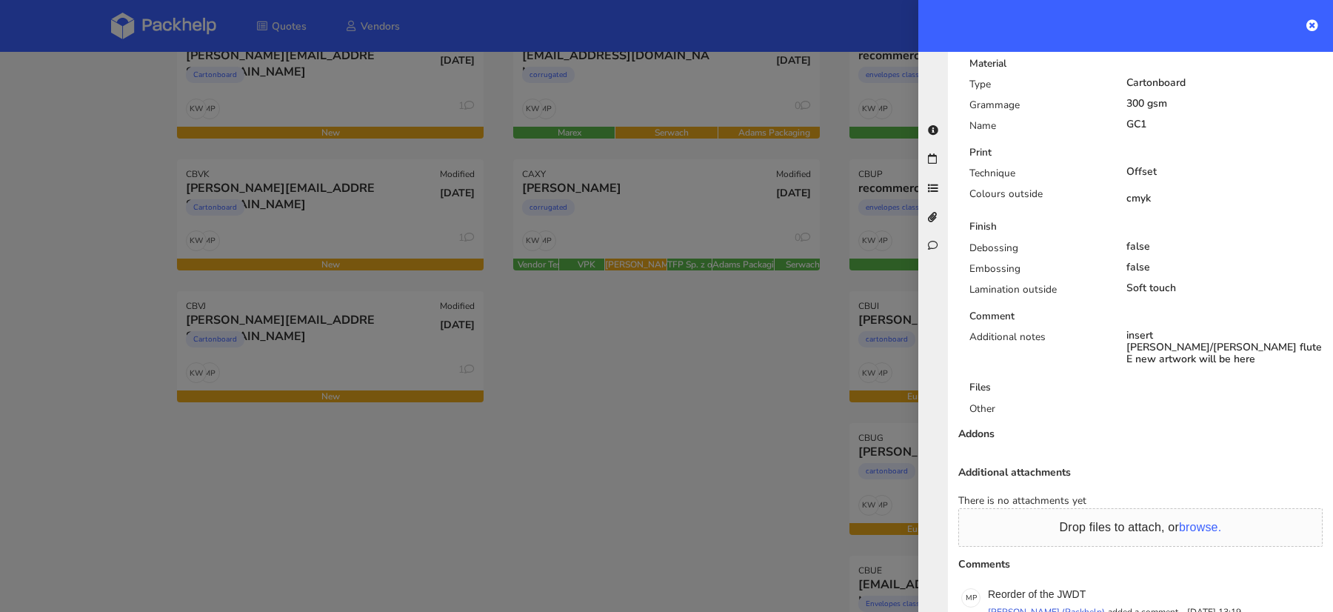
scroll to position [828, 0]
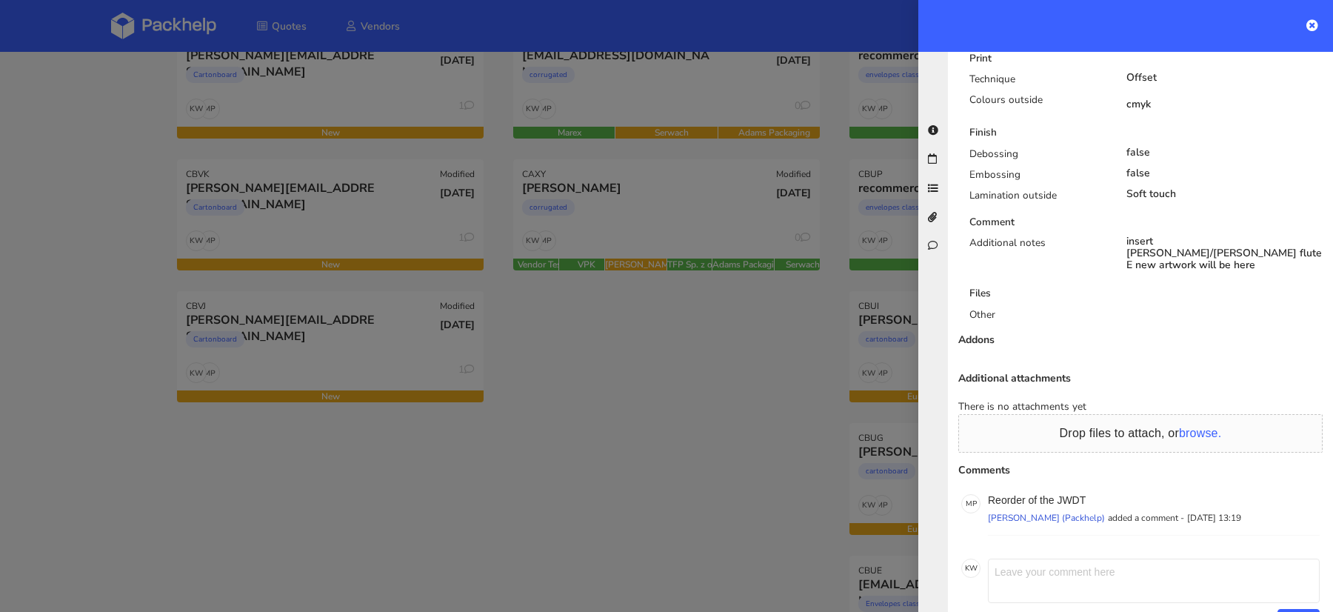
click at [749, 427] on div at bounding box center [666, 306] width 1333 height 612
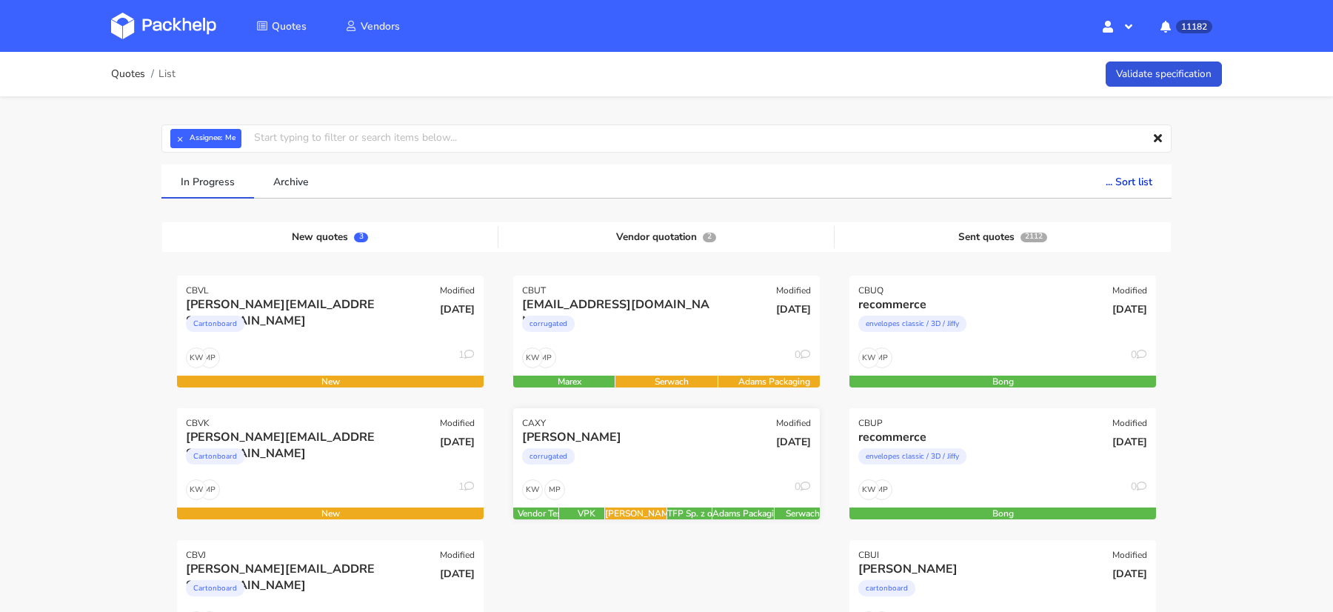
scroll to position [125, 0]
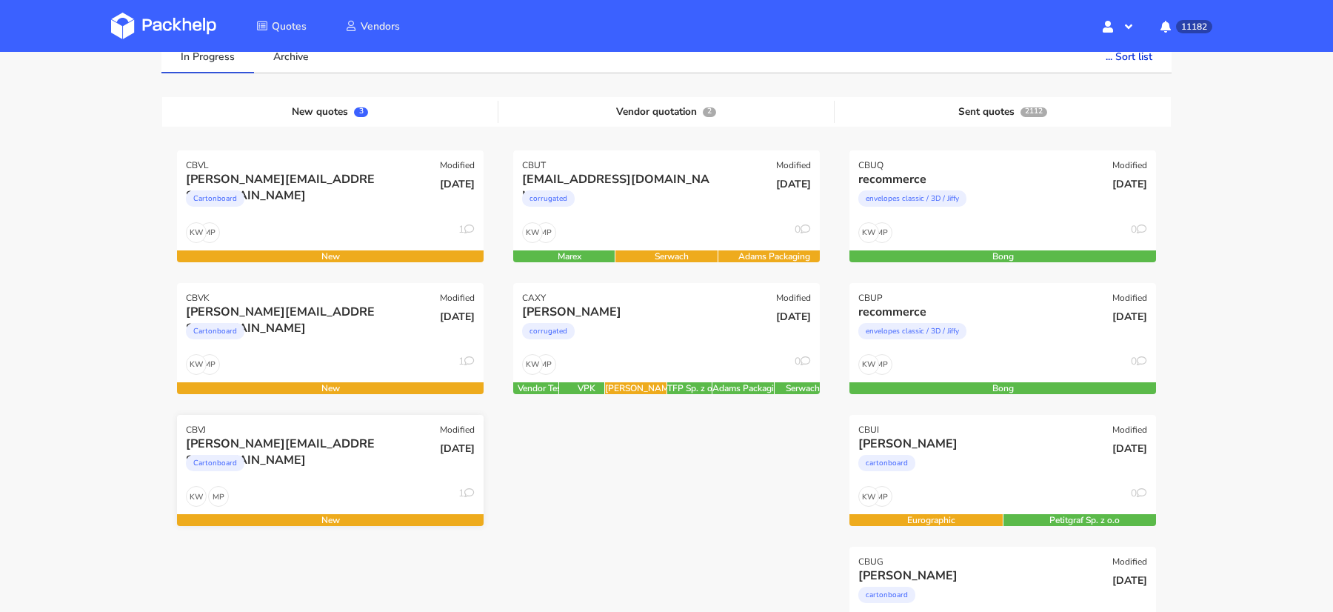
click at [346, 436] on div "[PERSON_NAME][EMAIL_ADDRESS][DOMAIN_NAME]" at bounding box center [284, 444] width 196 height 16
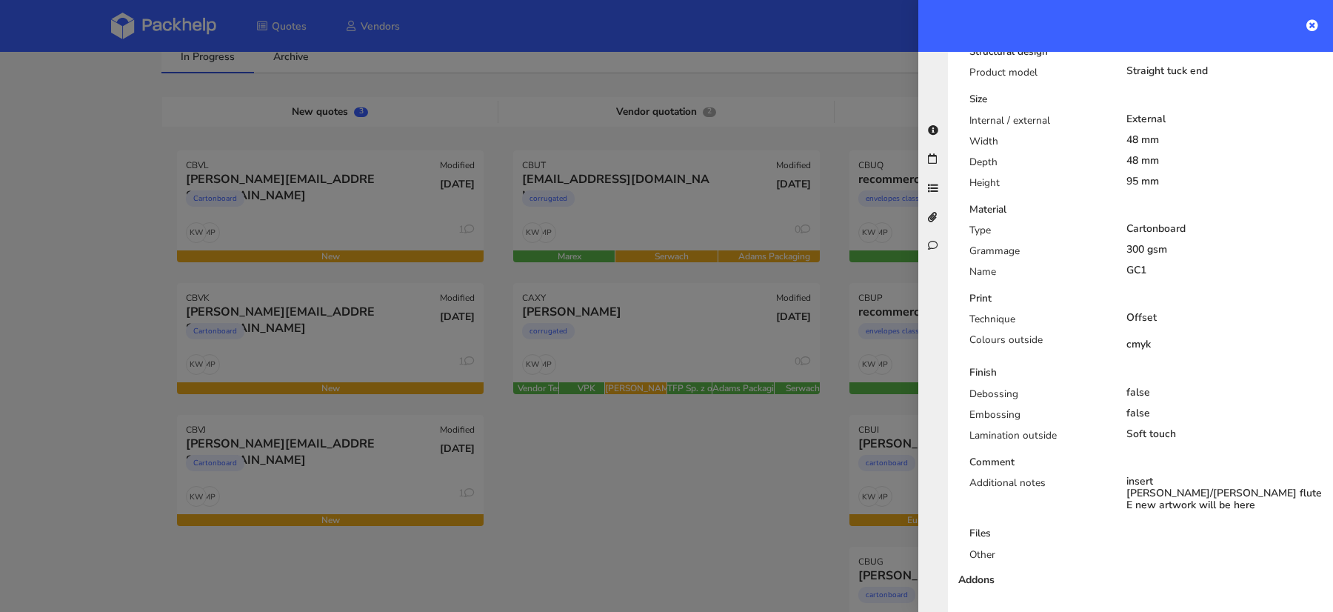
scroll to position [0, 0]
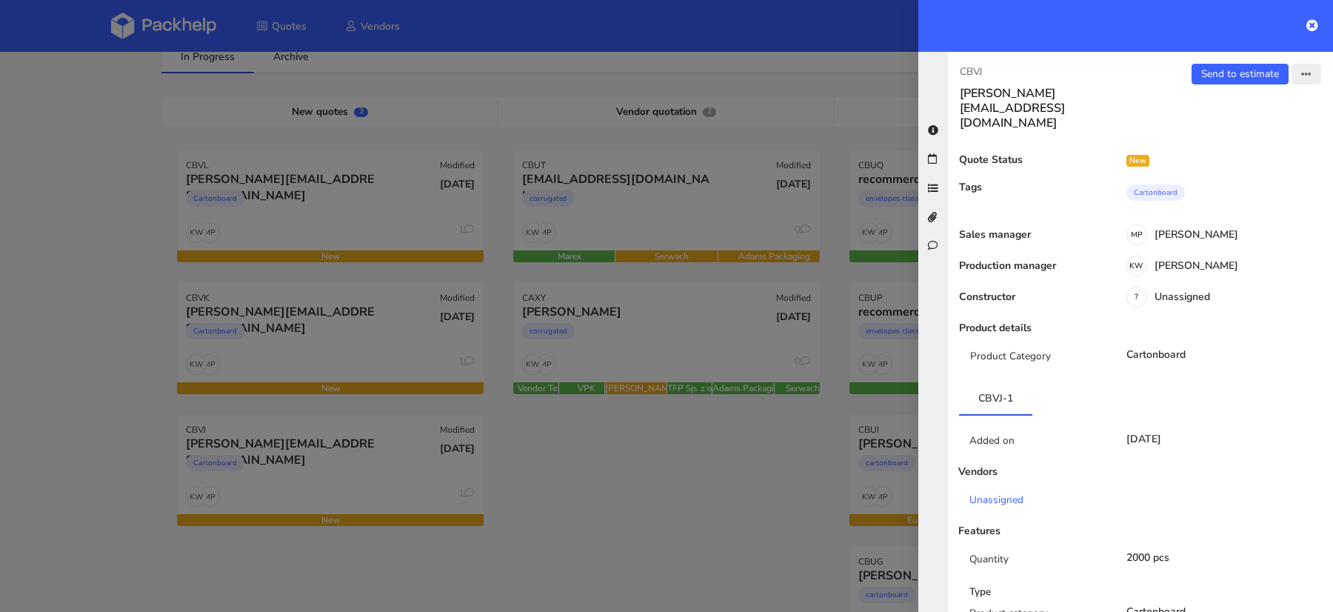
click at [1309, 75] on icon "button" at bounding box center [1307, 75] width 10 height 10
click at [1224, 181] on link "Reject quote" at bounding box center [1258, 186] width 130 height 24
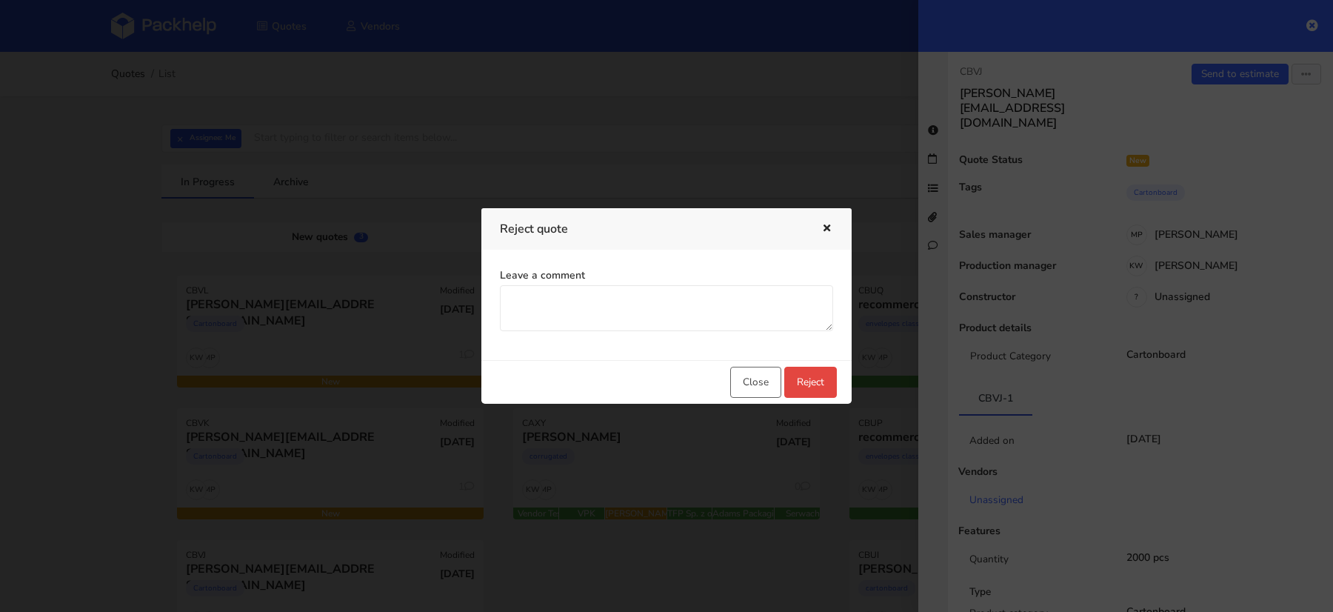
click at [671, 336] on div "Leave a comment" at bounding box center [667, 305] width 370 height 110
click at [643, 320] on textarea "Leave a comment" at bounding box center [666, 308] width 333 height 46
click at [802, 378] on button "Reject" at bounding box center [811, 382] width 53 height 31
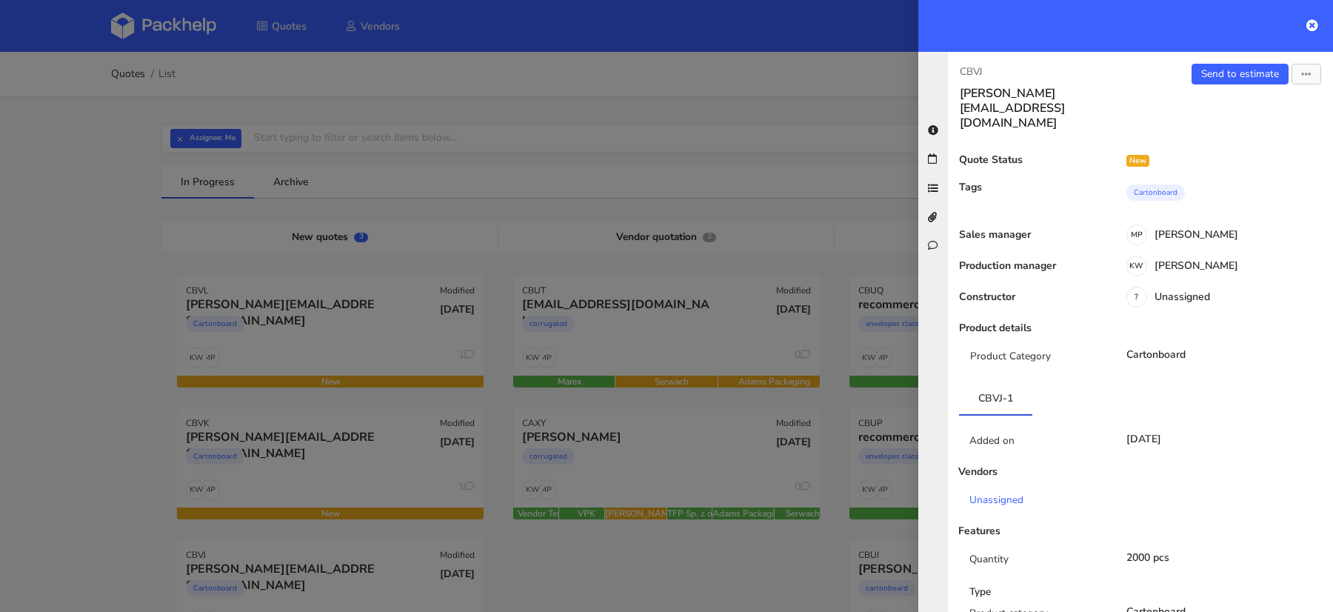
click at [332, 446] on div at bounding box center [666, 306] width 1333 height 612
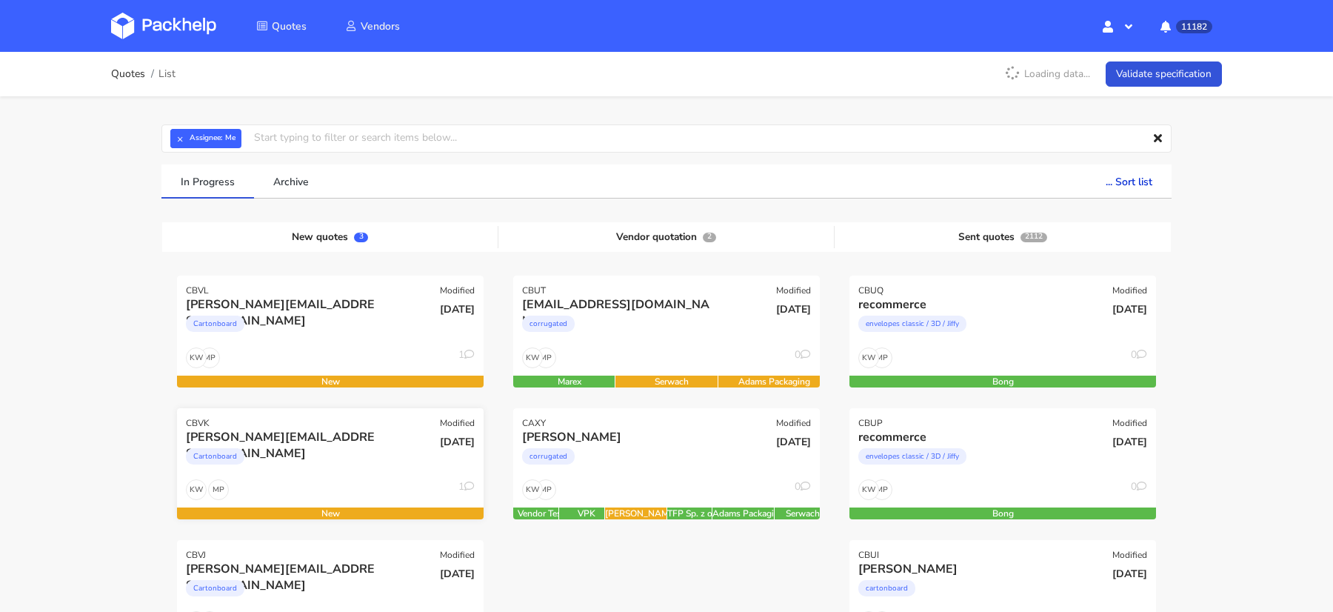
click at [384, 456] on div "[DATE]" at bounding box center [433, 454] width 103 height 50
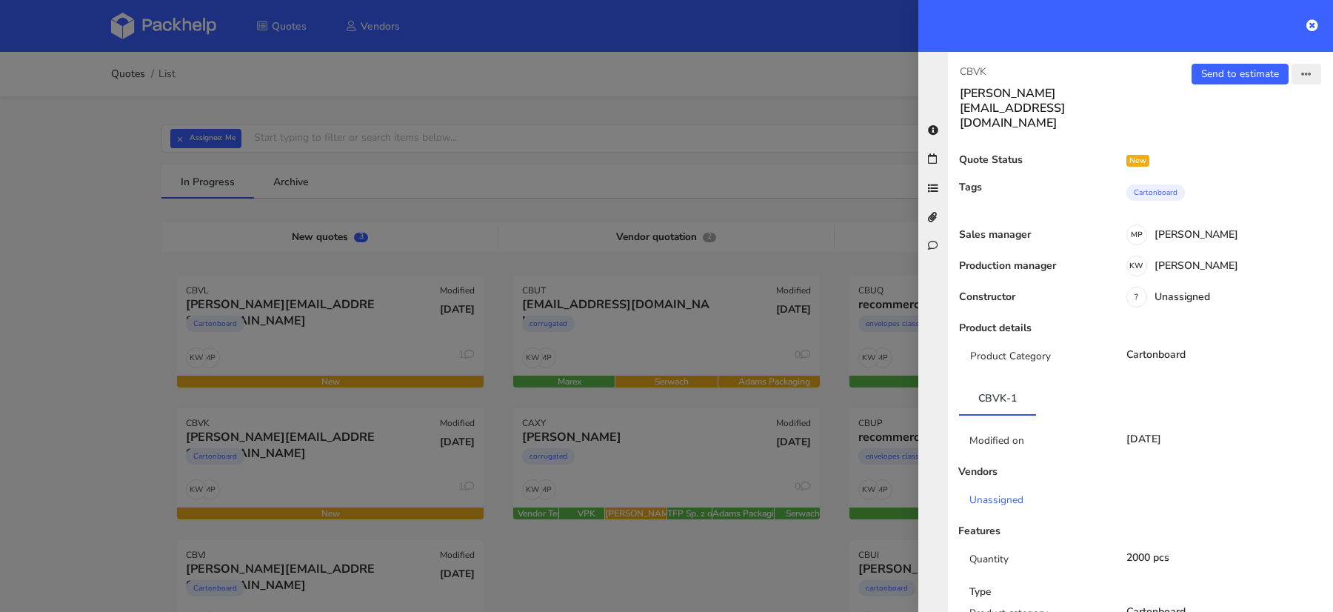
click at [1313, 76] on button "button" at bounding box center [1307, 74] width 30 height 21
click at [1216, 182] on link "Reject quote" at bounding box center [1258, 186] width 130 height 24
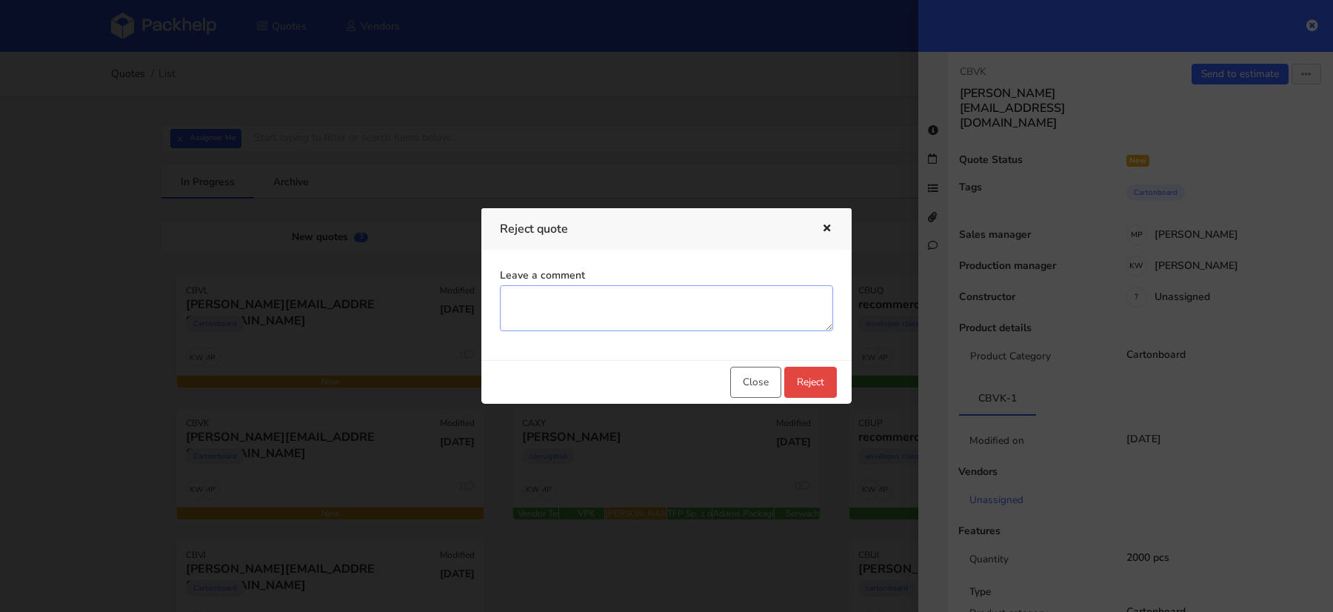
click at [674, 320] on textarea "Leave a comment" at bounding box center [666, 308] width 333 height 46
drag, startPoint x: 647, startPoint y: 310, endPoint x: 387, endPoint y: 316, distance: 259.4
click at [390, 313] on div "Reject quote Leave a comment niepotrzebny Close Reject" at bounding box center [666, 306] width 1333 height 612
drag, startPoint x: 590, startPoint y: 297, endPoint x: 340, endPoint y: 296, distance: 250.4
click at [340, 296] on div "Reject quote Leave a comment niepotrzebny Close Reject" at bounding box center [666, 306] width 1333 height 612
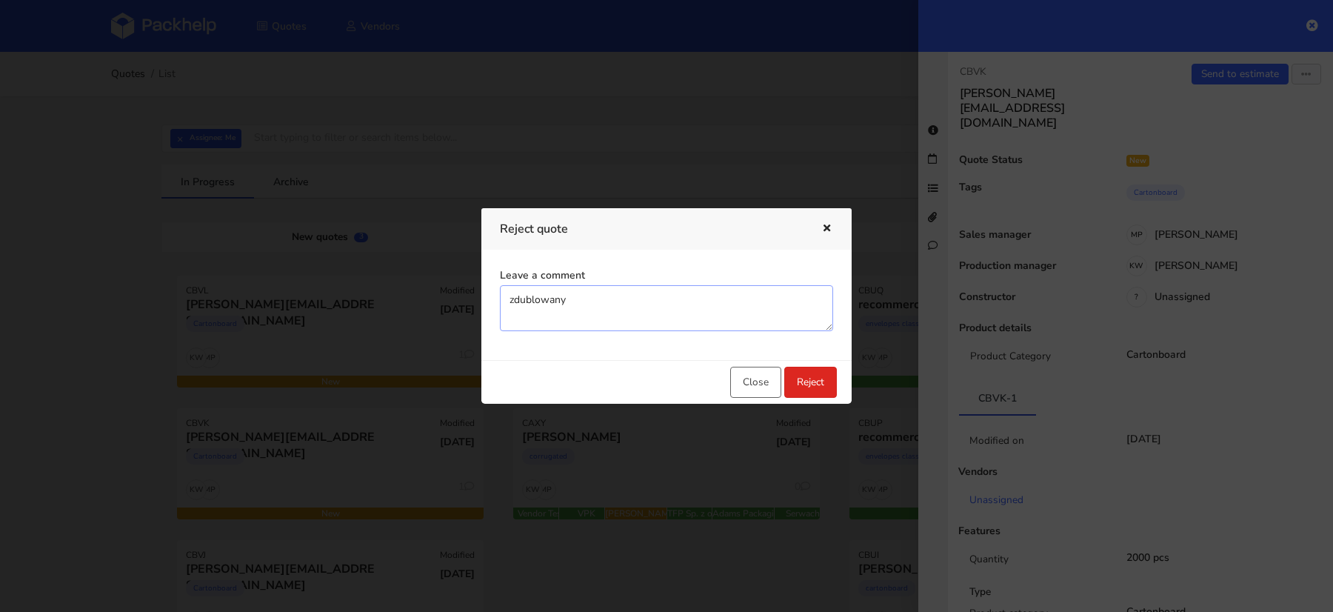
type textarea "zdublowany"
click at [807, 372] on button "Reject" at bounding box center [811, 382] width 53 height 31
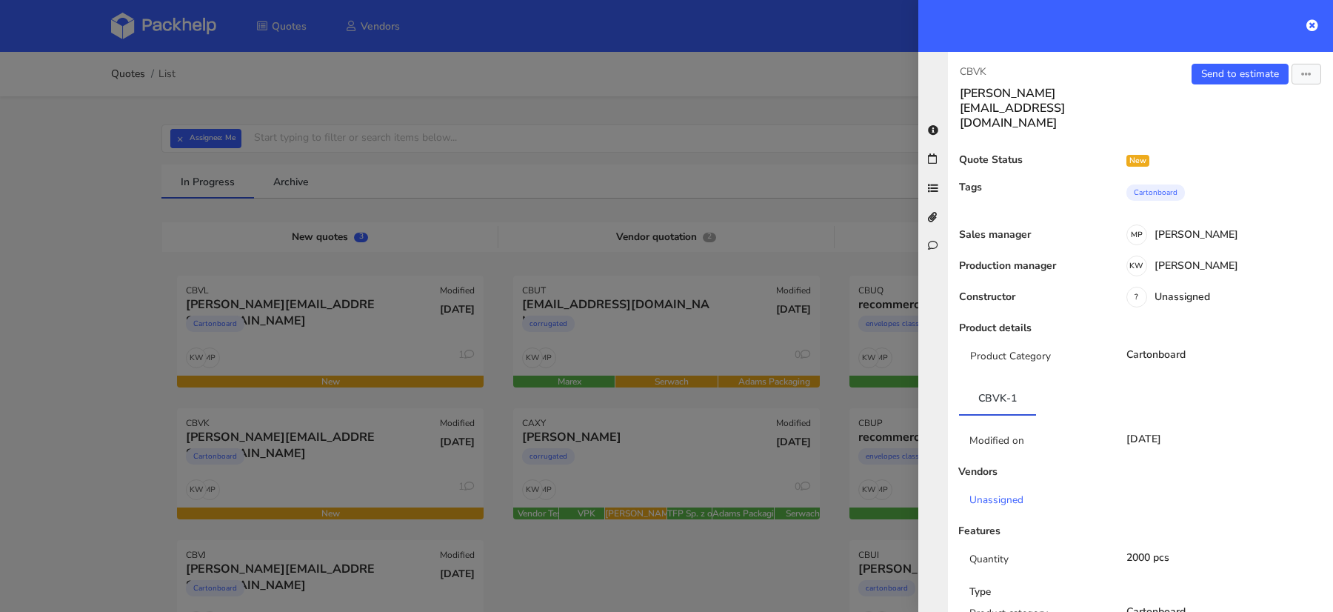
click at [279, 356] on div at bounding box center [666, 306] width 1333 height 612
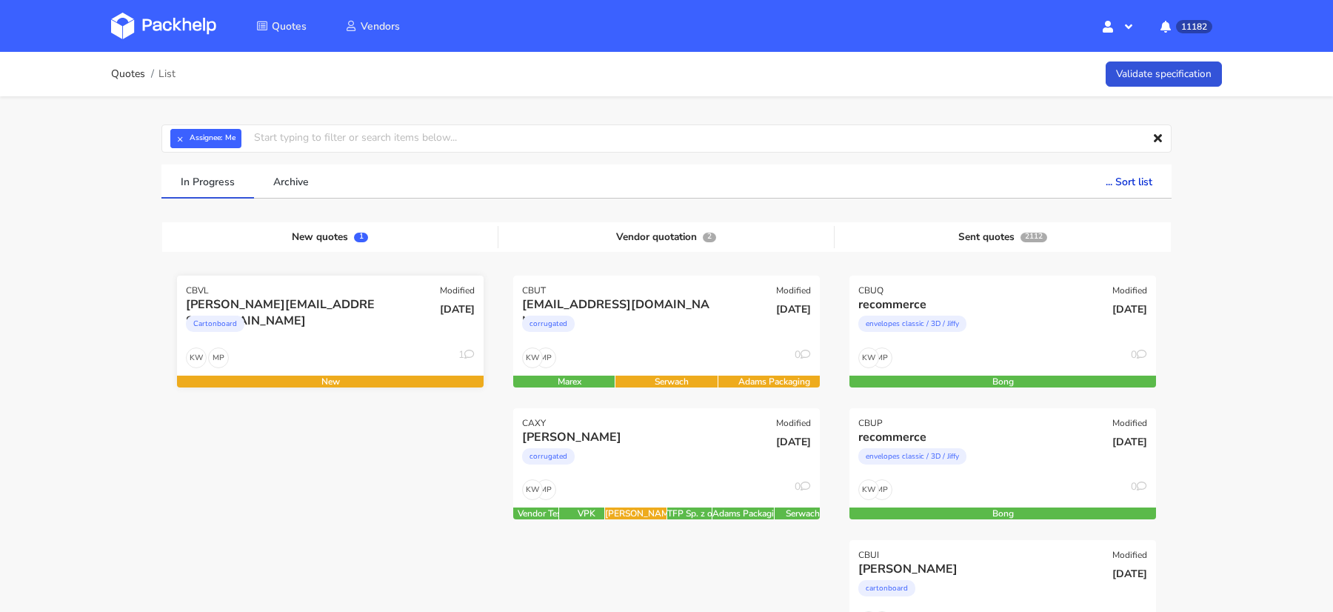
click at [328, 335] on div "Cartonboard" at bounding box center [284, 328] width 196 height 30
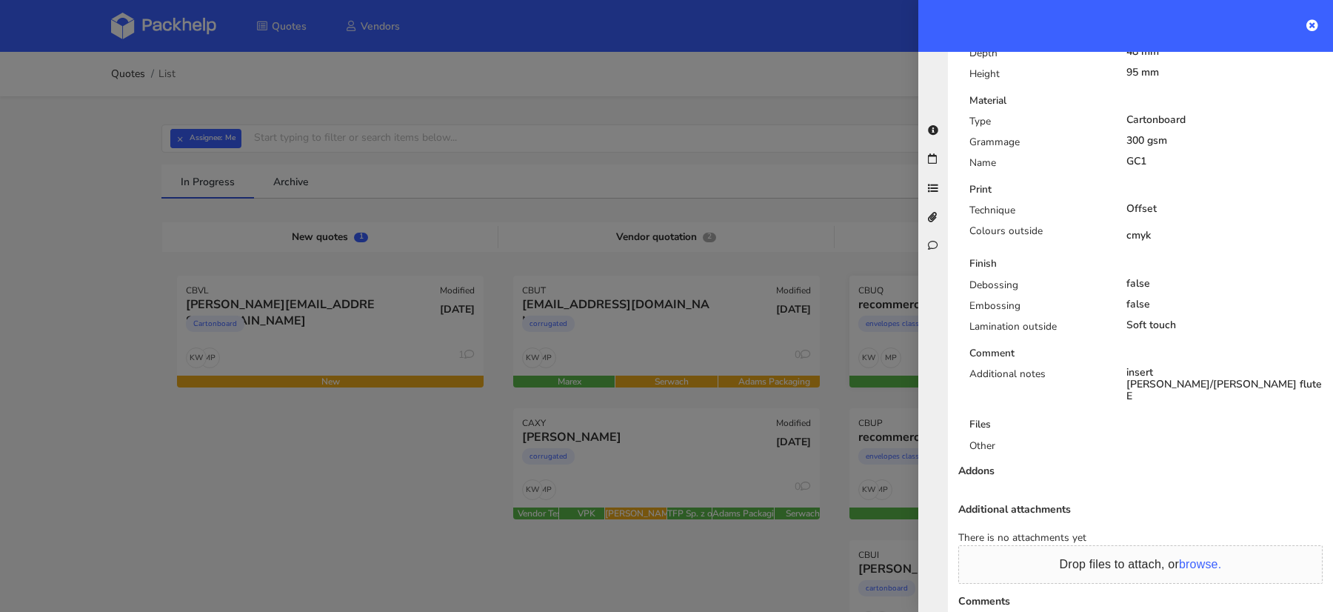
scroll to position [816, 0]
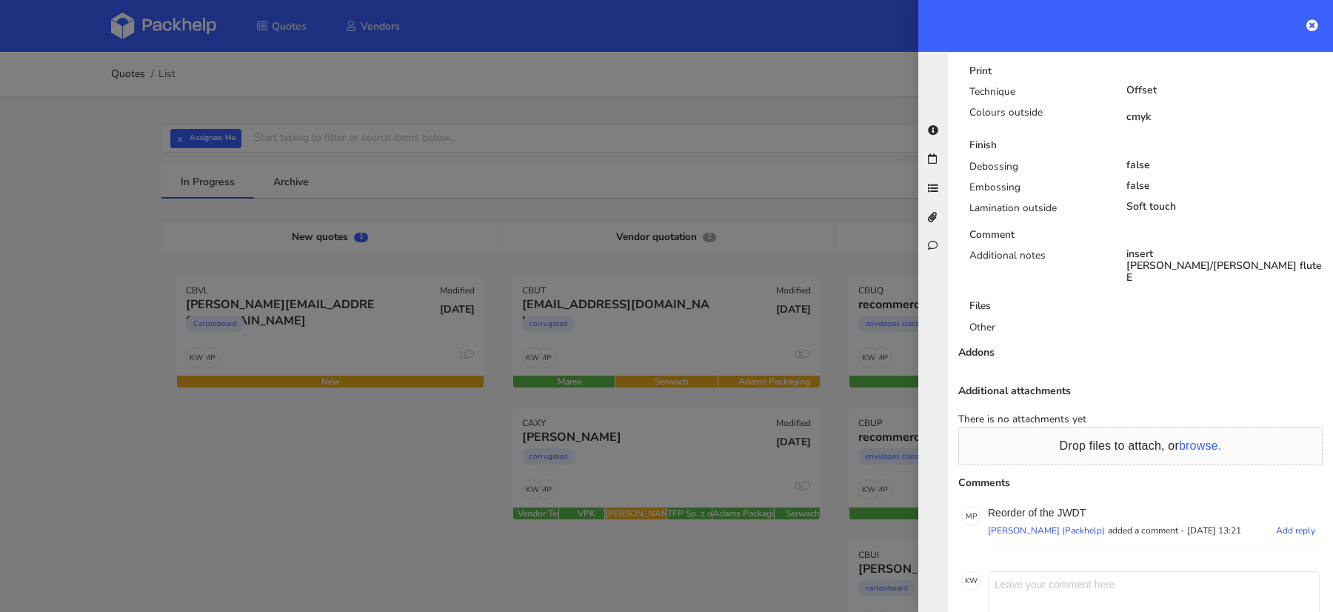
click at [1079, 507] on p "Reorder of the JWDT" at bounding box center [1154, 513] width 332 height 12
click at [1078, 507] on p "Reorder of the JWDT" at bounding box center [1154, 513] width 332 height 12
copy p "JWDT"
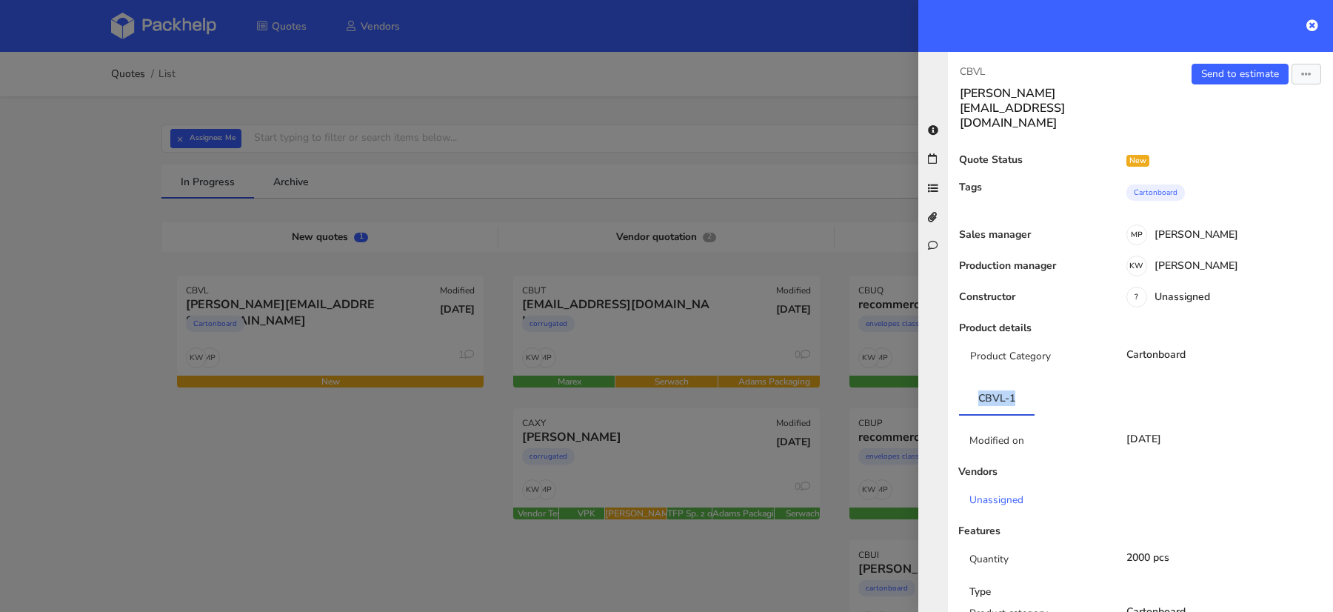
drag, startPoint x: 1021, startPoint y: 364, endPoint x: 931, endPoint y: 363, distance: 89.6
click at [931, 364] on div "CBVL [PERSON_NAME][EMAIL_ADDRESS][DOMAIN_NAME] Send to estimate View quote Edit…" at bounding box center [1126, 332] width 415 height 560
copy link "CBVL-1"
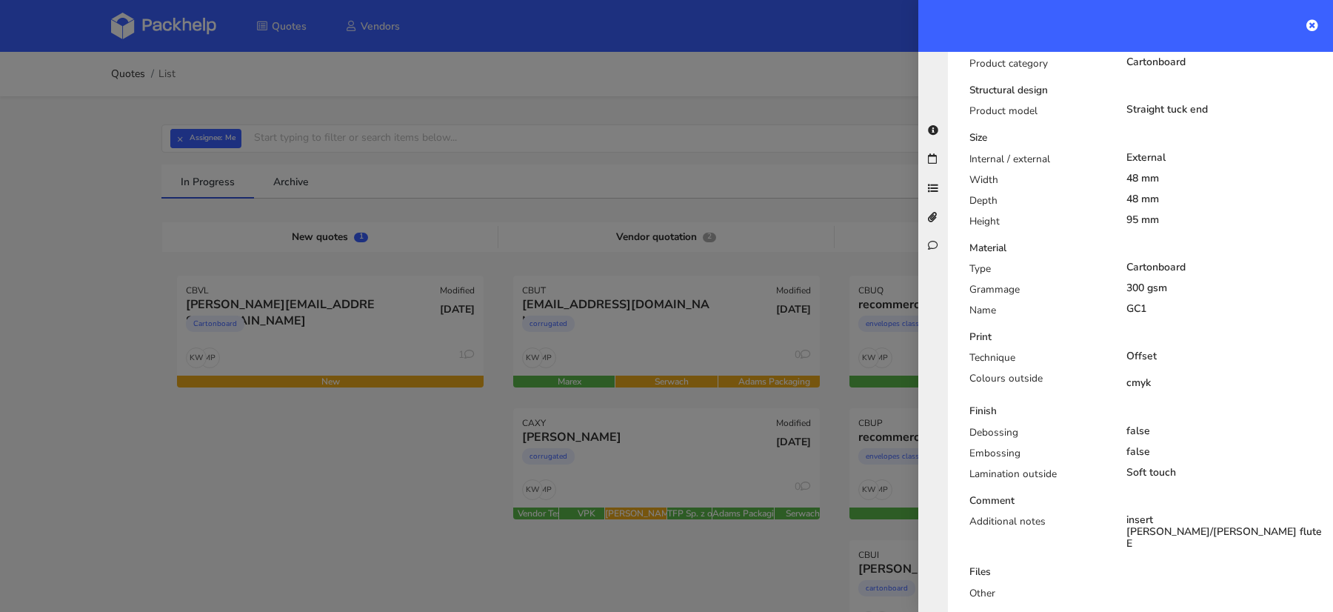
scroll to position [816, 0]
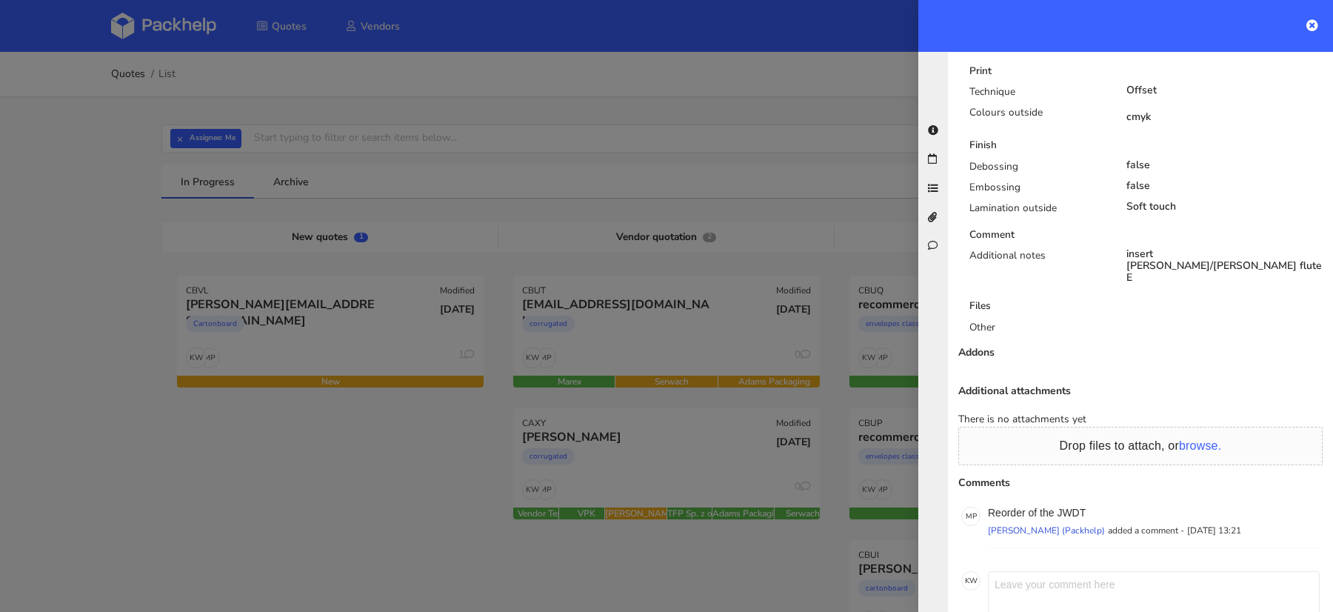
click at [342, 447] on div at bounding box center [666, 306] width 1333 height 612
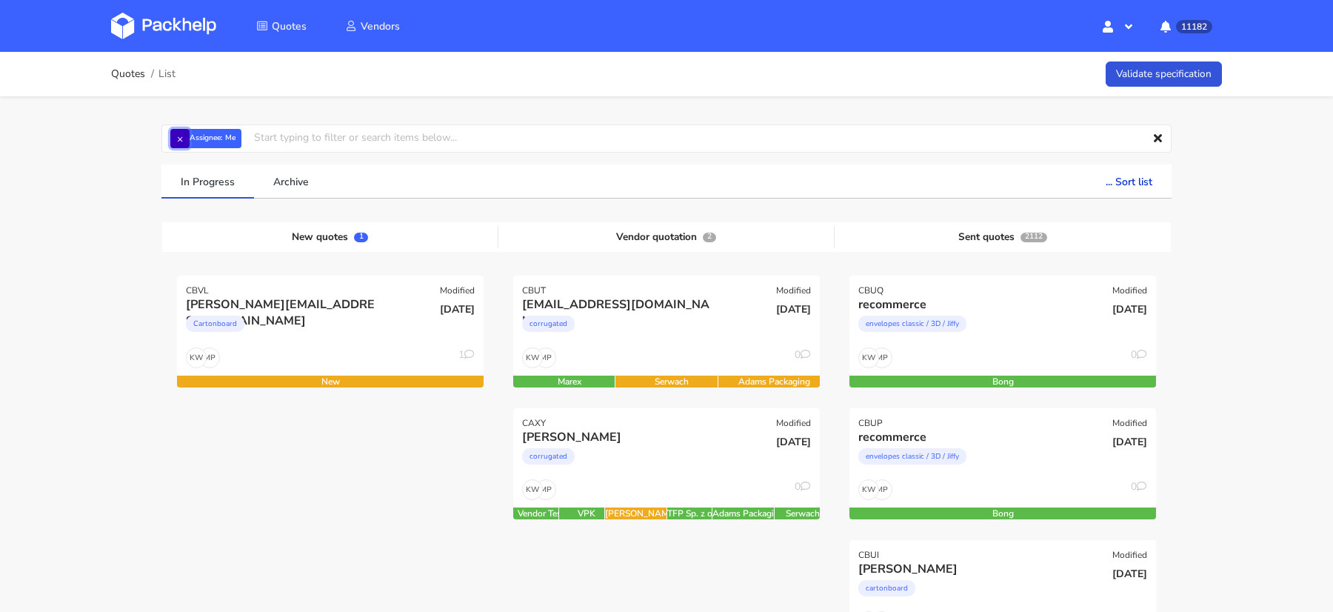
click at [176, 140] on button "×" at bounding box center [179, 138] width 19 height 19
click at [176, 140] on input "text" at bounding box center [666, 138] width 1010 height 28
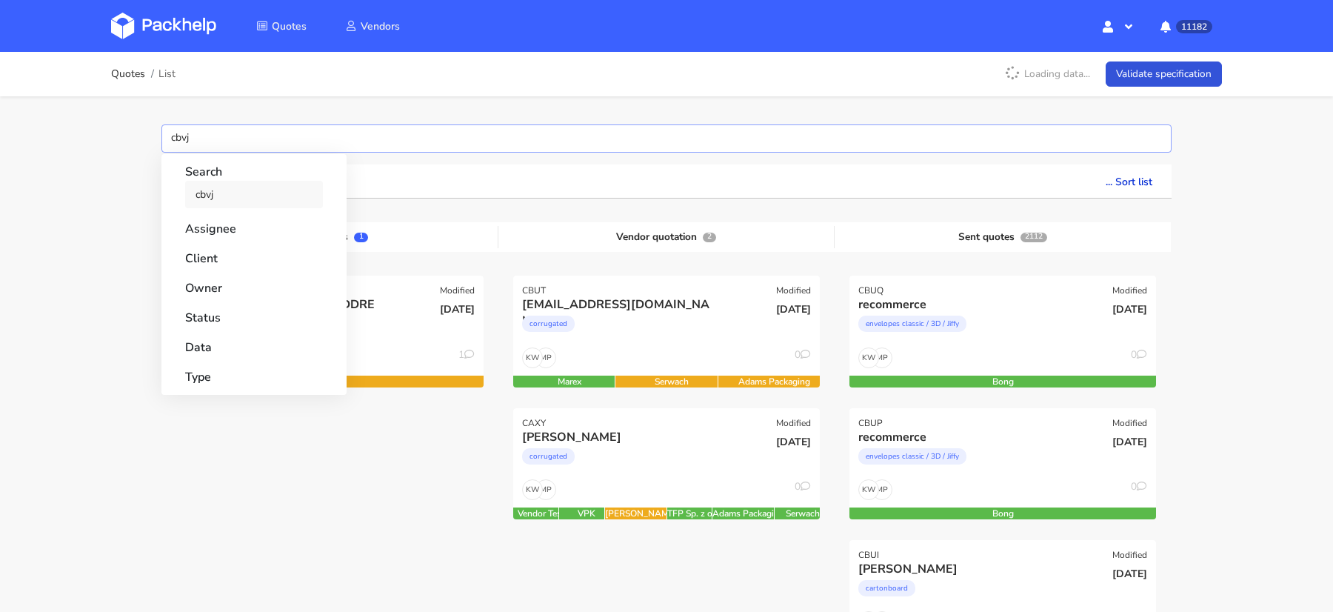
type input "cbvj"
click at [235, 193] on link "cbvj" at bounding box center [254, 194] width 138 height 27
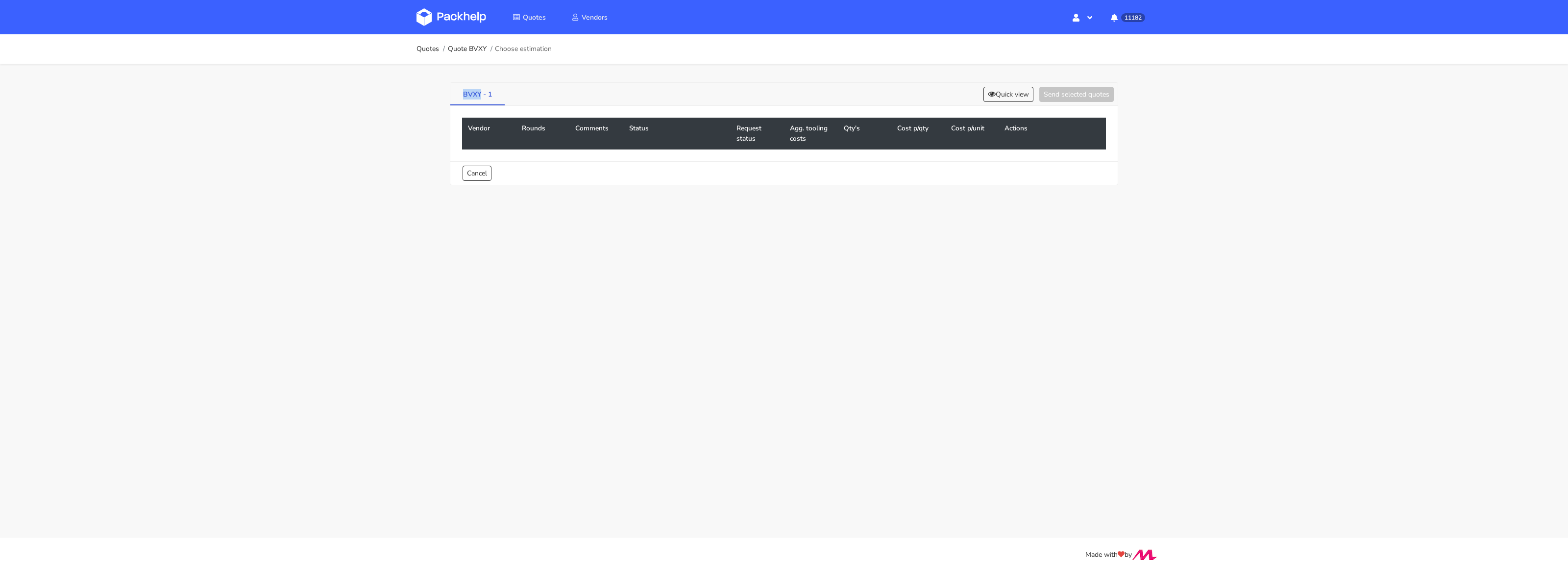
drag, startPoint x: 460, startPoint y: 97, endPoint x: 481, endPoint y: 97, distance: 21.0
click at [481, 97] on link "BVXY - 1" at bounding box center [477, 93] width 54 height 22
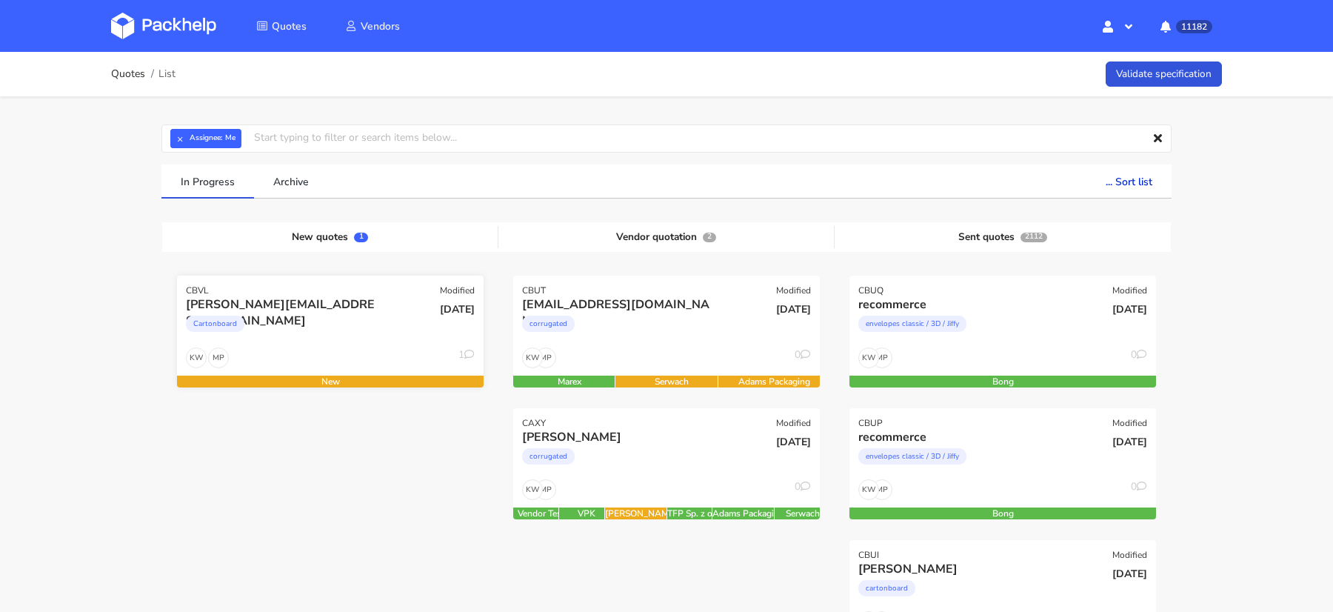
click at [297, 338] on div "Cartonboard" at bounding box center [284, 328] width 196 height 30
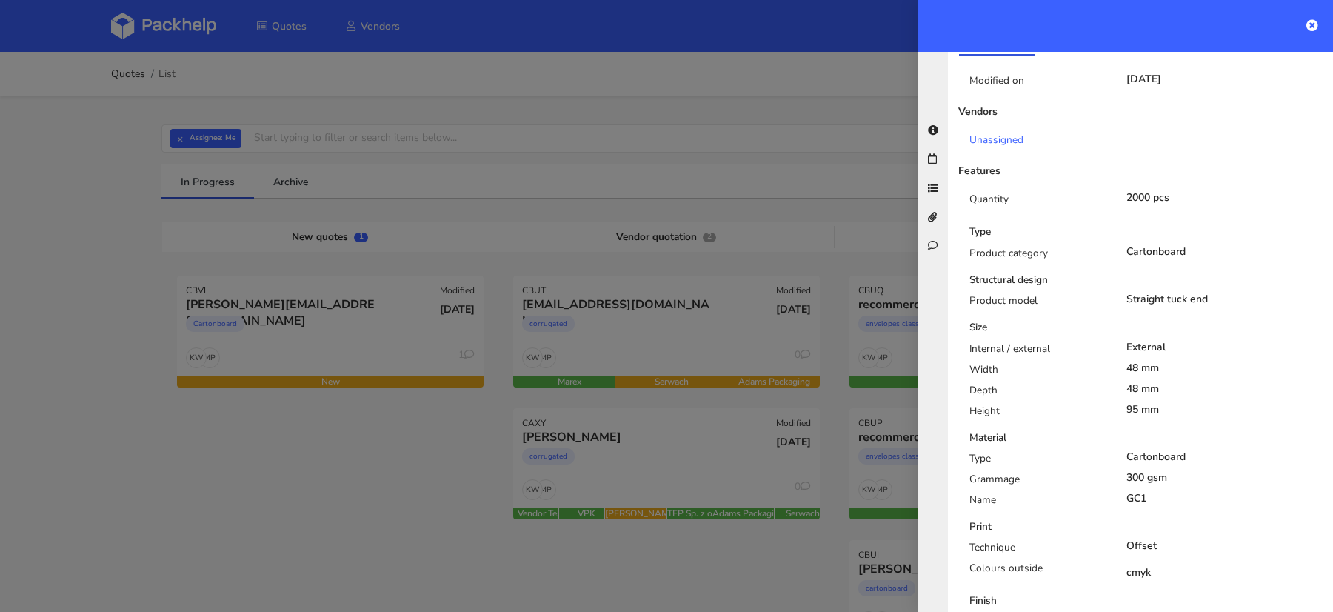
scroll to position [816, 0]
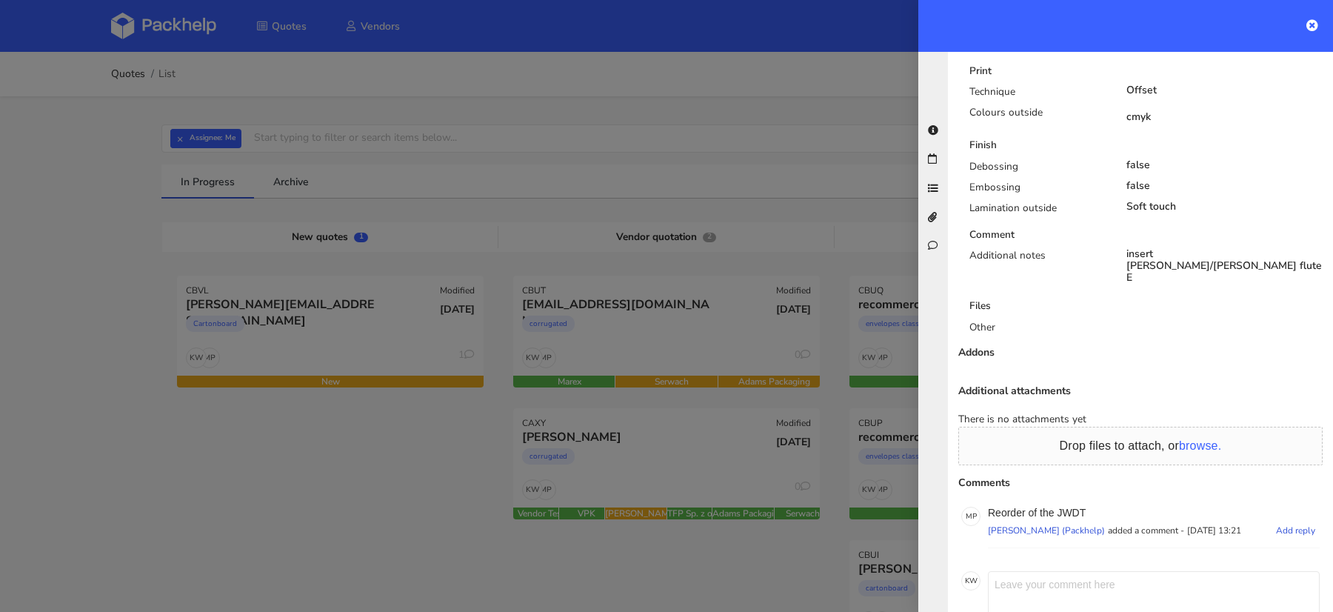
click at [1067, 507] on p "Reorder of the JWDT" at bounding box center [1154, 513] width 332 height 12
copy p "JWDT"
click at [1024, 571] on textarea at bounding box center [1154, 593] width 332 height 44
paste textarea "DUIY"
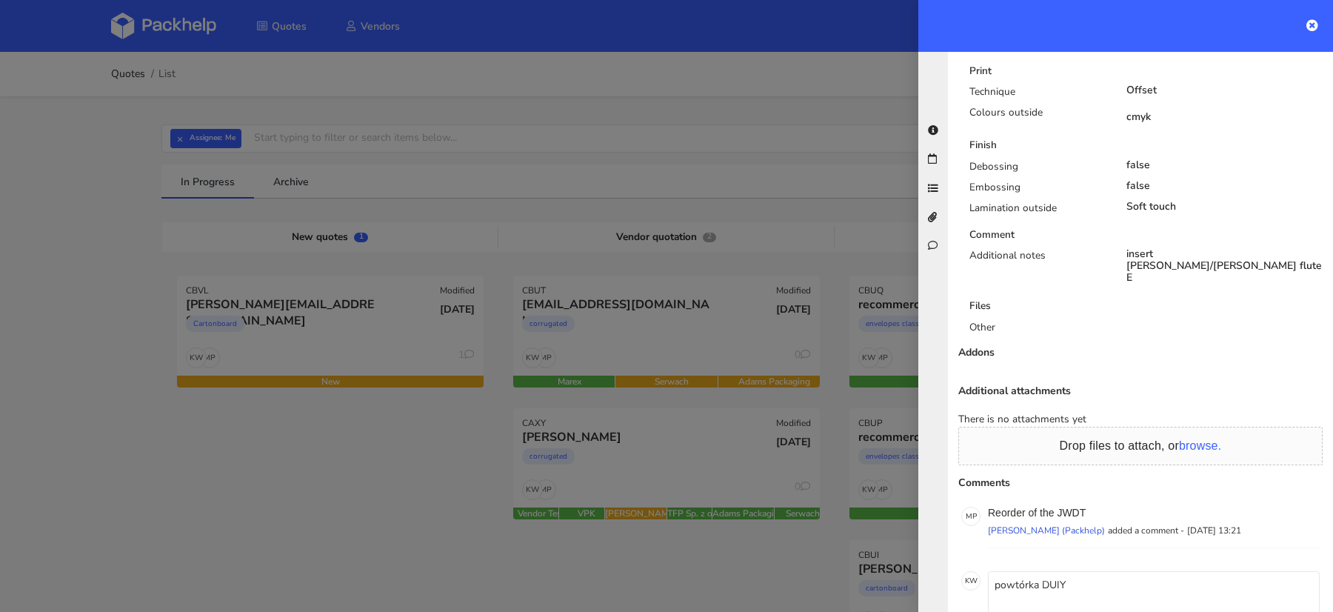
type textarea "powtórka DUIY"
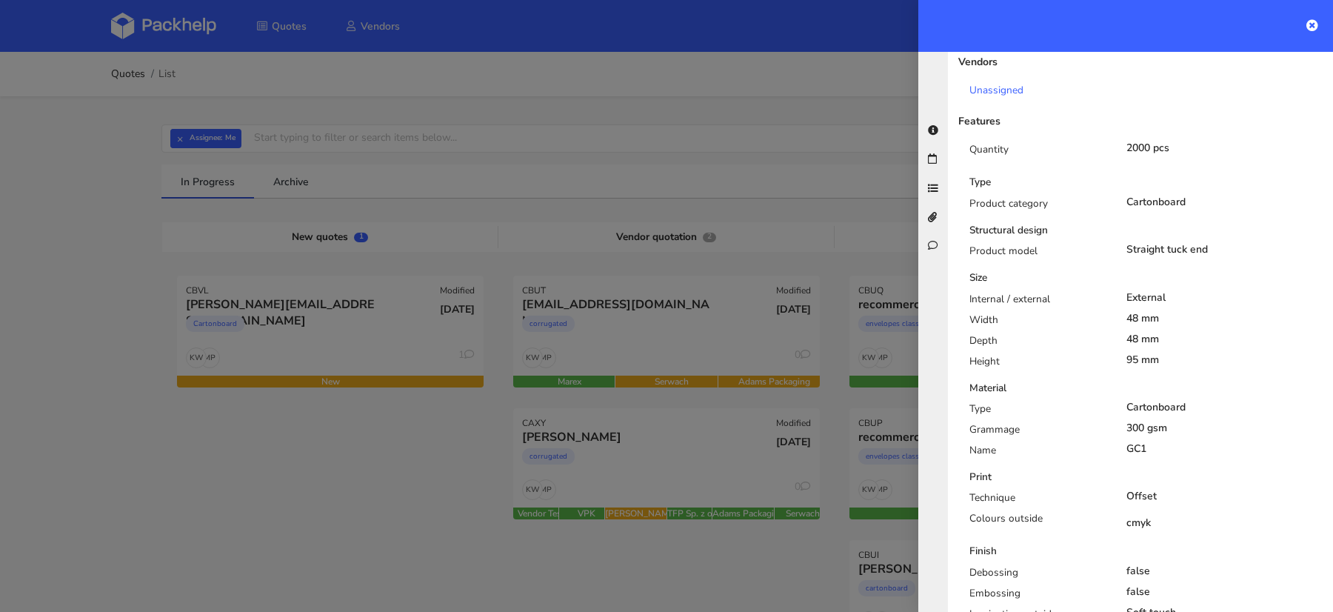
scroll to position [0, 0]
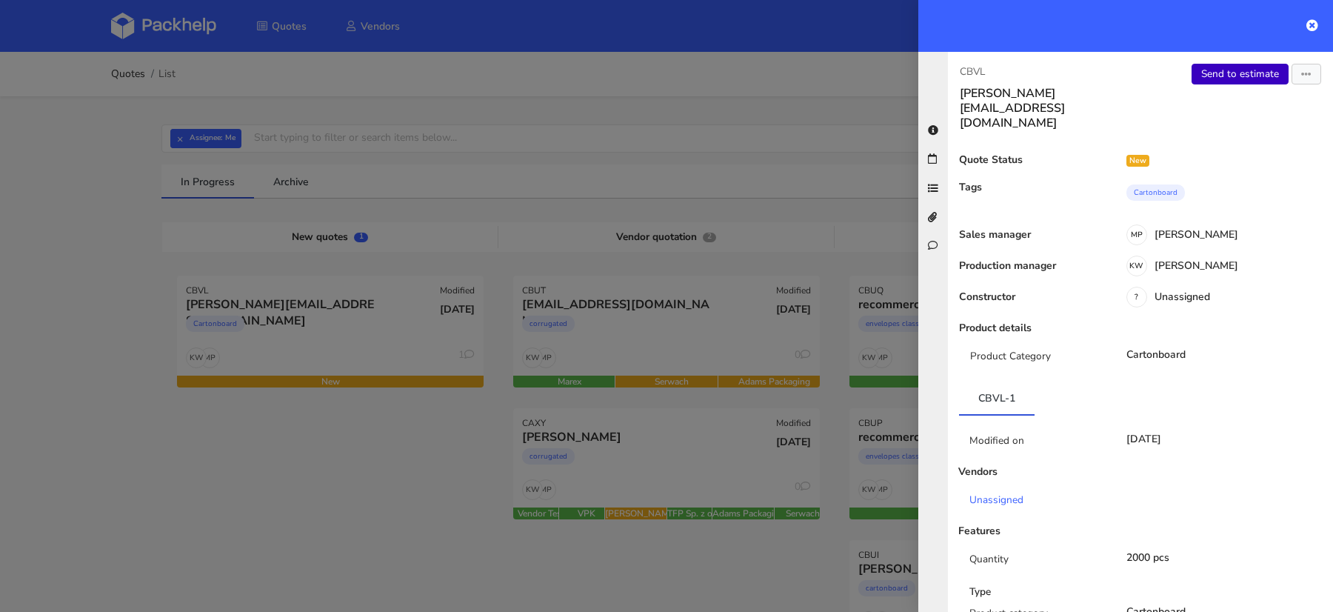
click at [1249, 76] on link "Send to estimate" at bounding box center [1240, 74] width 97 height 21
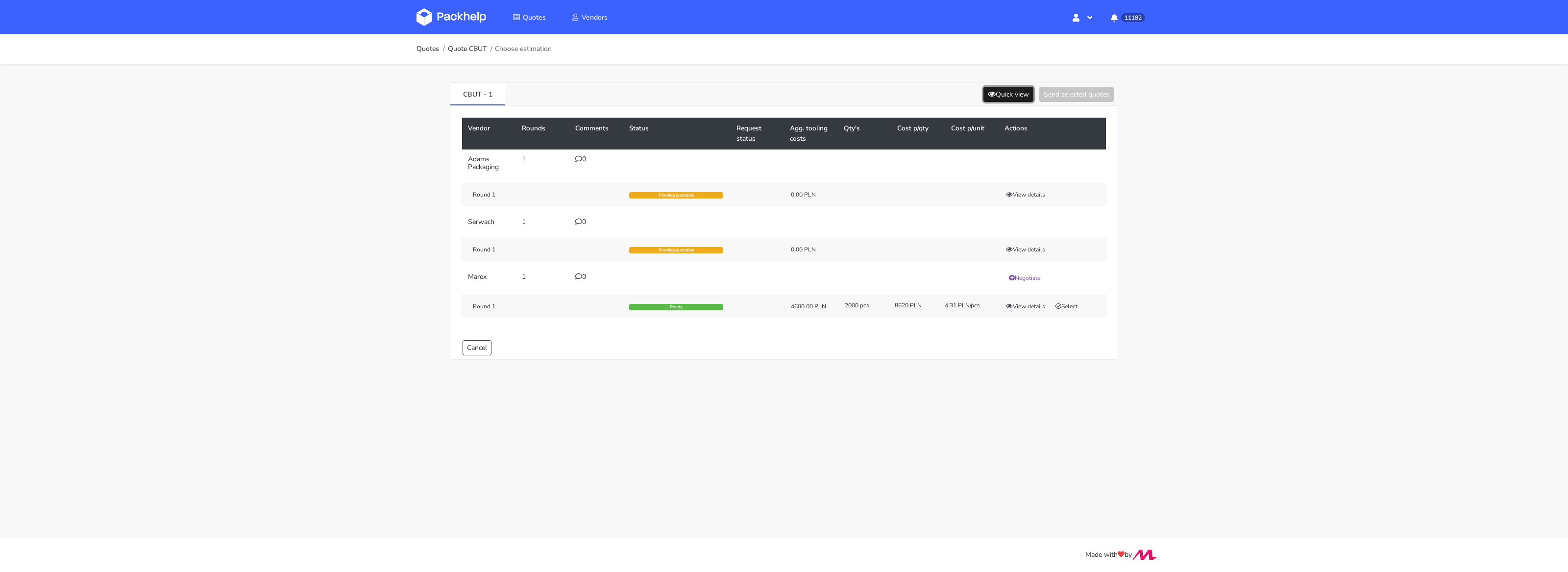
click at [995, 93] on button "Quick view" at bounding box center [1009, 94] width 50 height 15
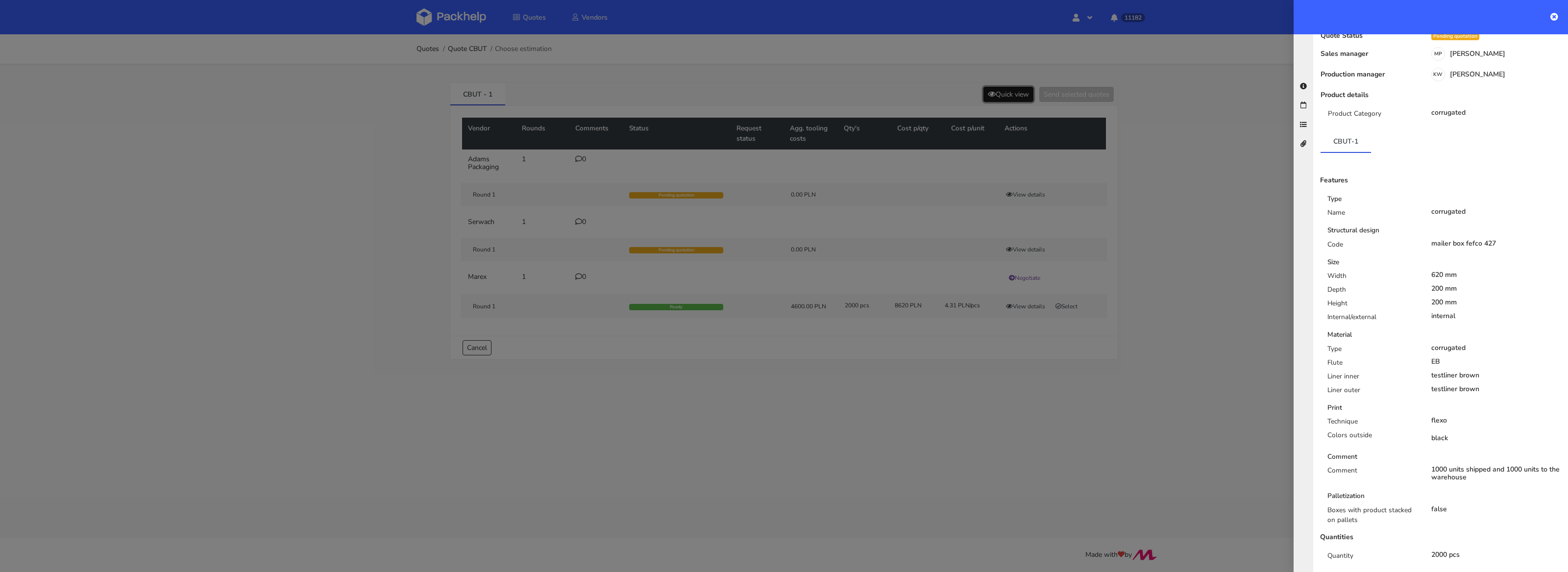
scroll to position [75, 0]
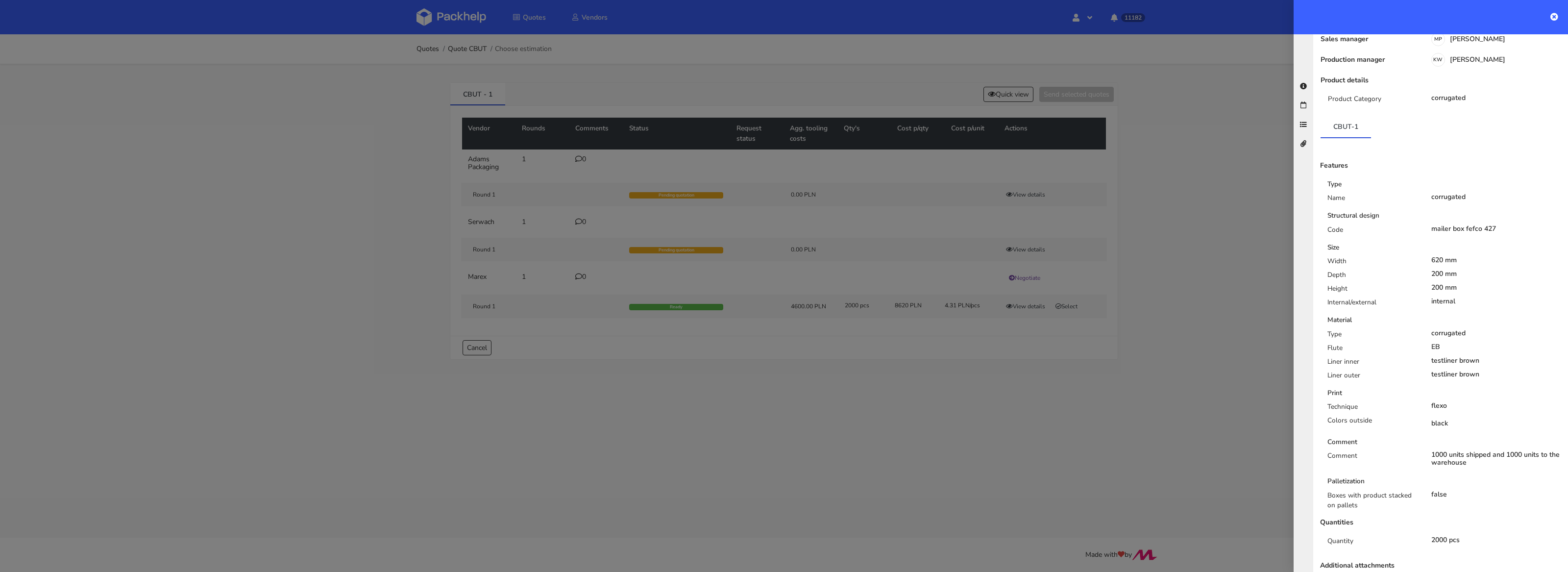
click at [1190, 411] on div at bounding box center [784, 286] width 1568 height 572
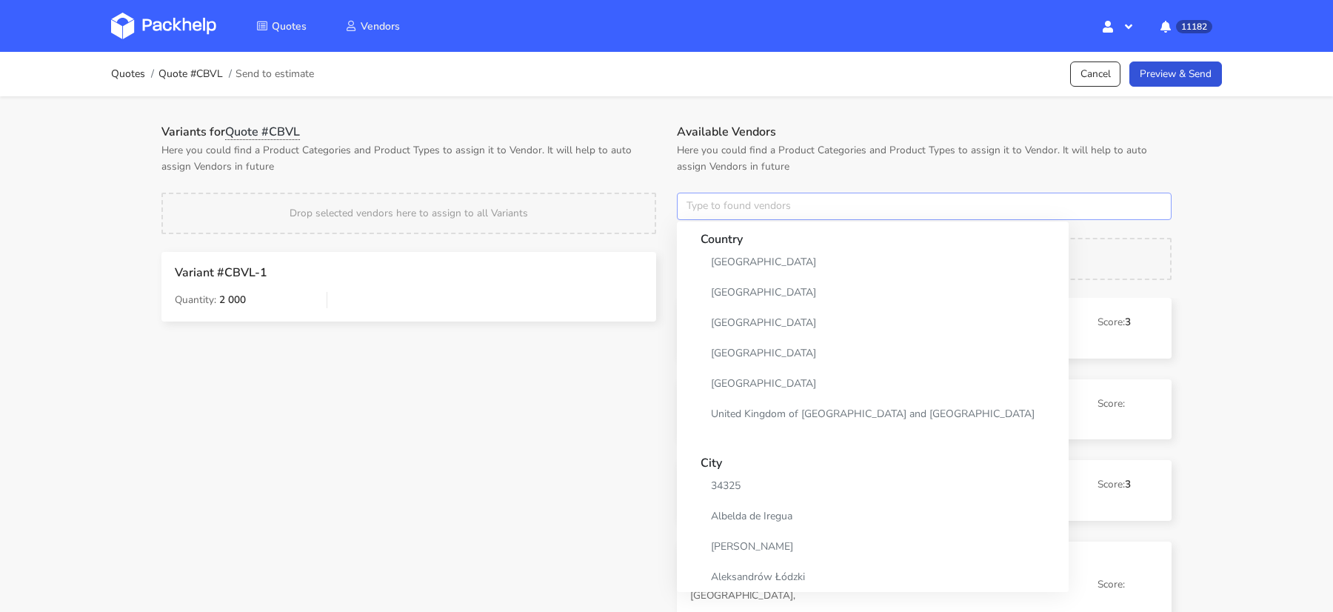
click at [721, 196] on input "text" at bounding box center [924, 207] width 495 height 28
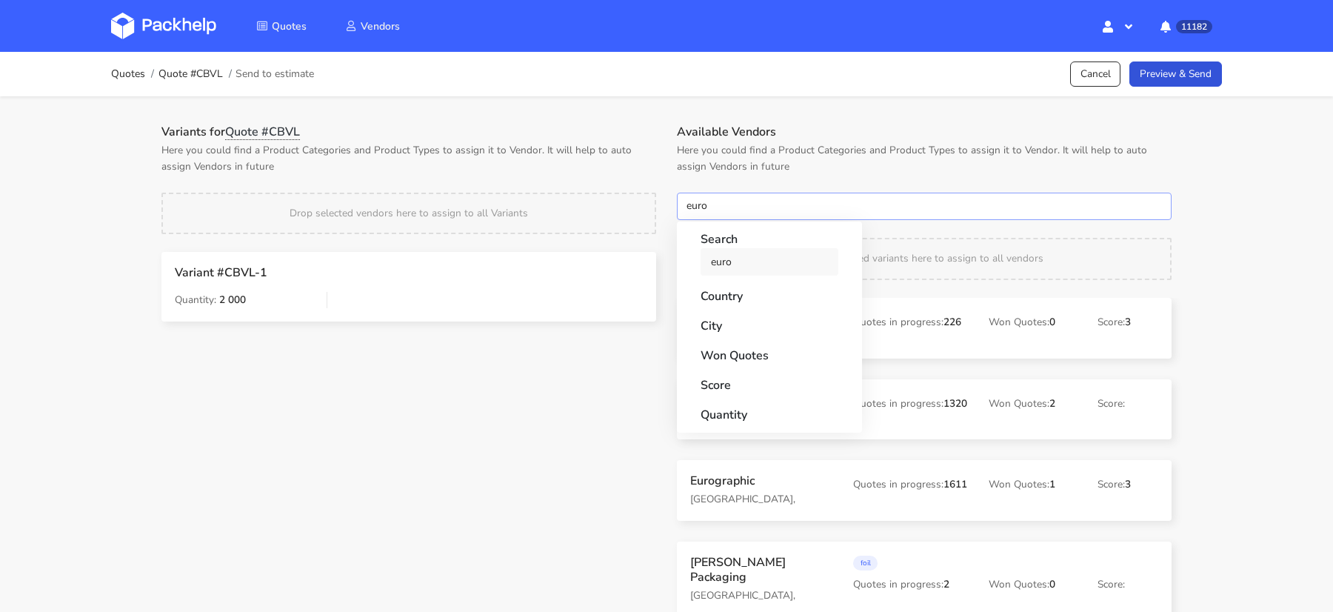
type input "euro"
click at [739, 264] on link "euro" at bounding box center [770, 261] width 138 height 27
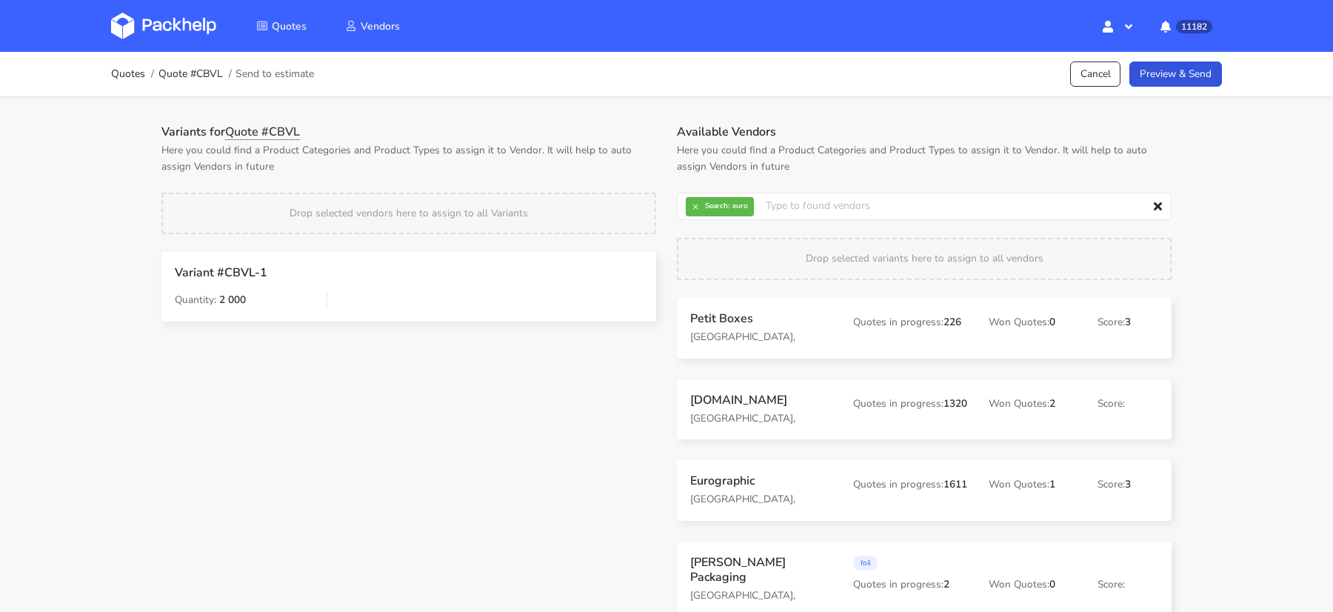
click at [578, 149] on p "Here you could find a Product Categories and Product Types to assign it to Vend…" at bounding box center [408, 158] width 495 height 33
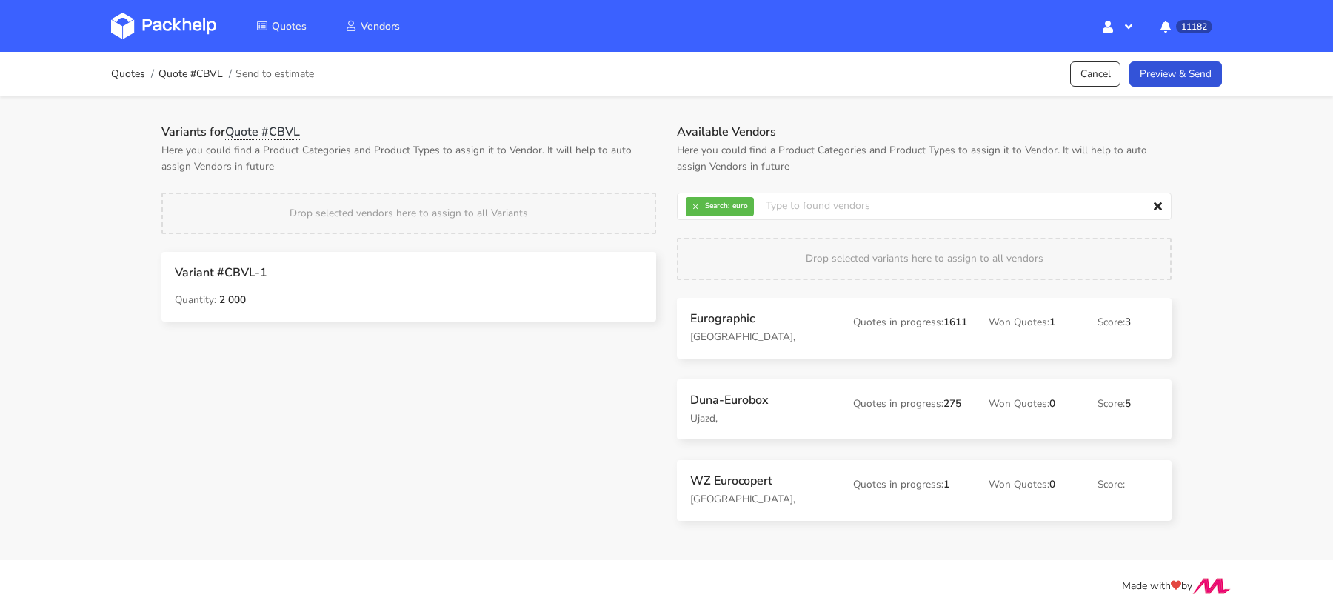
click at [699, 302] on div "Eurographic [GEOGRAPHIC_DATA], Quotes in progress: 1611 Won Quotes: 1 Score: 3" at bounding box center [925, 328] width 492 height 58
click at [1175, 61] on link "Preview & Send" at bounding box center [1176, 74] width 93 height 26
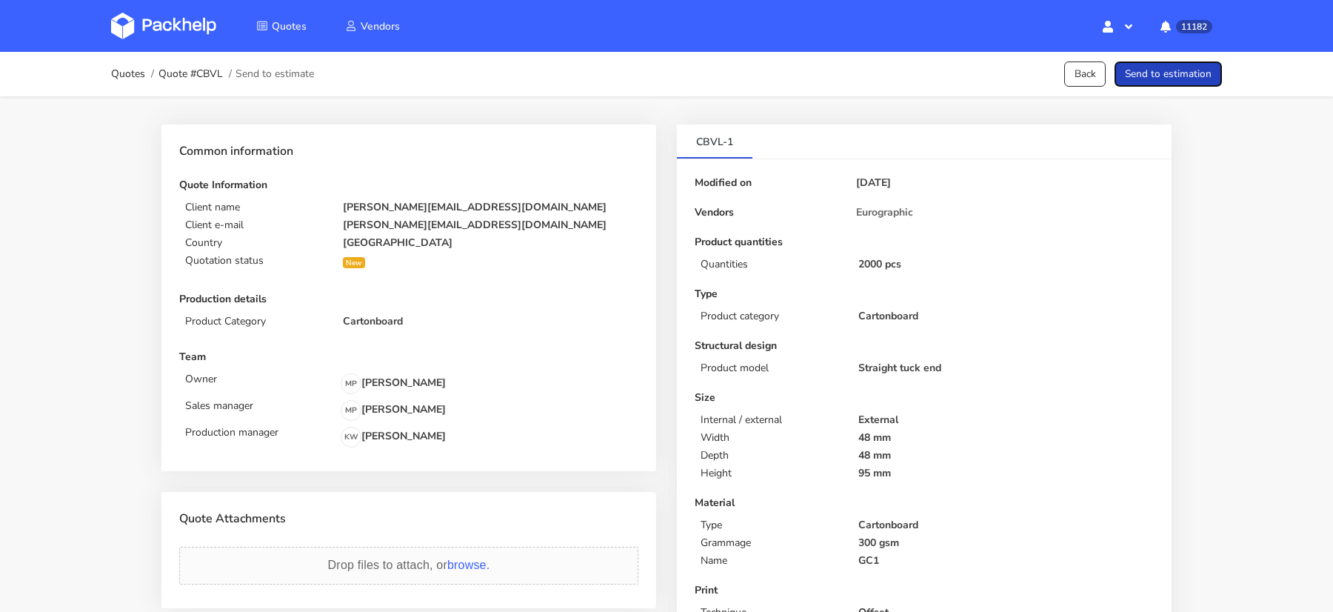
click at [1176, 70] on button "Send to estimation" at bounding box center [1168, 74] width 107 height 26
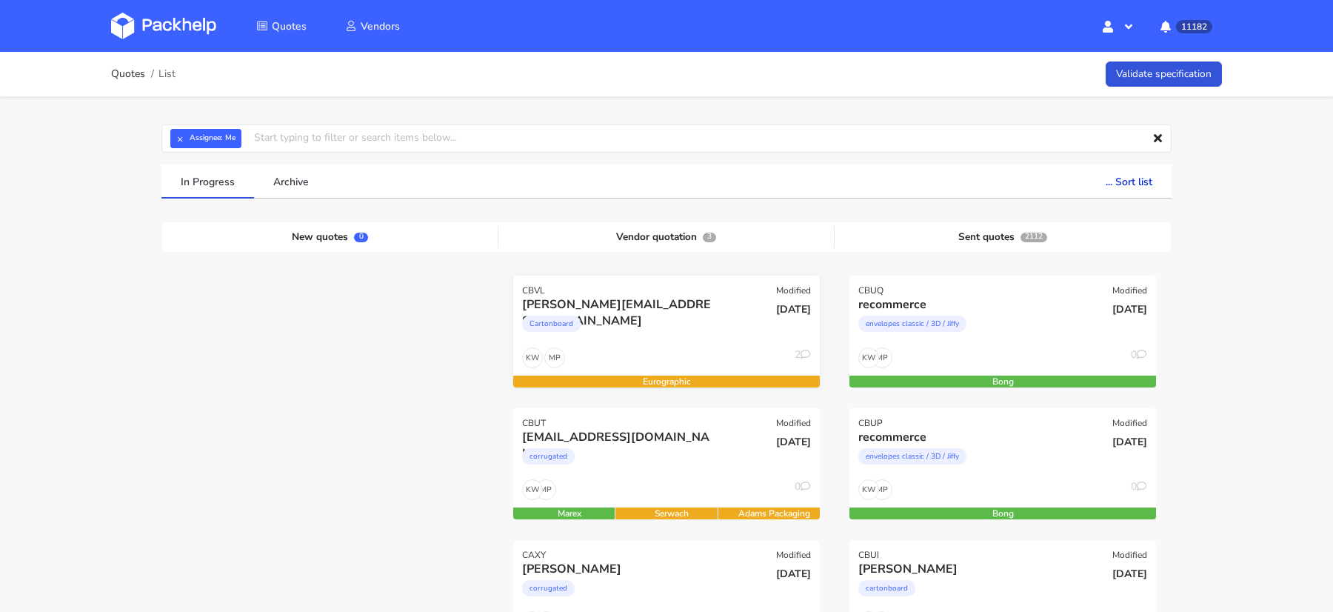
click at [653, 344] on div "[PERSON_NAME][EMAIL_ADDRESS][DOMAIN_NAME] Cartonboard" at bounding box center [615, 321] width 207 height 50
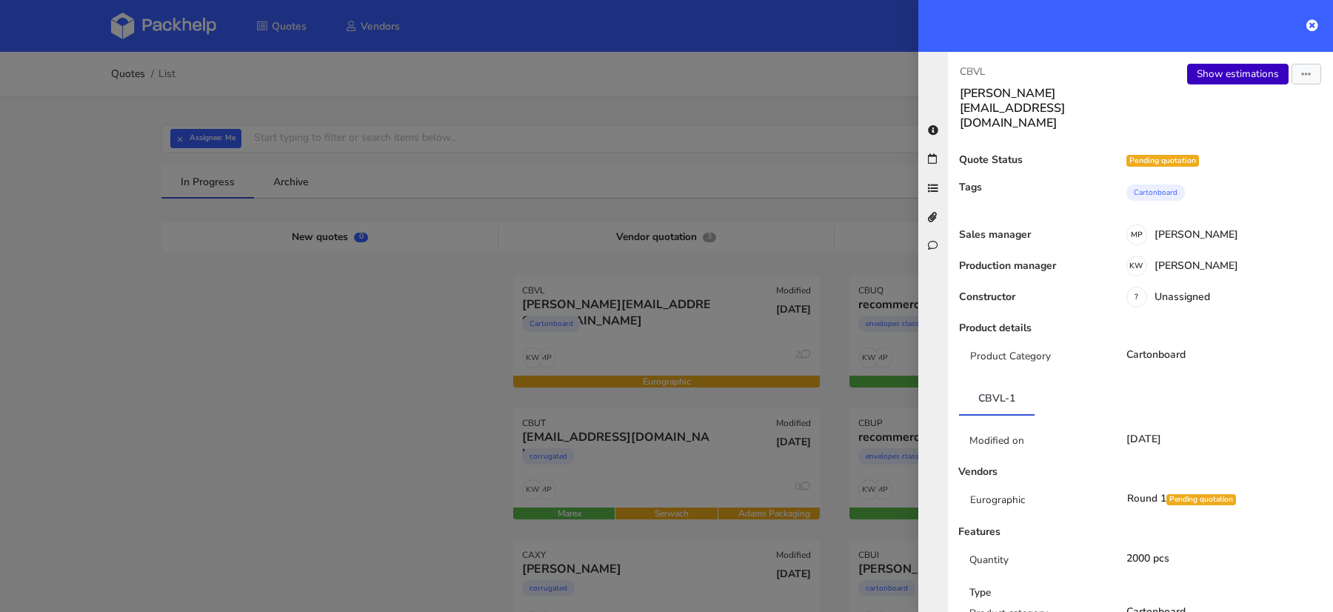
click at [1220, 73] on link "Show estimations" at bounding box center [1238, 74] width 101 height 21
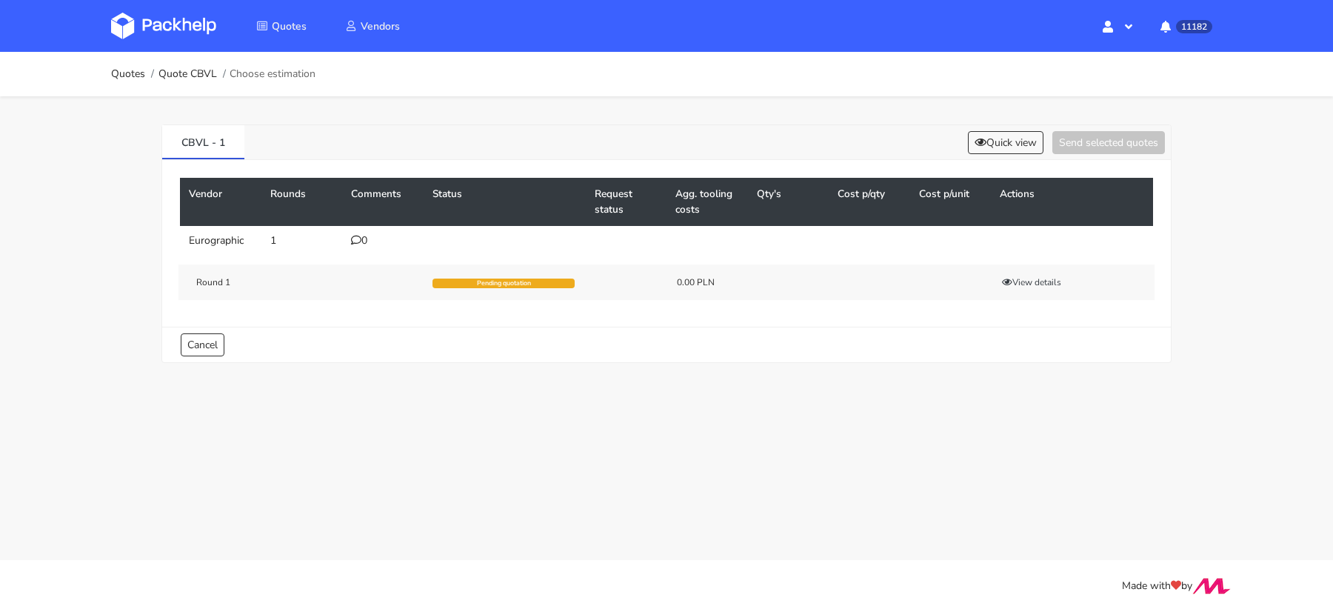
click at [358, 235] on icon at bounding box center [356, 240] width 10 height 10
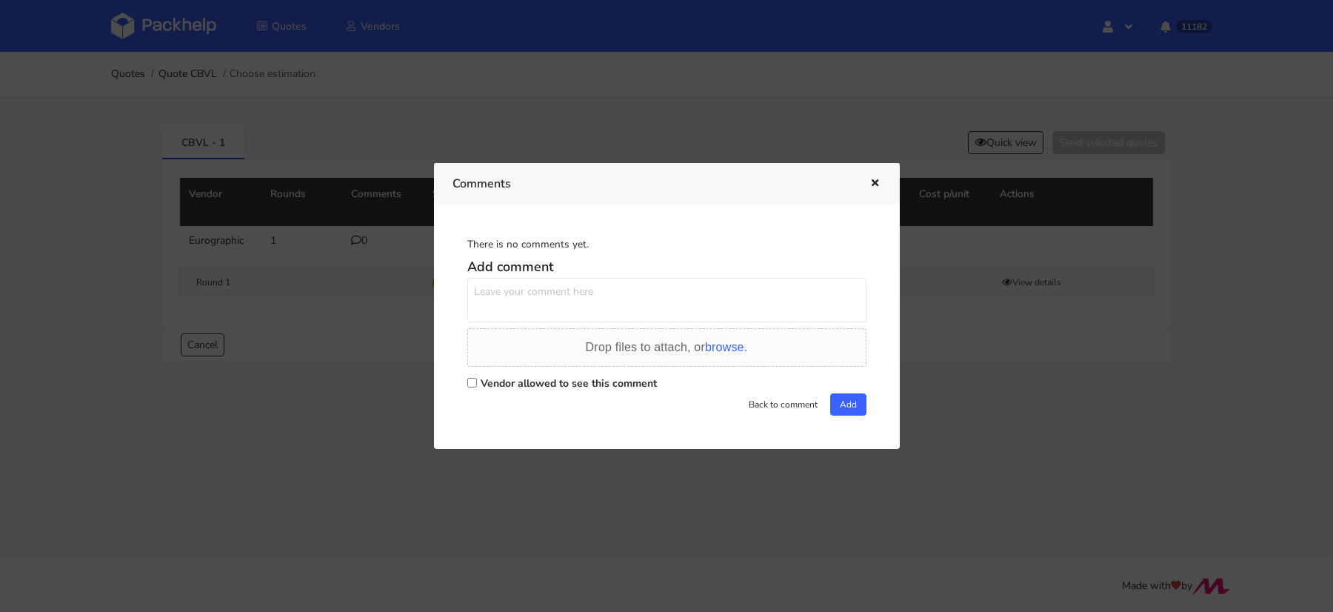
click at [479, 393] on div "Back to comment Add" at bounding box center [666, 404] width 399 height 22
click at [479, 389] on div "Vendor allowed to see this comment" at bounding box center [666, 383] width 399 height 21
click at [473, 384] on input "Vendor allowed to see this comment" at bounding box center [472, 383] width 10 height 10
checkbox input "true"
click at [511, 313] on textarea at bounding box center [666, 300] width 399 height 44
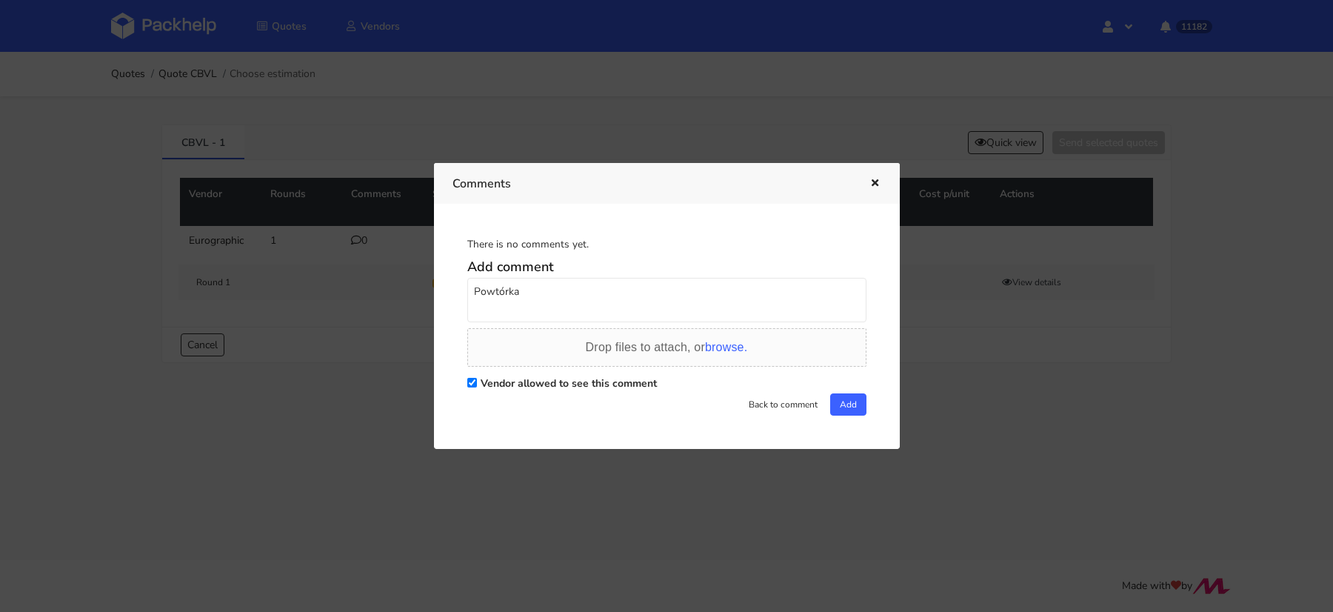
paste textarea "DUIY"
type textarea "Powtórka DUIY ale z nową grafiką"
click at [833, 411] on button "Add" at bounding box center [848, 404] width 36 height 22
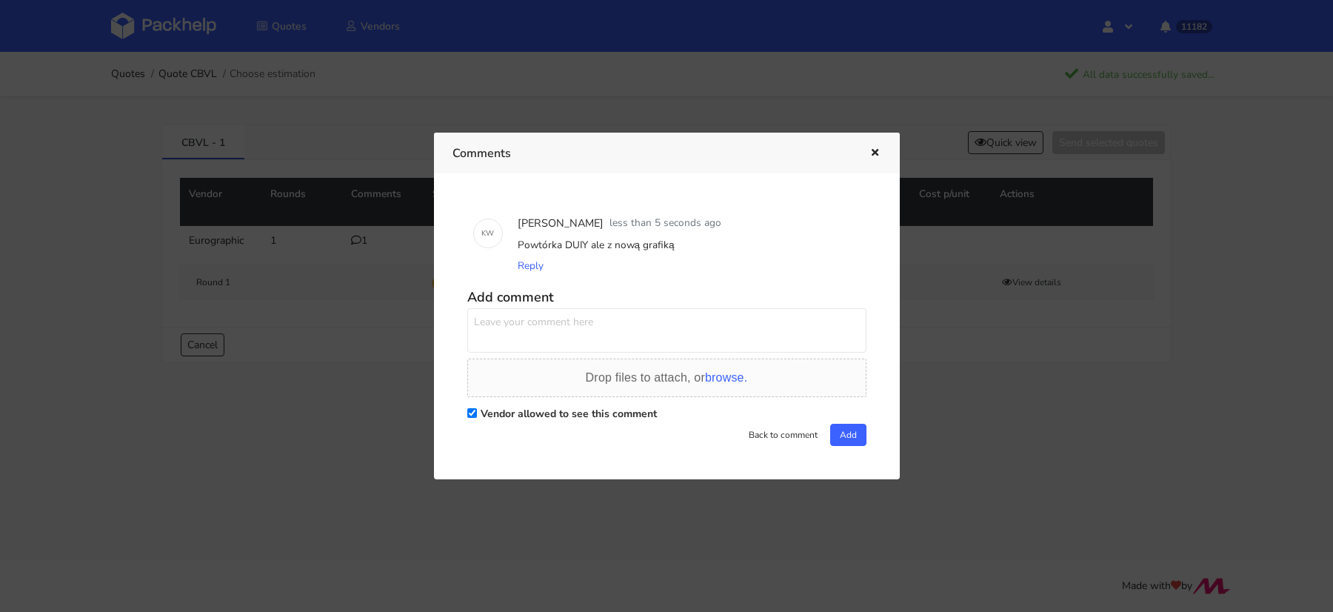
click at [110, 334] on div at bounding box center [666, 306] width 1333 height 612
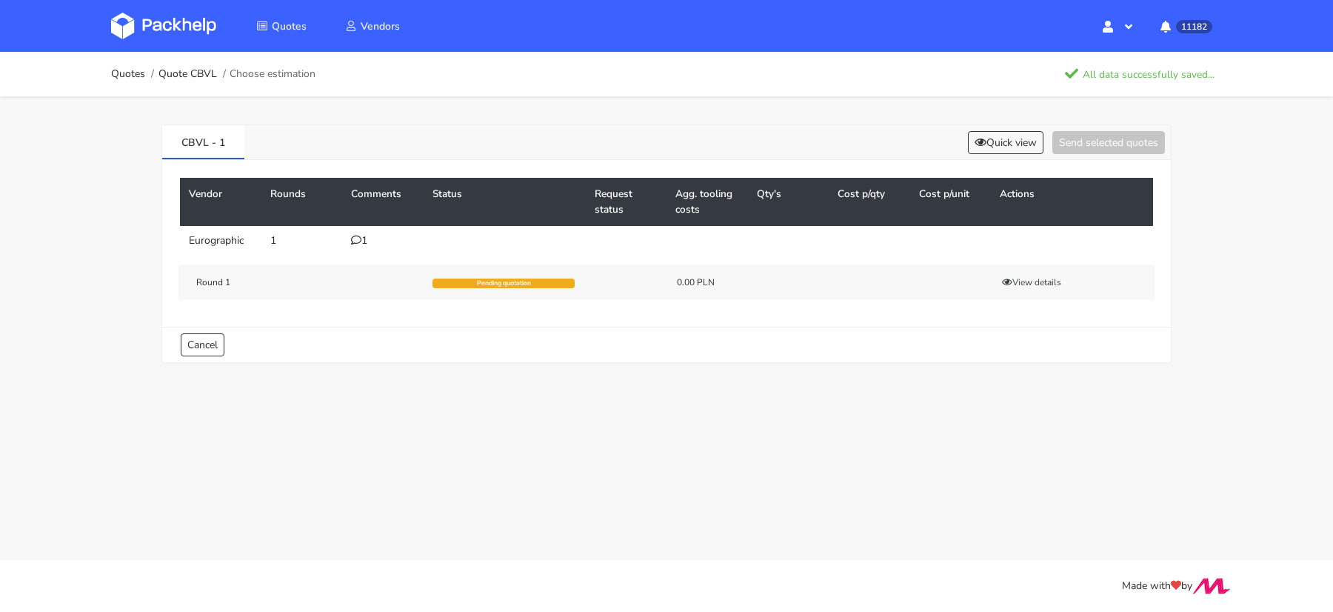
click at [180, 25] on img at bounding box center [163, 26] width 105 height 27
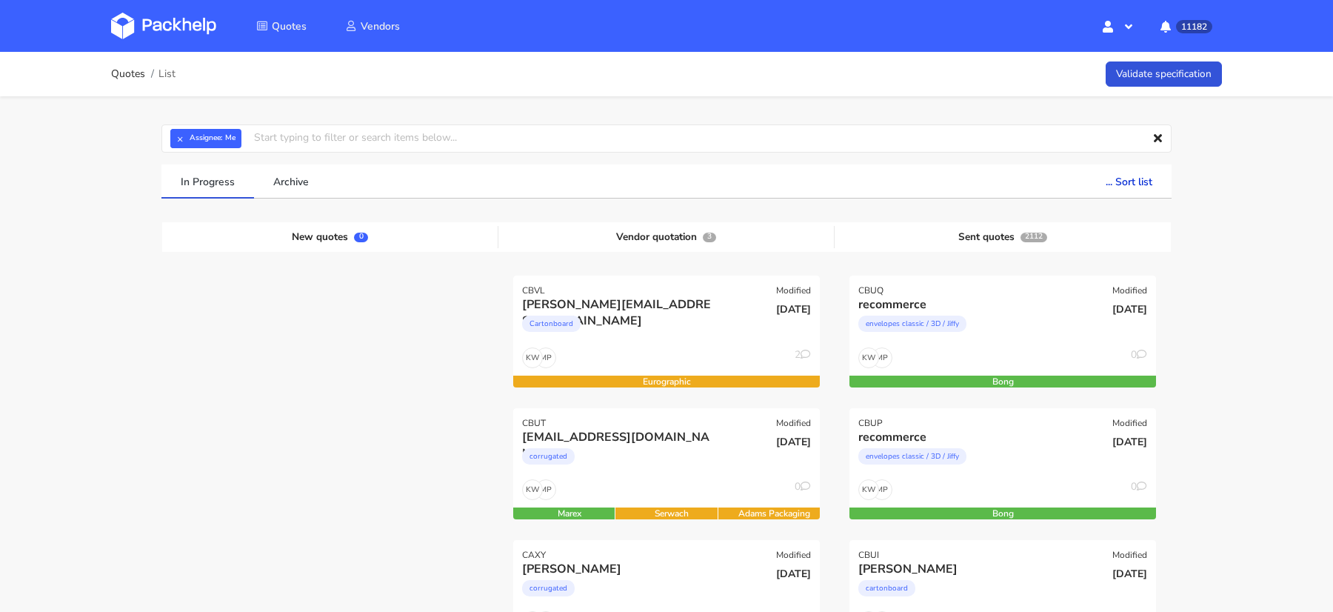
click at [150, 11] on link at bounding box center [174, 25] width 127 height 43
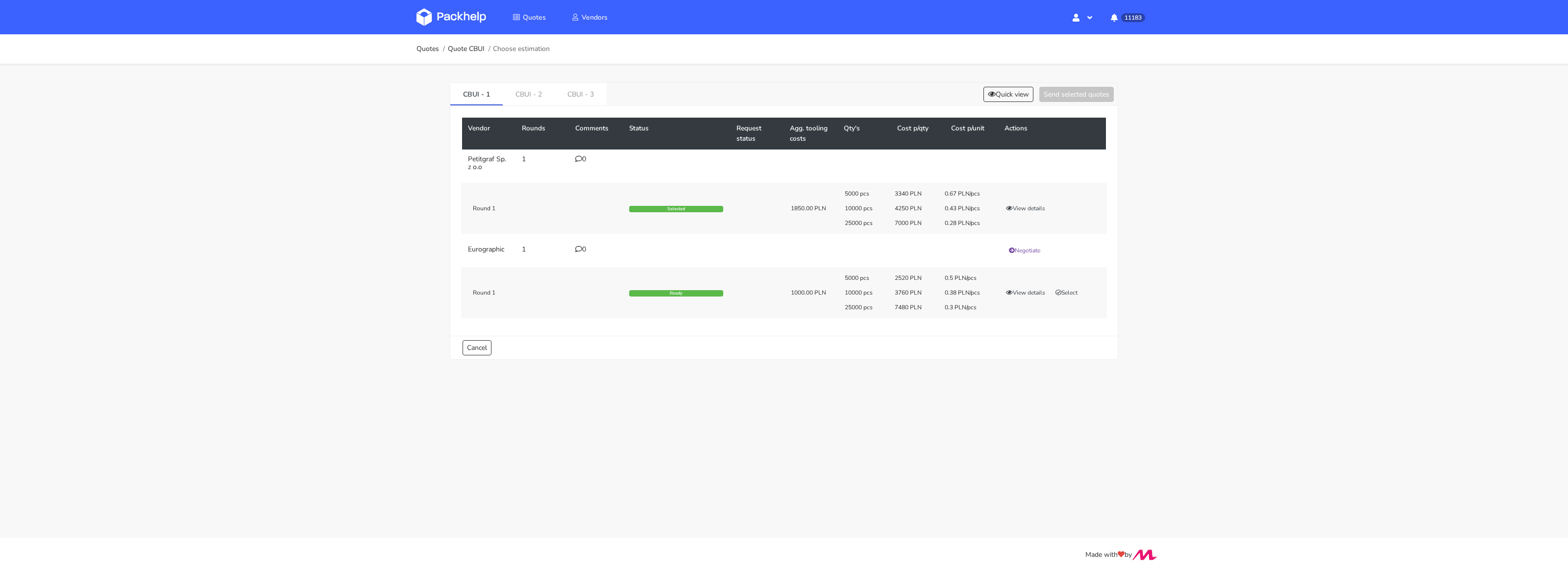
click at [997, 84] on div "CBUI - 1 CBUI - 2 CBUI - 3 Quick view Send selected quotes" at bounding box center [784, 94] width 667 height 23
click at [994, 92] on button "Quick view" at bounding box center [1009, 94] width 50 height 15
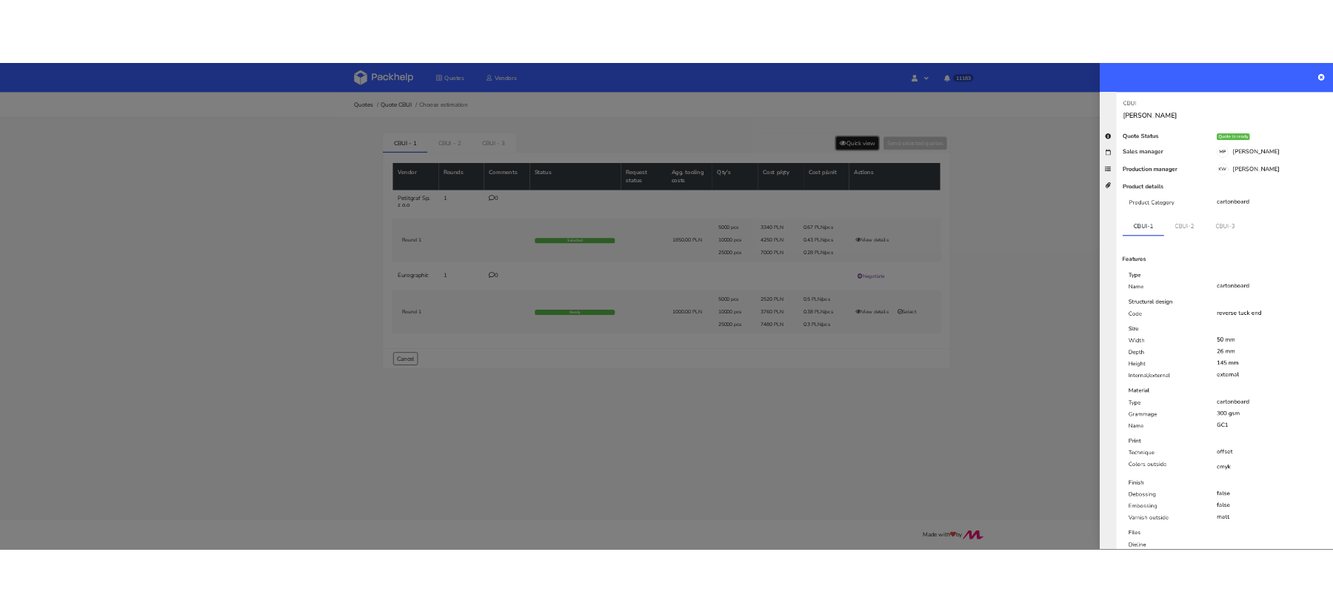
scroll to position [171, 0]
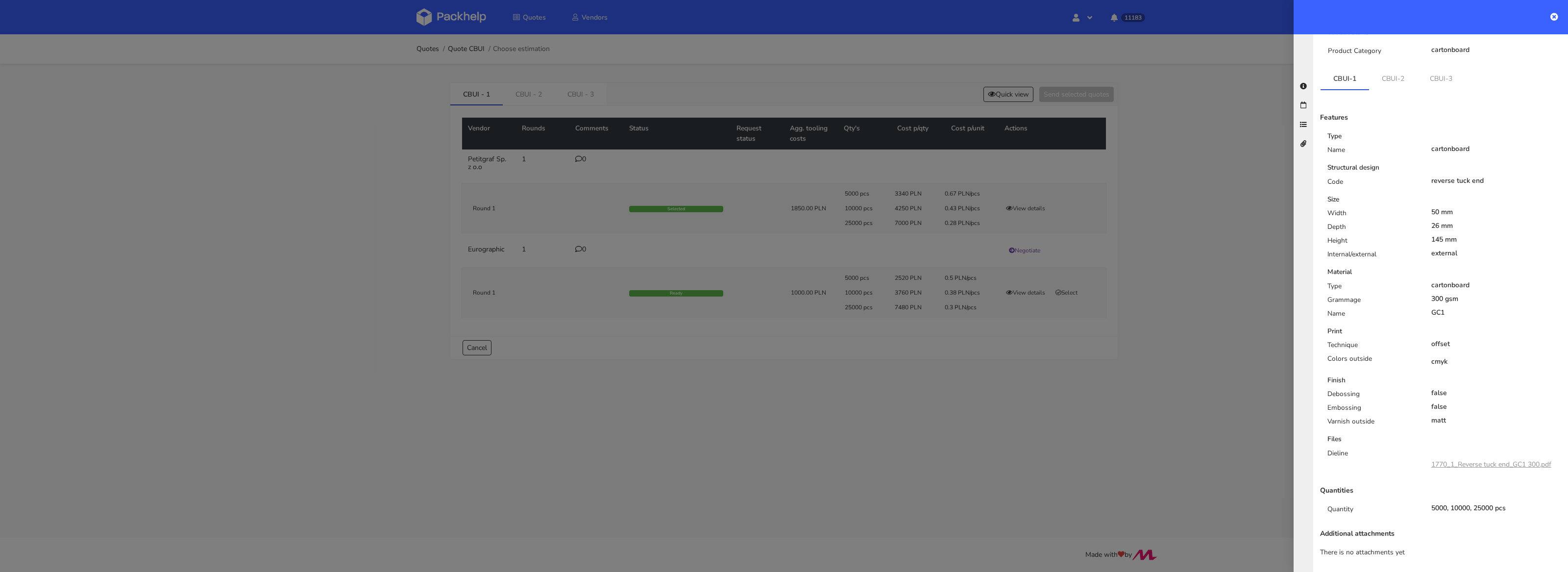
click at [1074, 434] on div at bounding box center [784, 286] width 1568 height 572
